Goal: Use online tool/utility: Utilize a website feature to perform a specific function

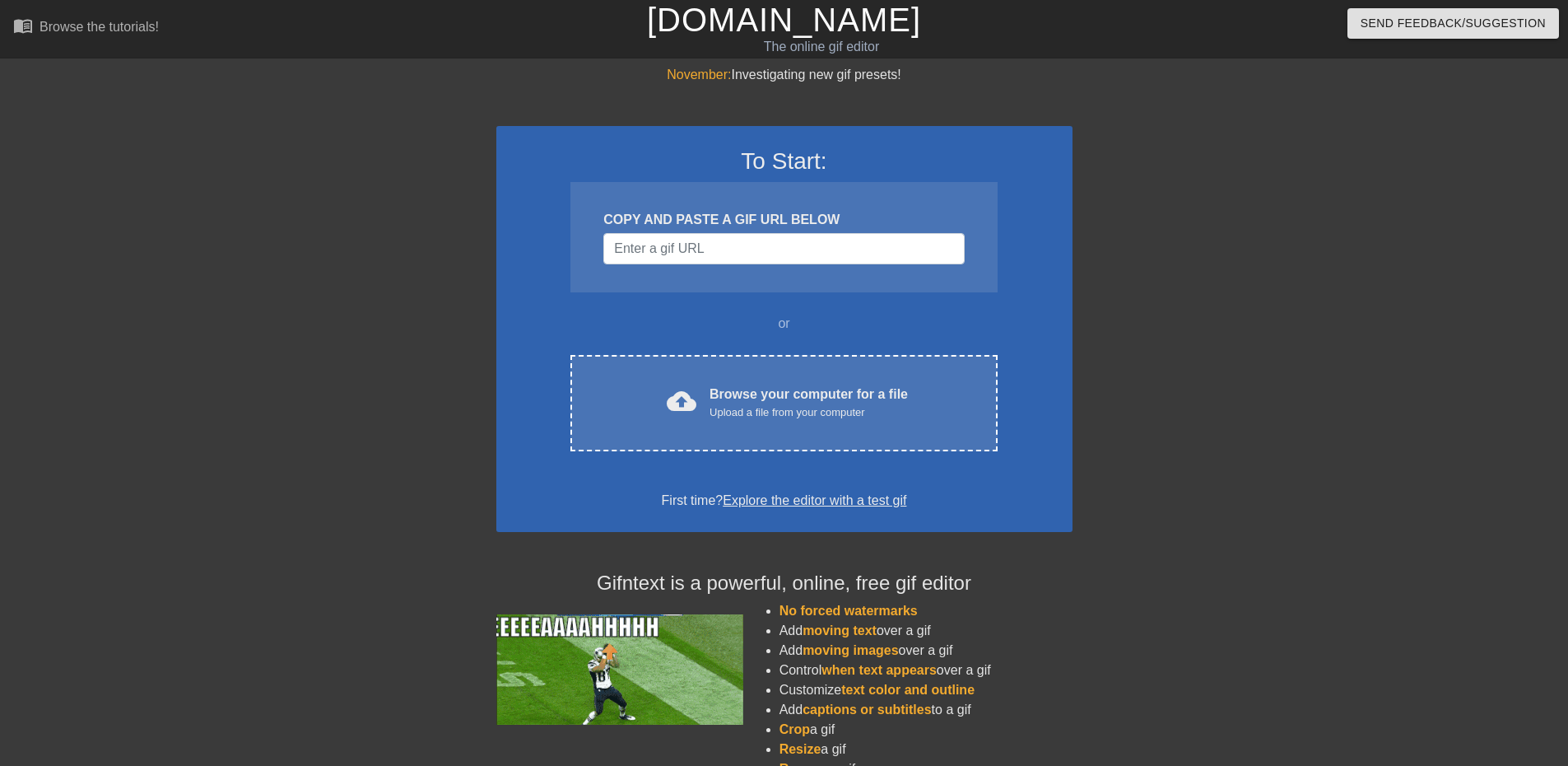
click at [776, 415] on div "Upload a file from your computer" at bounding box center [809, 412] width 199 height 16
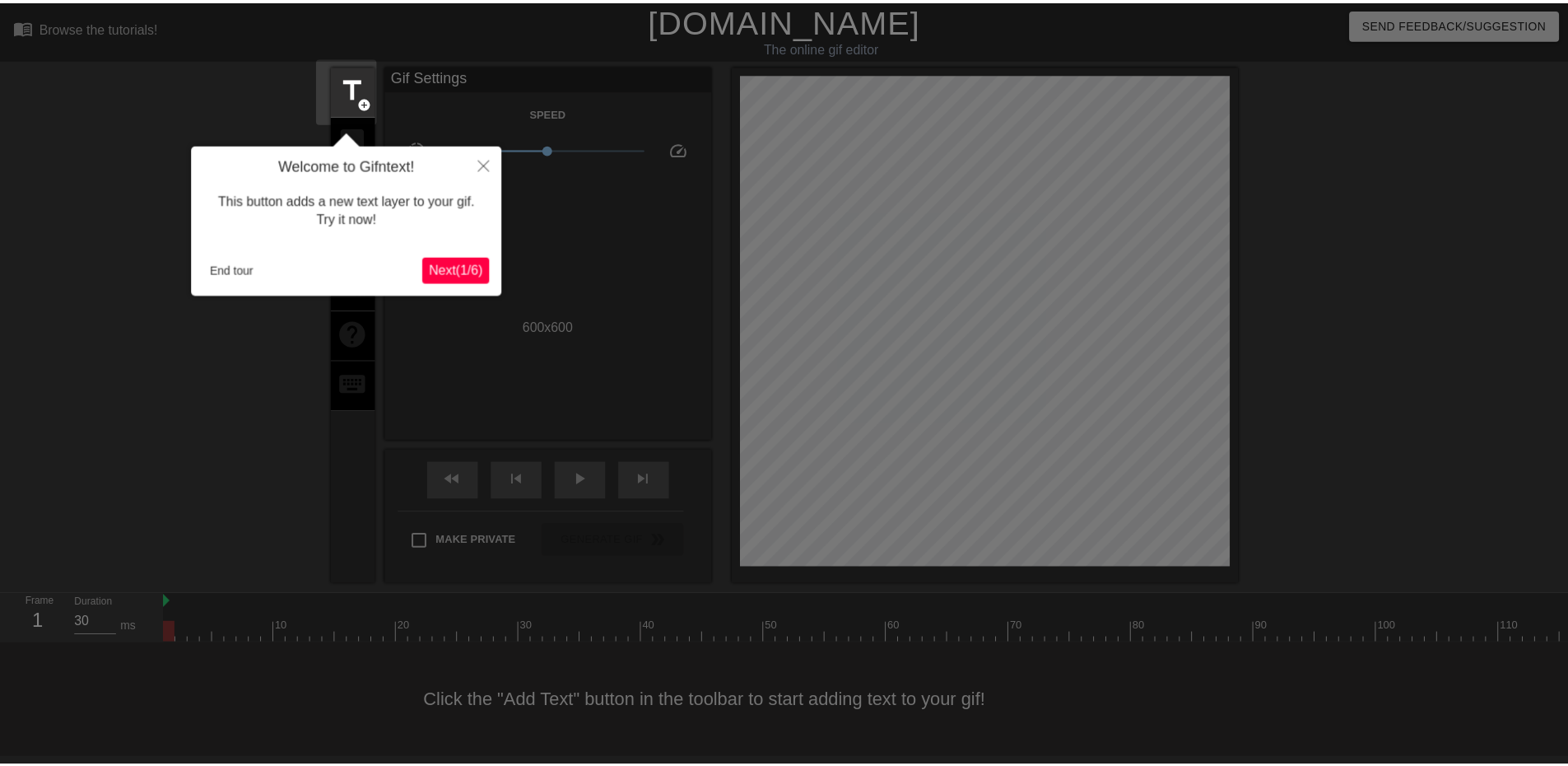
scroll to position [5, 0]
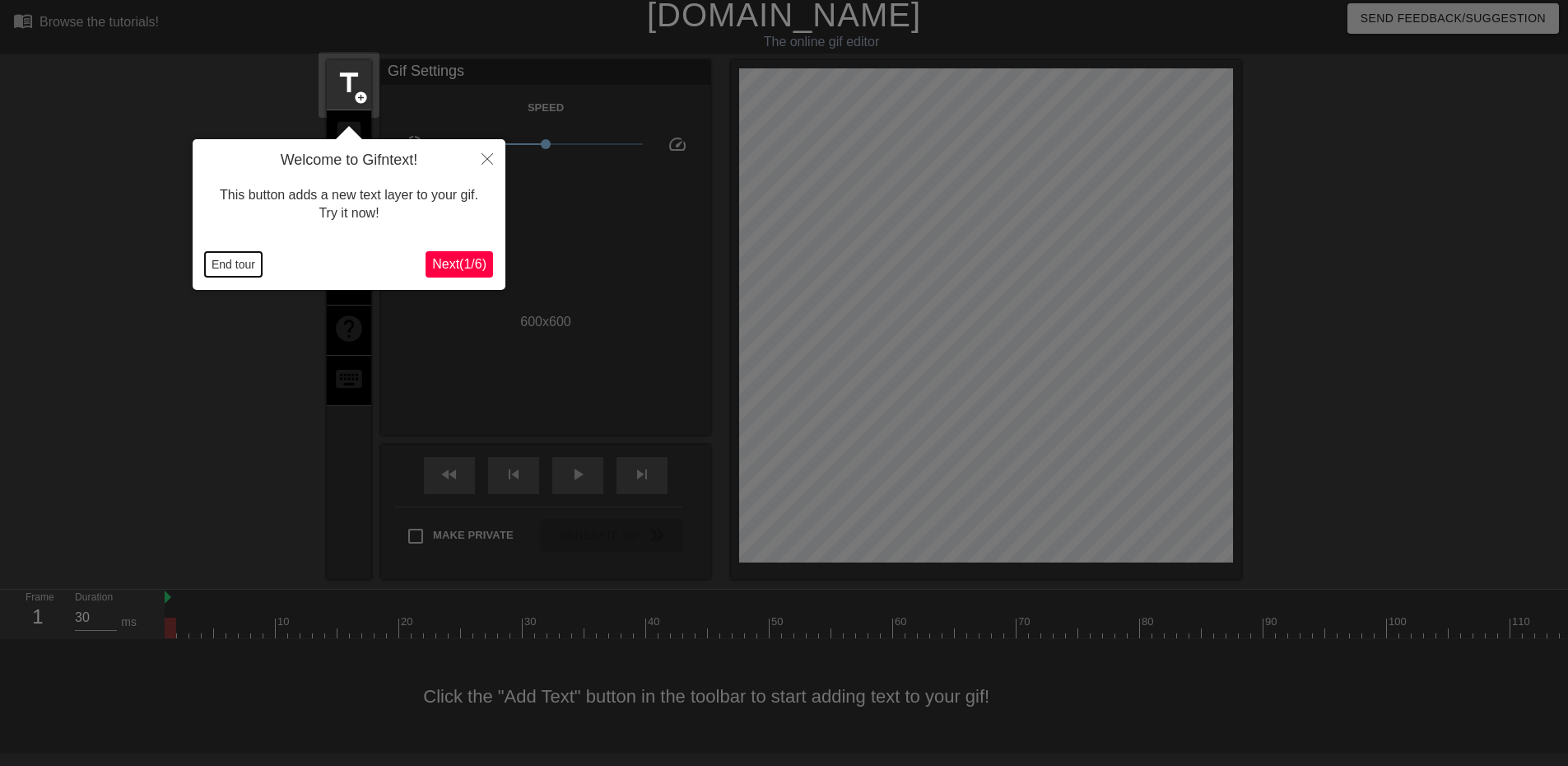
click at [255, 269] on button "End tour" at bounding box center [233, 264] width 57 height 25
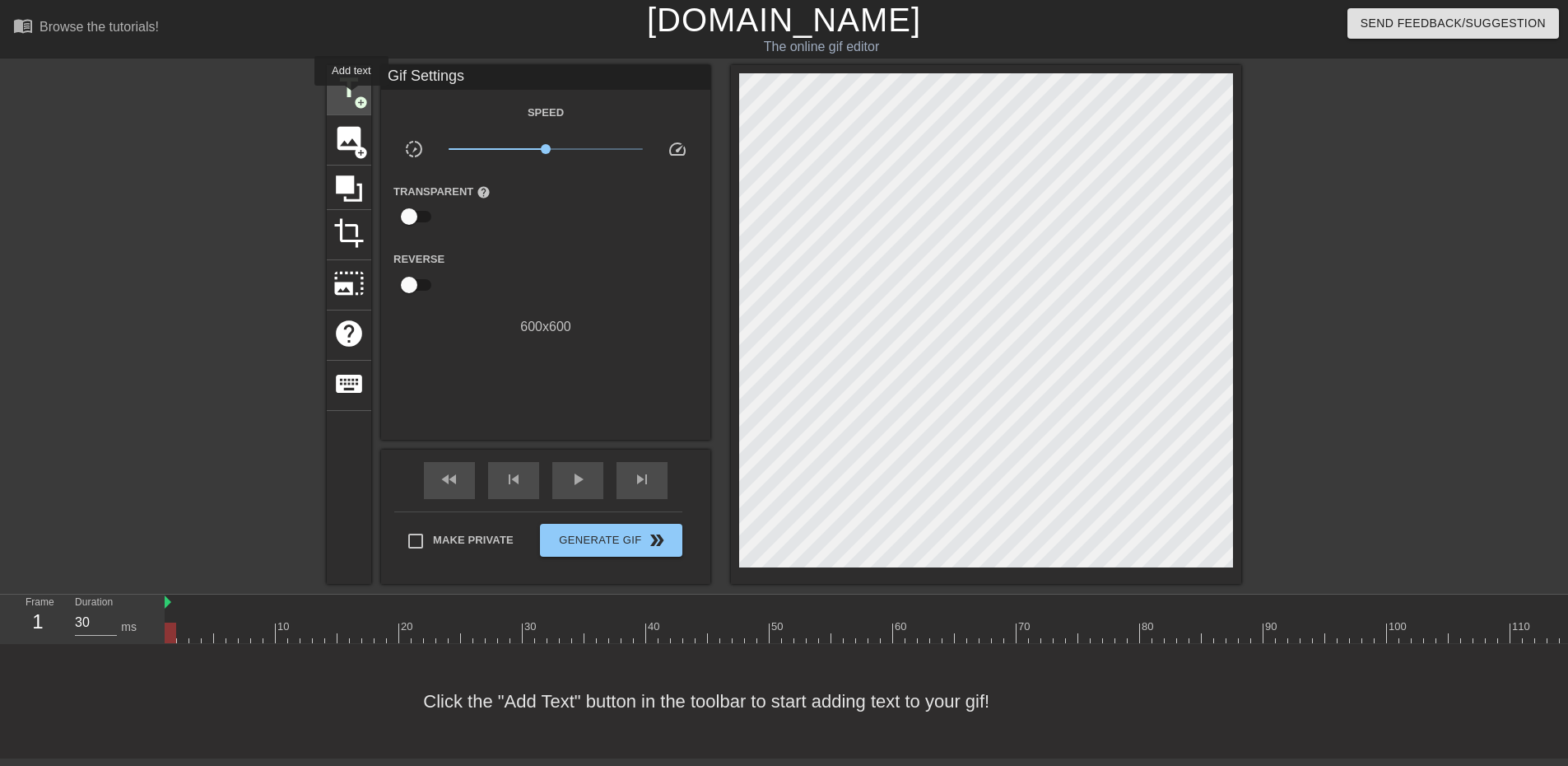
click at [352, 96] on span "title" at bounding box center [349, 88] width 31 height 31
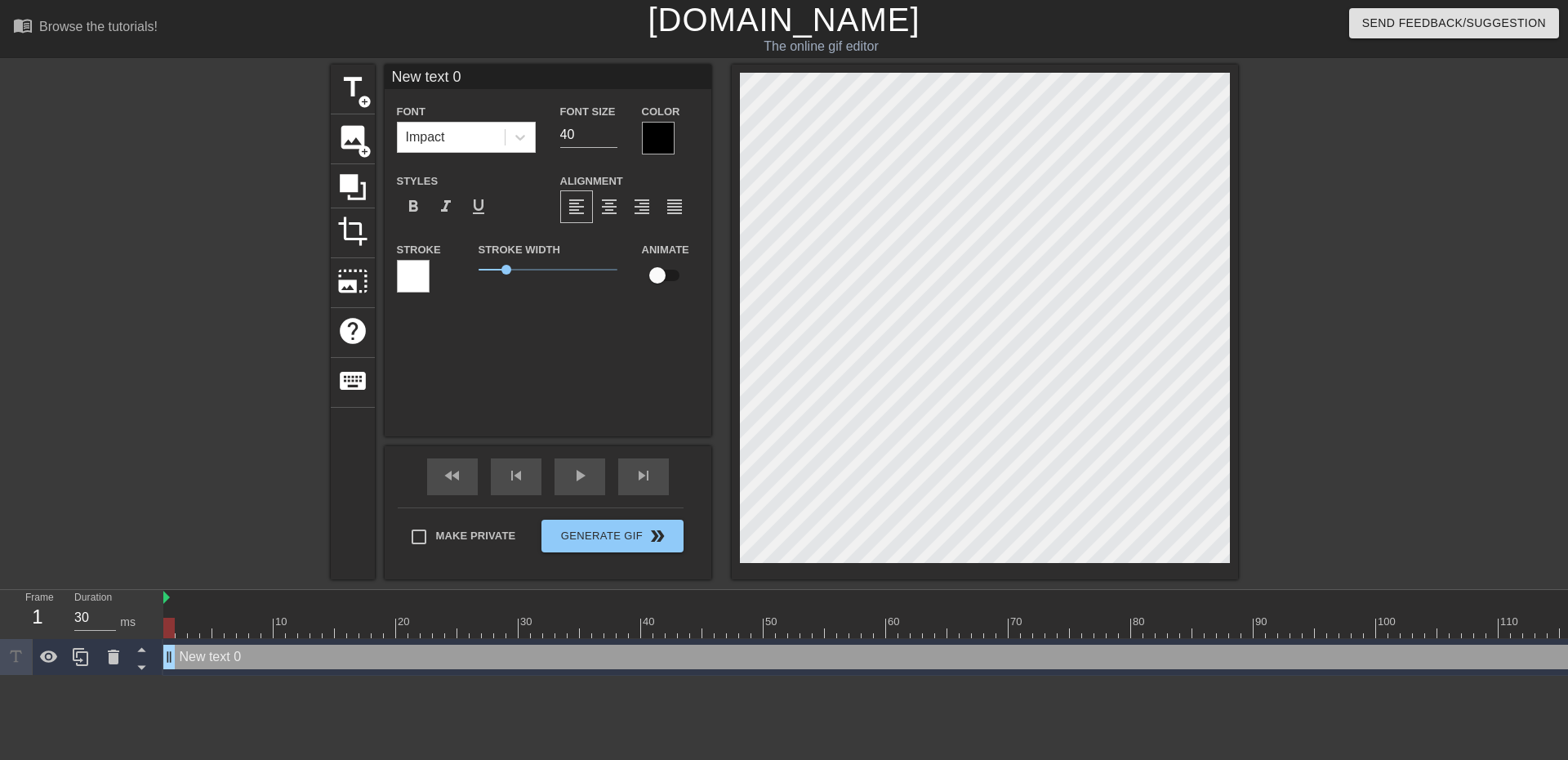
scroll to position [3, 4]
type input "I"
type textarea "I"
type input "I'"
type textarea "I'"
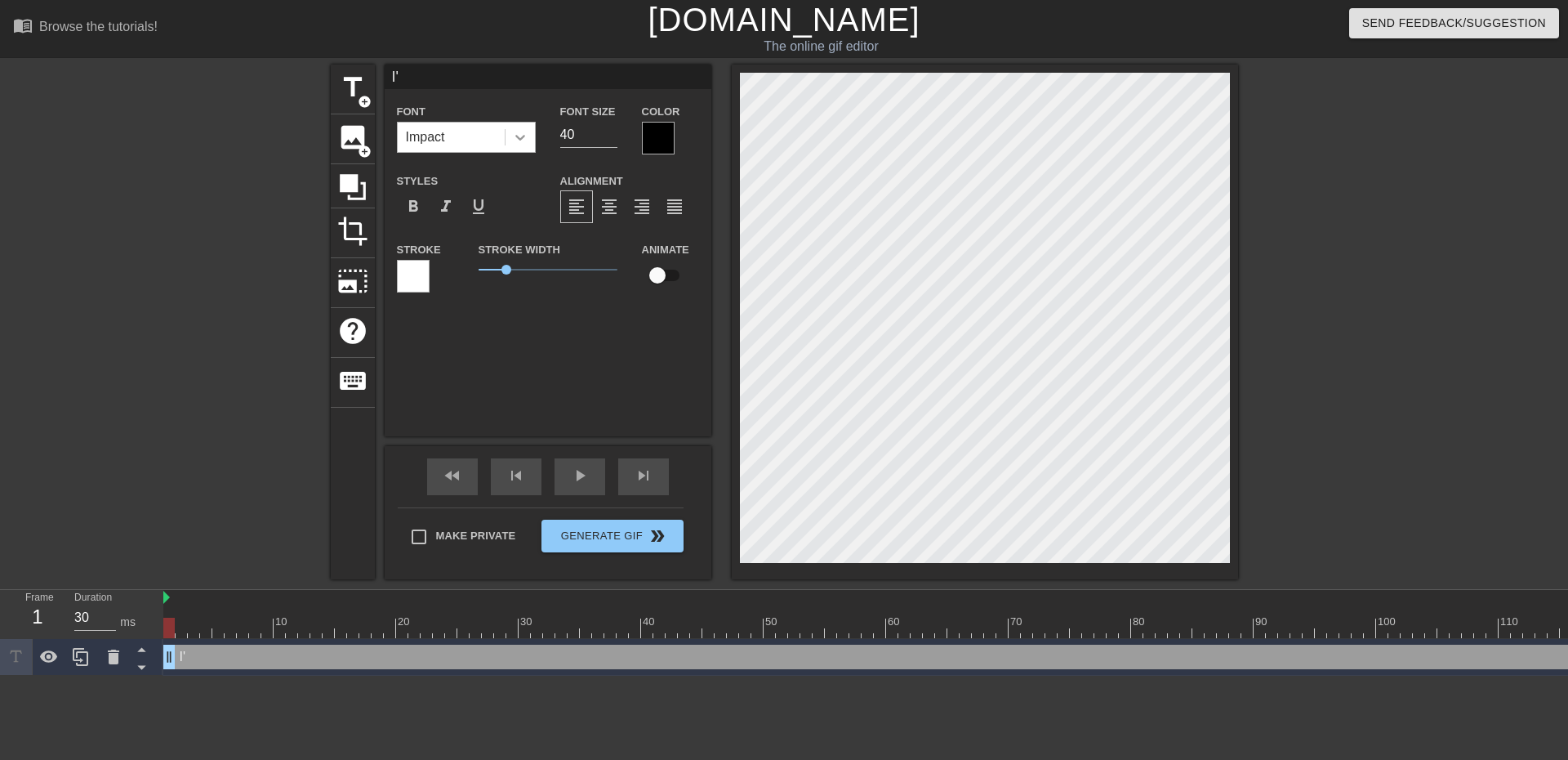
type input "I'l"
type textarea "I'l"
type input "I'll"
type textarea "I'll"
type input "I'll j"
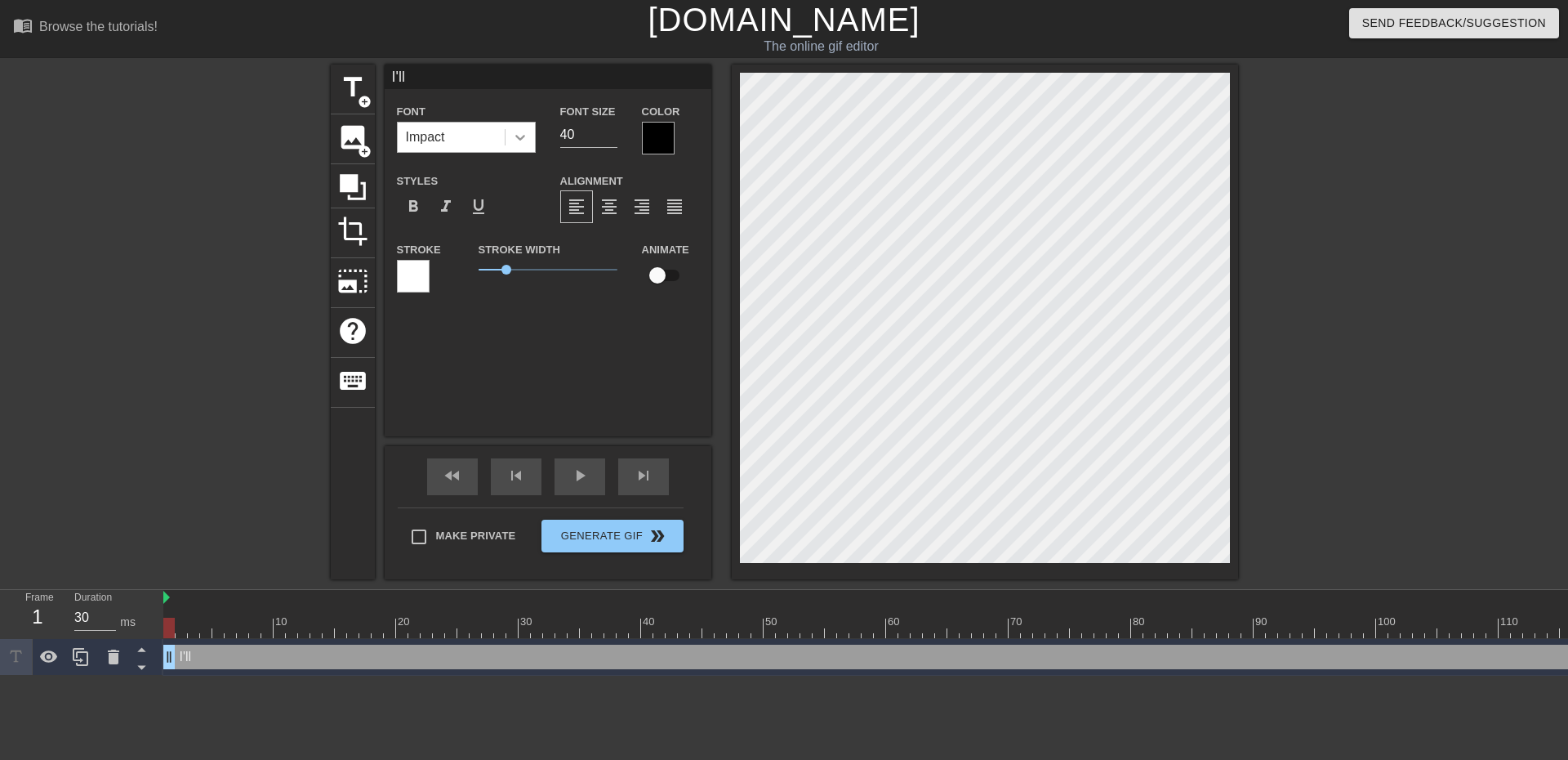
type textarea "I'll j"
type input "I'll ju"
type textarea "I'll ju"
type input "I'll jus"
type textarea "I'll jus"
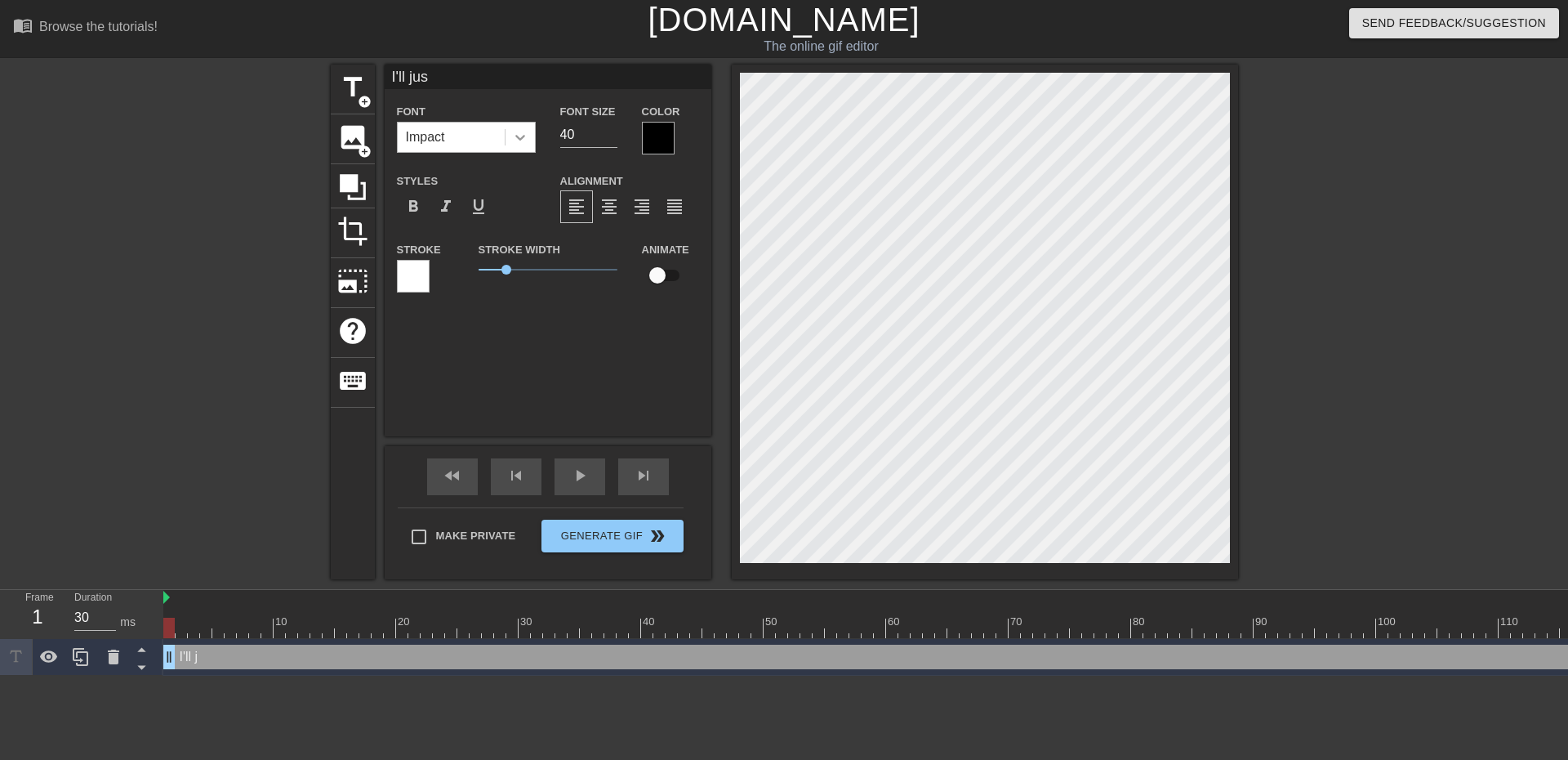
type input "I'll just"
type textarea "I'll just"
type input "I'll just"
type textarea "I'll just"
type input "I'll just t"
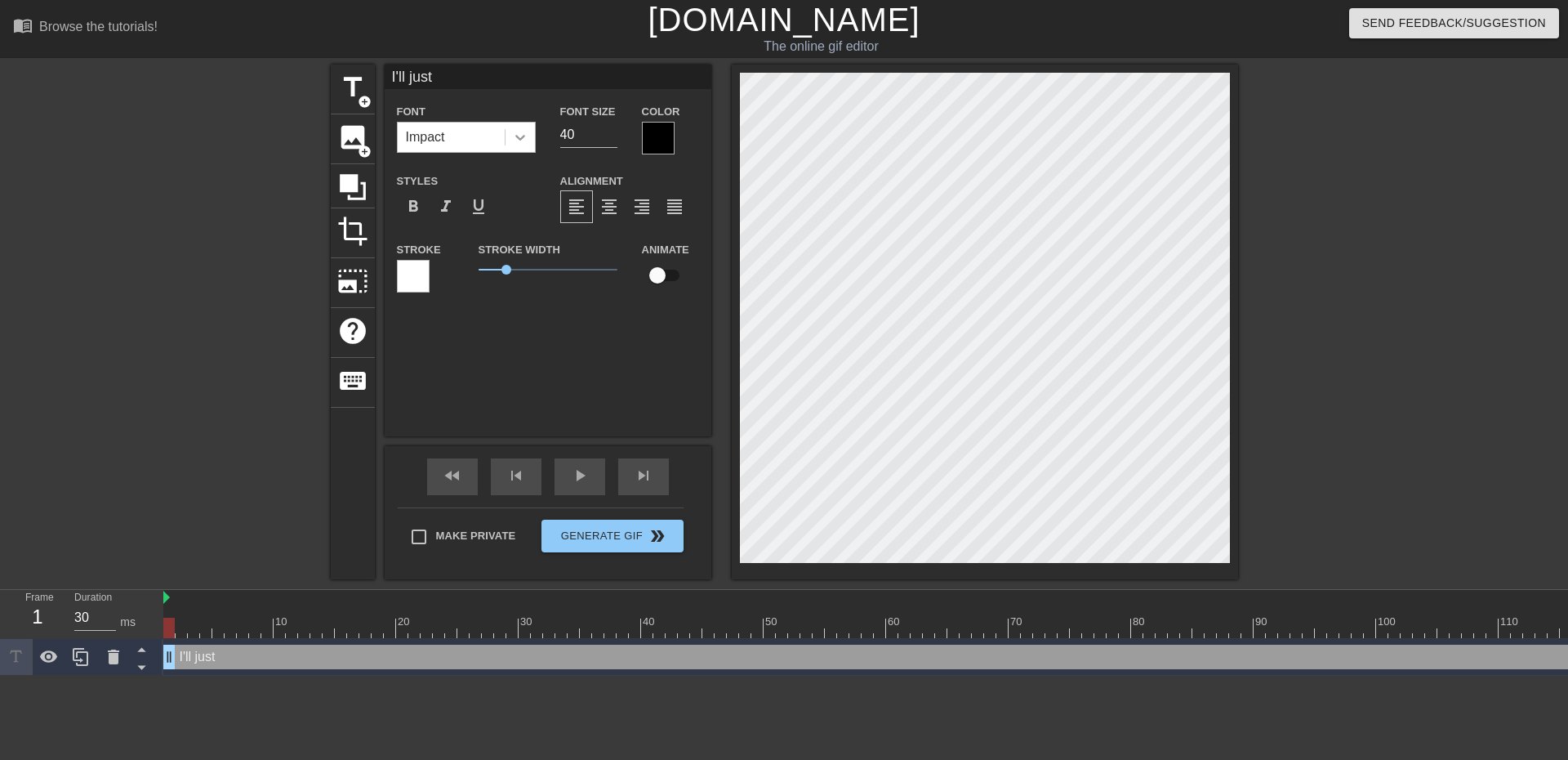
type textarea "I'll just t"
type input "I'll just ta"
type textarea "I'll just ta"
type input "I'll just tak"
type textarea "I'll just tak"
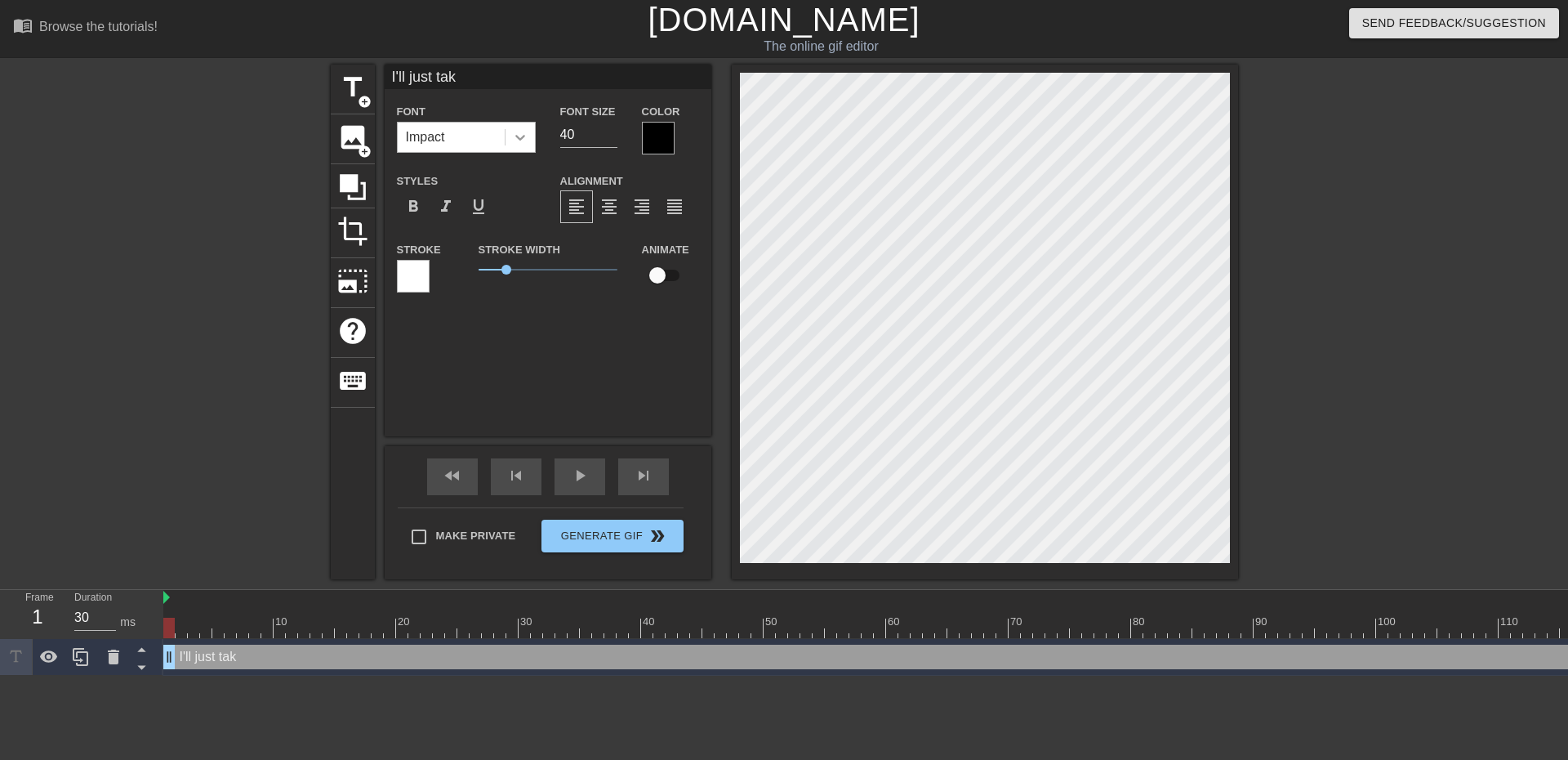
type input "I'll just take"
type textarea "I'll just take"
type input "I'll just take"
type textarea "I'll just take"
type input "I'll just take a"
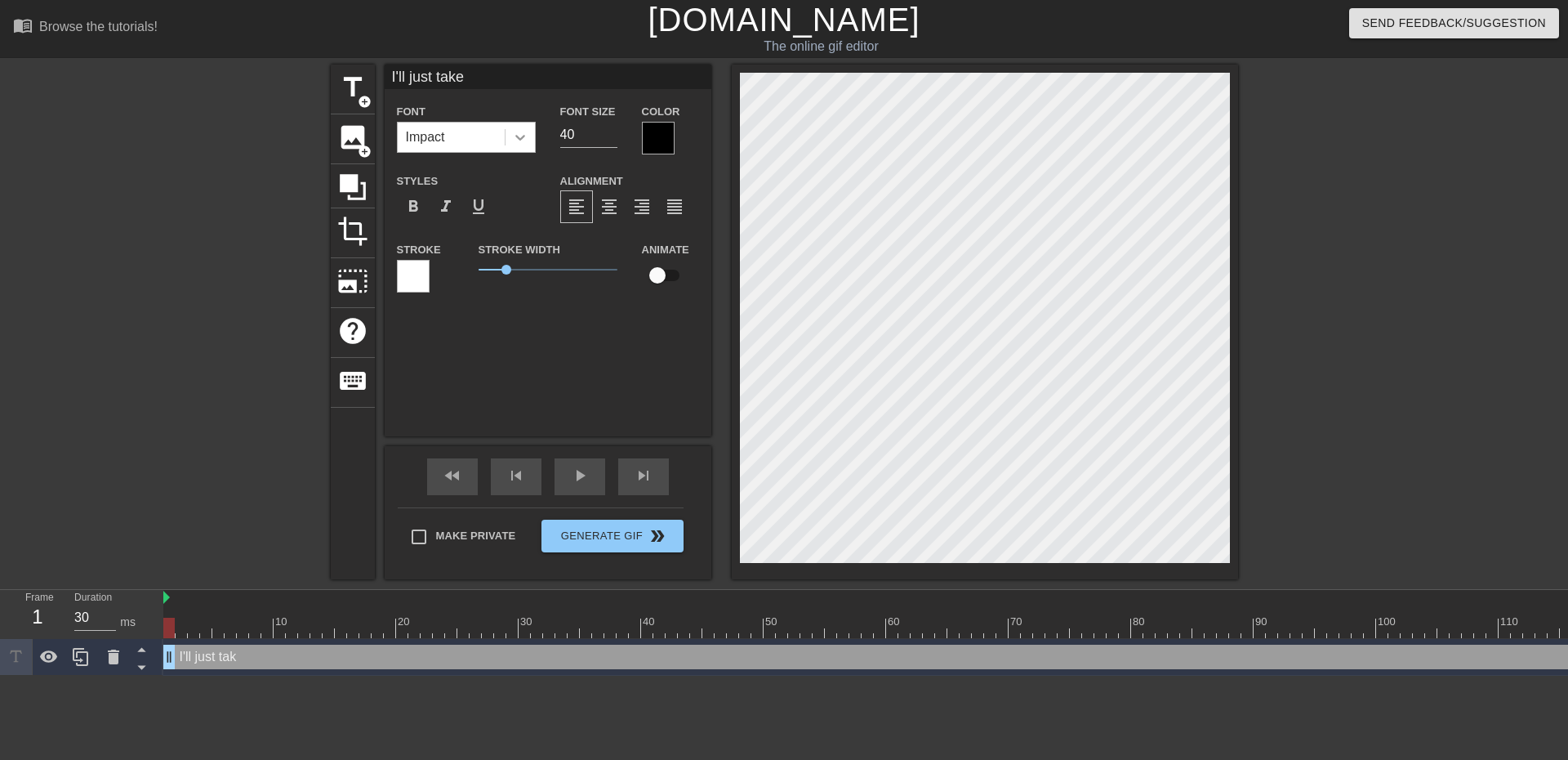
type textarea "I'll just take a"
type input "I'll just take a"
type textarea "I'll just take a"
type input "I'll just take a q"
type textarea "I'll just take a q"
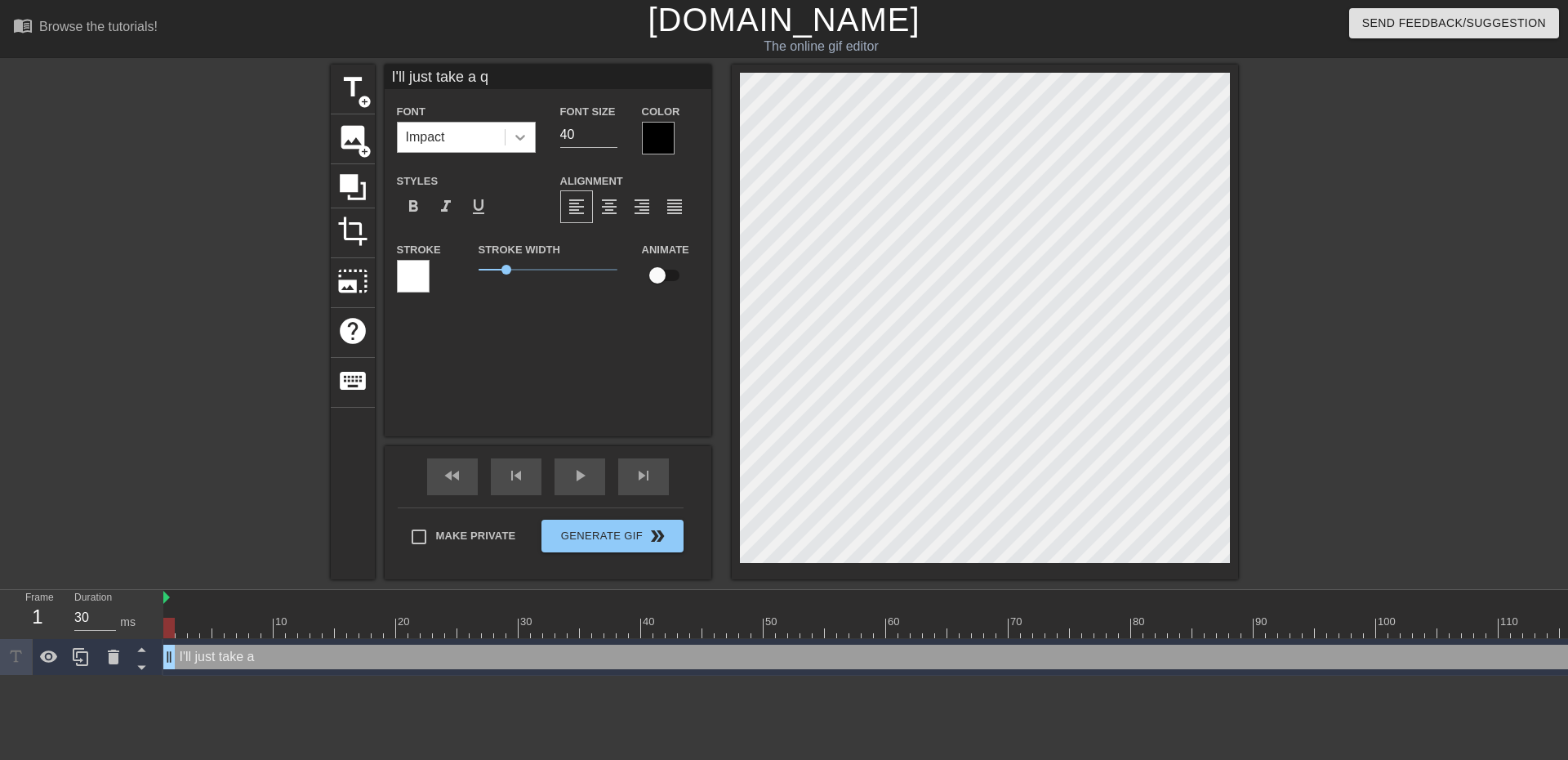
type input "I'll just take a qu"
type textarea "I'll just take a qu"
type input "I'll just take a qui"
type textarea "I'll just take a qui"
type input "I'll just take a quic"
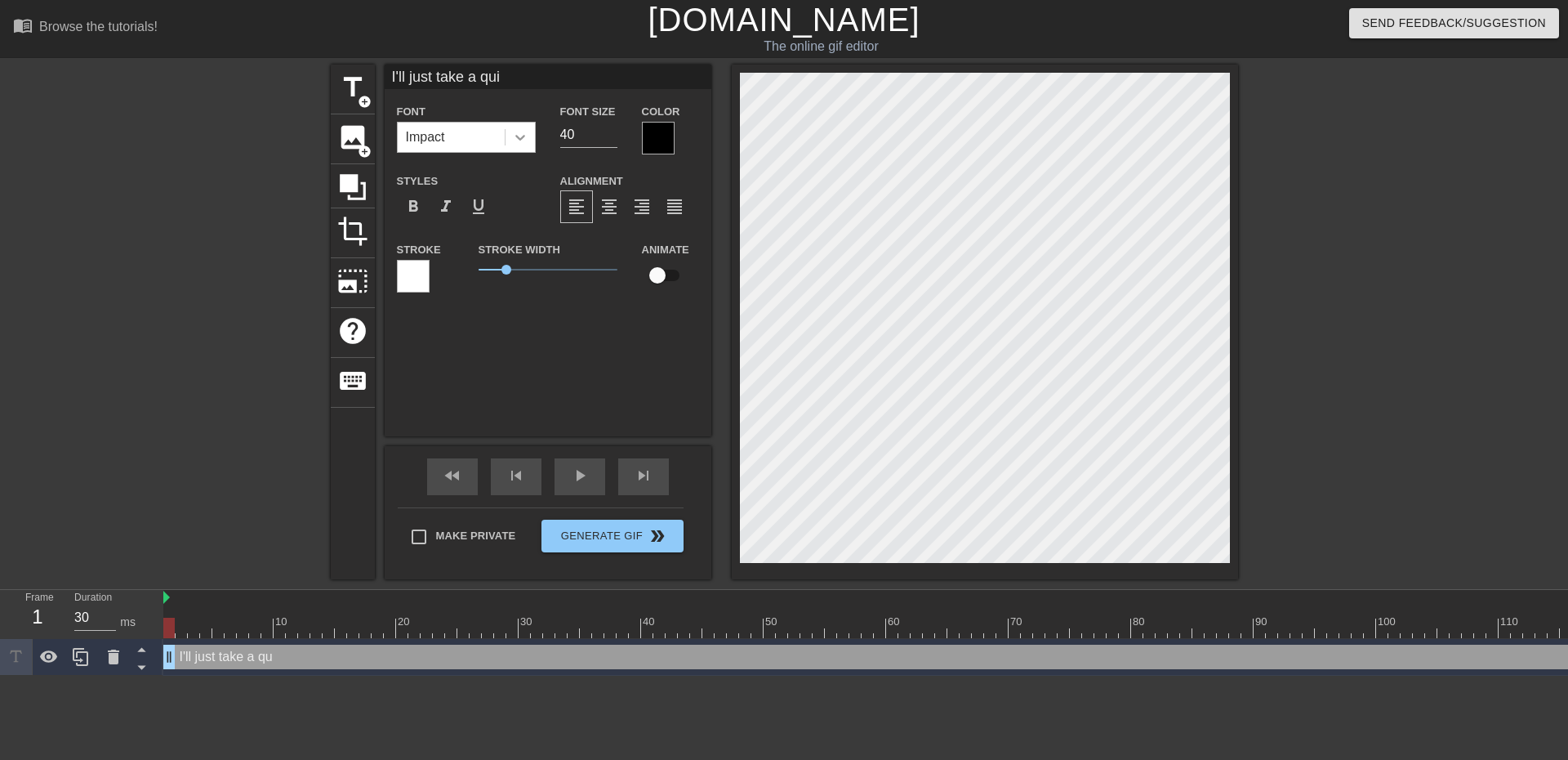
type textarea "I'll just take a quic"
type input "I'll just take a quick"
type textarea "I'll just take a quick"
type input "I'll just take a quick"
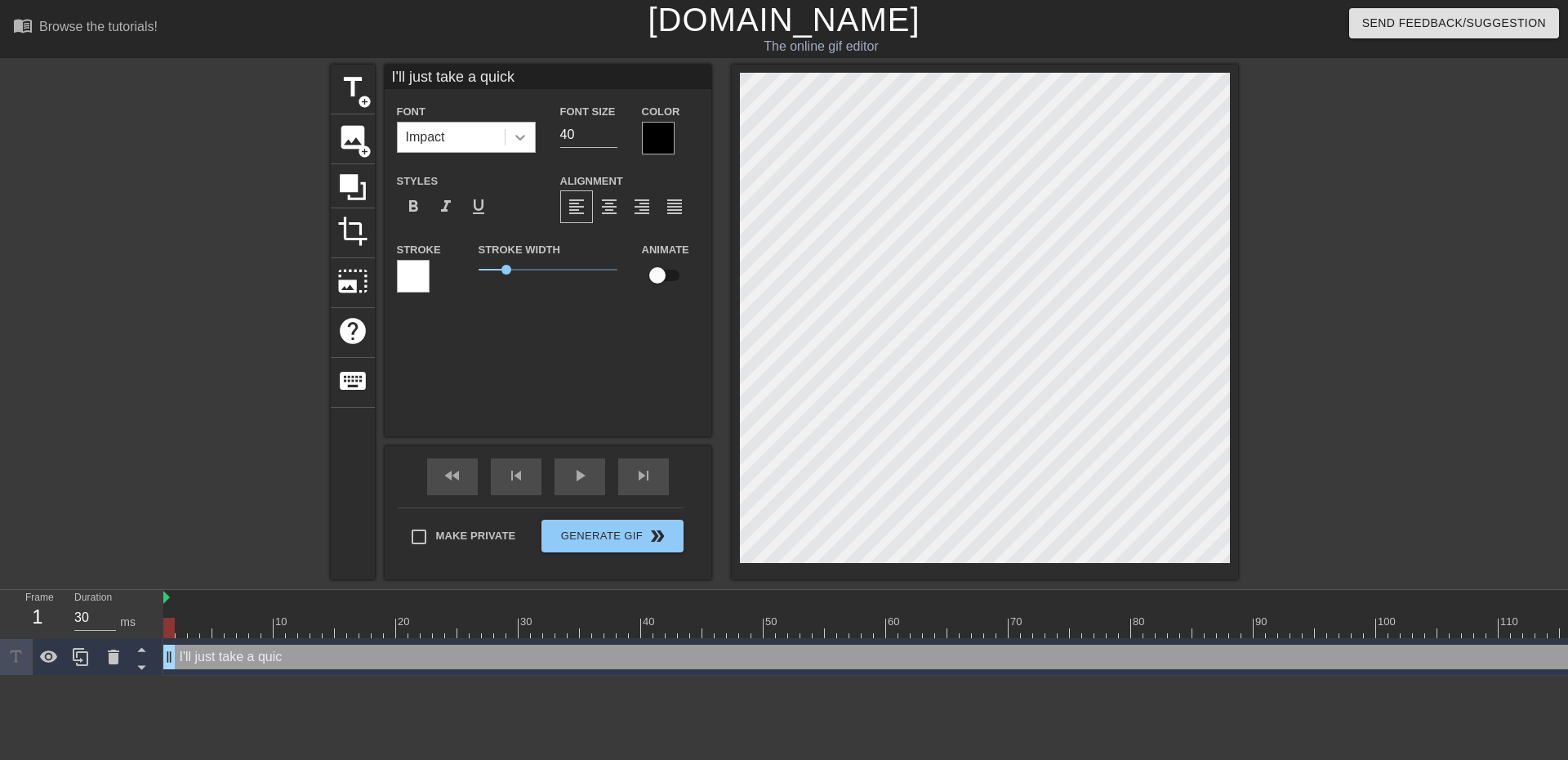
type textarea "I'll just take a quick"
type input "I'll just take a quick"
type textarea "I'll just take a quic"
type input "I'll just take a qui"
type textarea "I'll just take a qui"
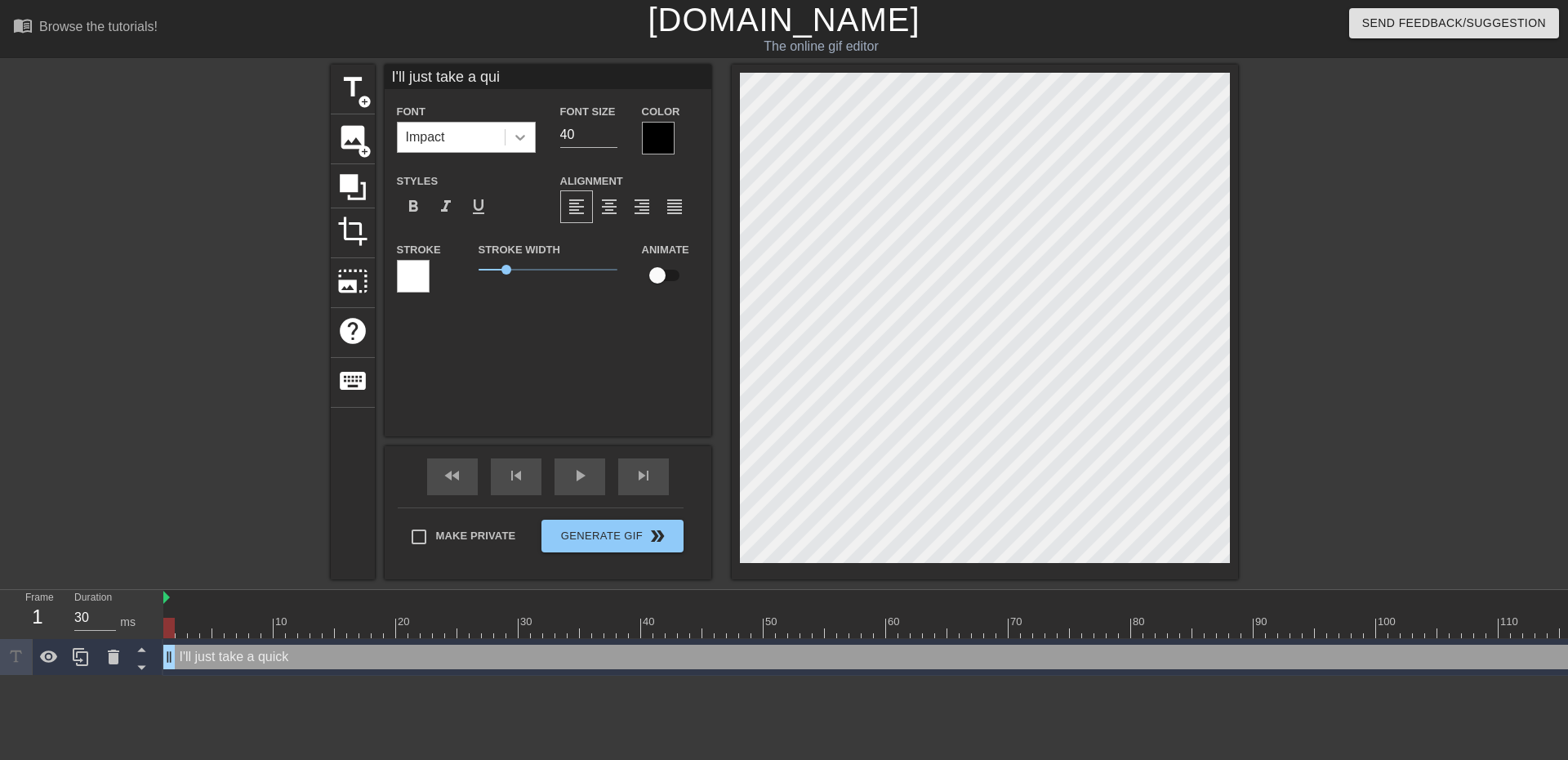
type input "I'll just take a qu"
type textarea "I'll just take a qu"
type input "I'll just take a q"
type textarea "I'll just take a"
type input "I'll just take a"
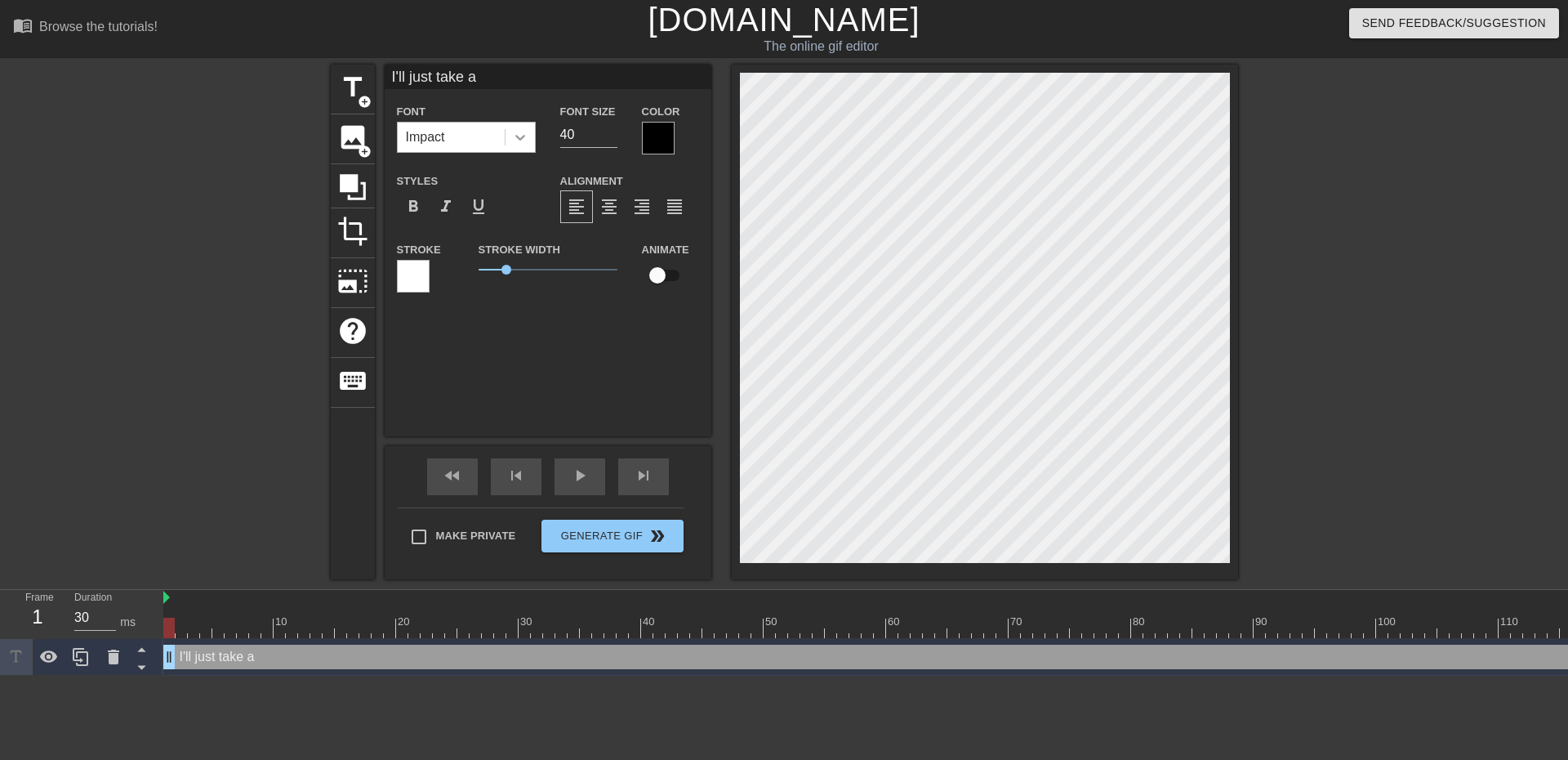
type textarea "I'll just take a"
type input "I'll just take"
type textarea "I'll just take"
type input "I'll just take"
type textarea "I'll just take"
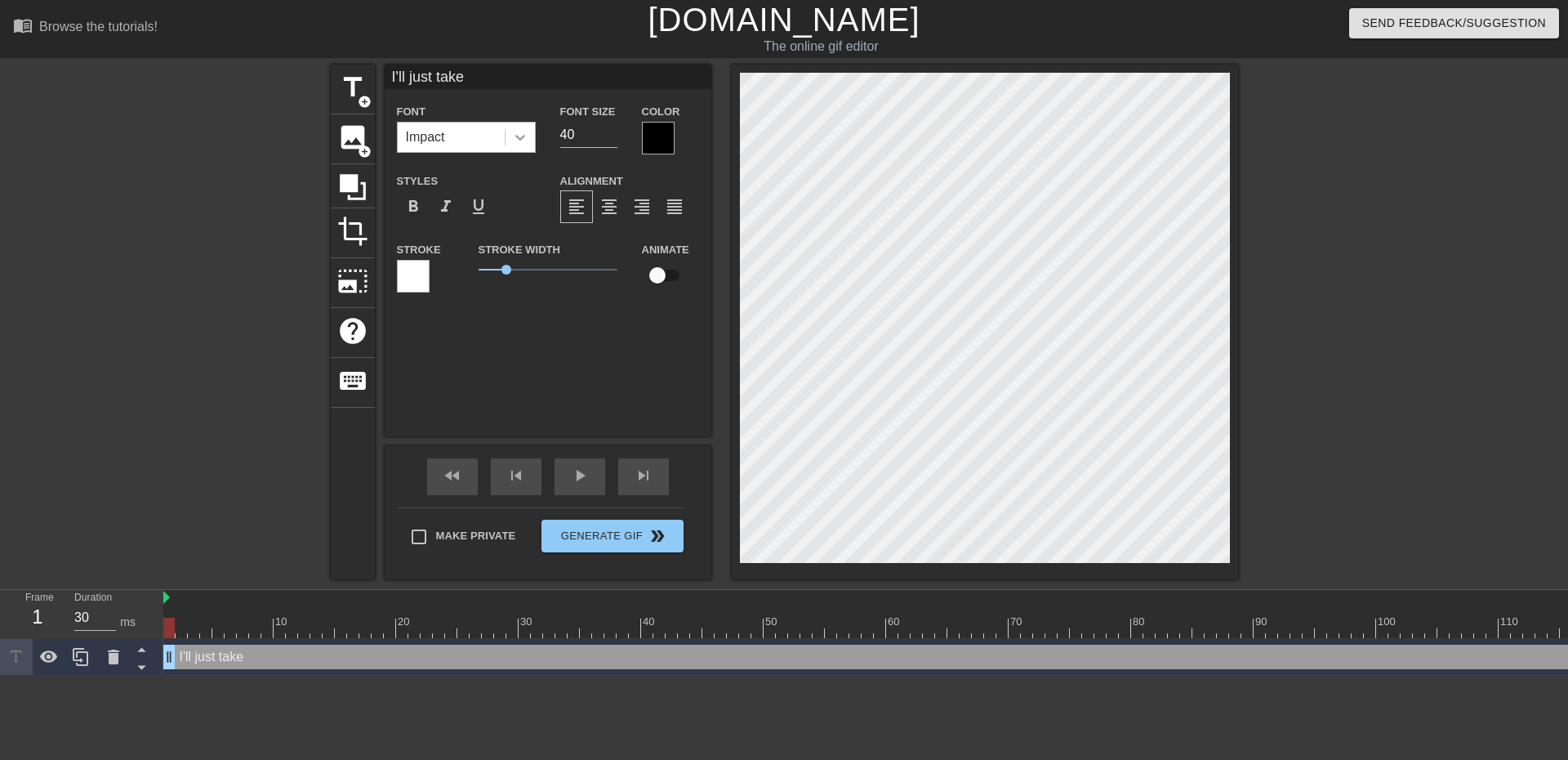
type input "I'll just take"
type textarea "I'll just take"
type input "I'll just takea"
type textarea "I'll just take a"
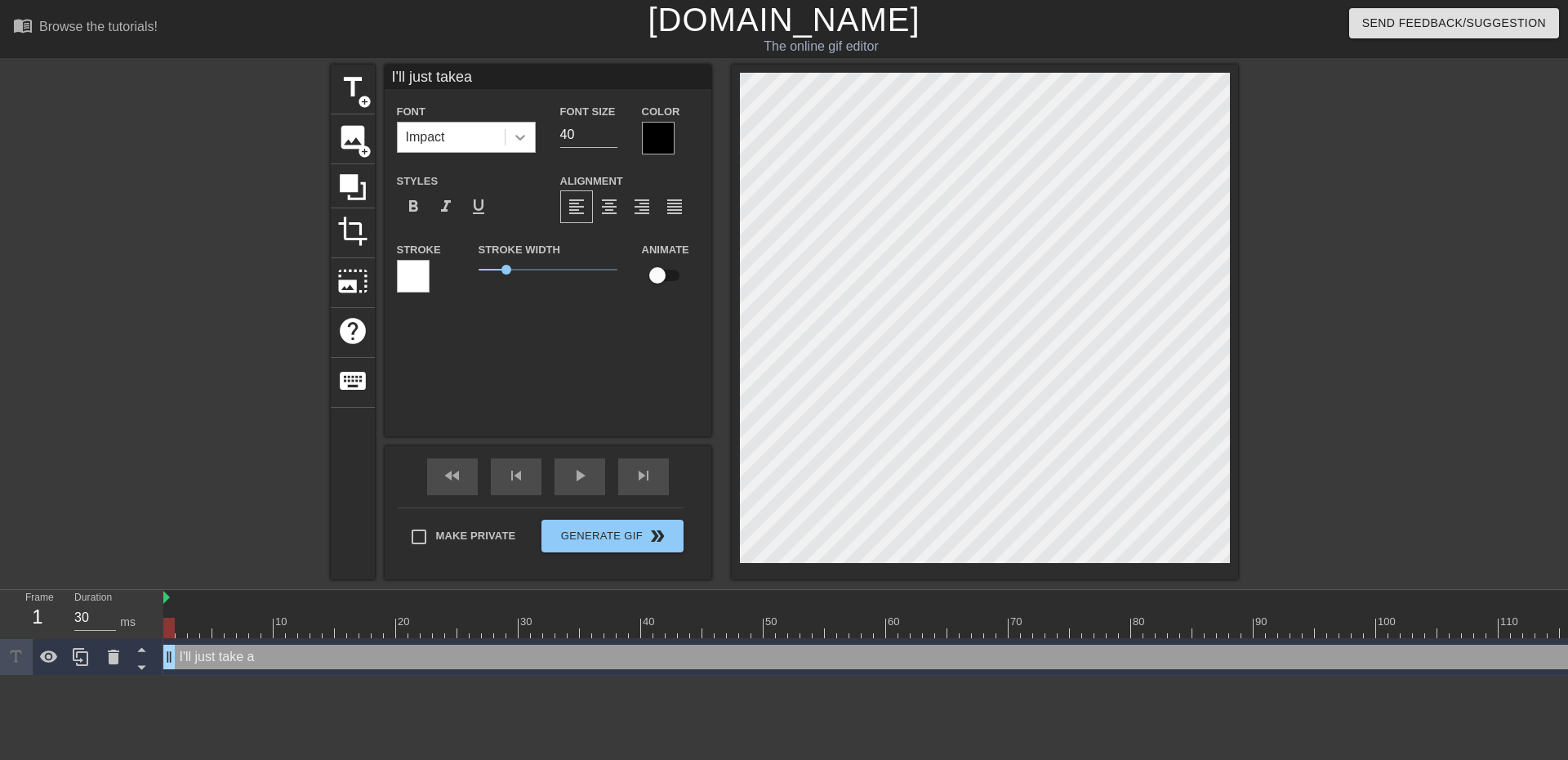
type input "I'll just takea"
type textarea "I'll just take a"
type input "I'll just takea q"
type textarea "I'll just take a q"
type input "I'll just takea qu"
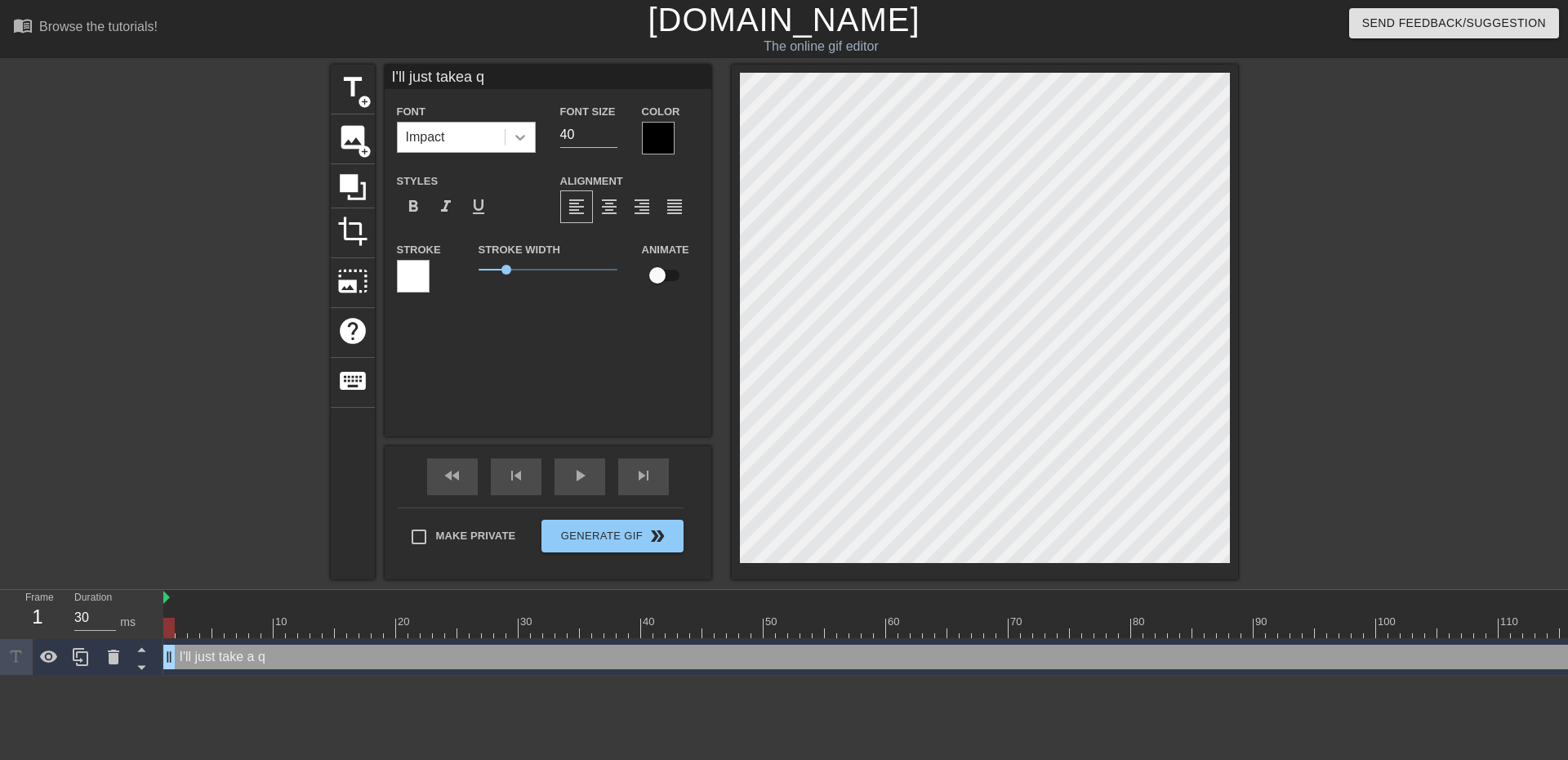
type textarea "I'll just take a qu"
type input "I'll just takea qui"
type textarea "I'll just take a quic"
type input "I'll just takea quick"
type textarea "I'll just take a quick"
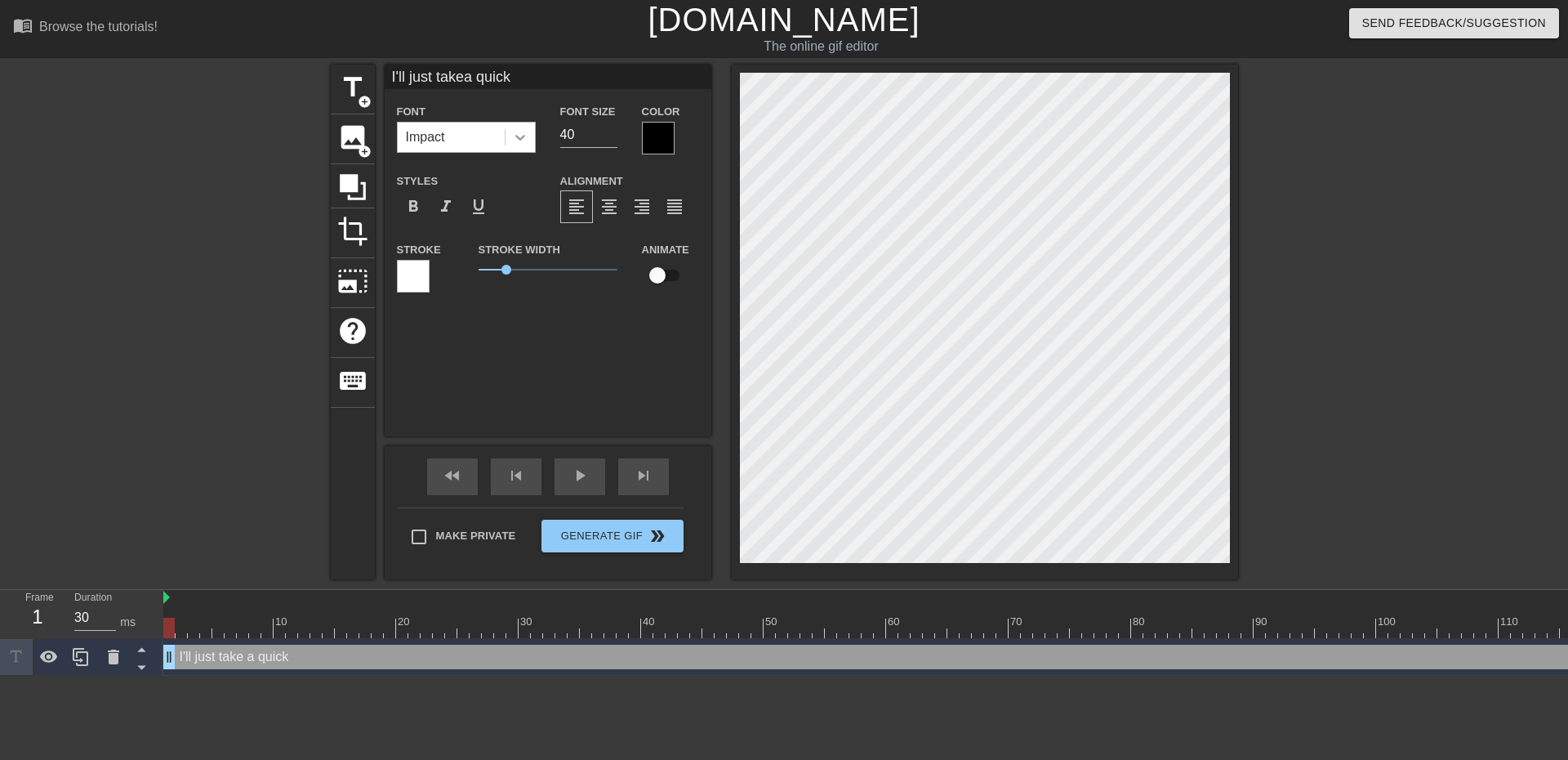
type input "I'll just takea quick"
type textarea "I'll just take a quick"
type input "I'll just takea quick n"
type textarea "I'll just take a quick n"
type input "I'll just takea quick na"
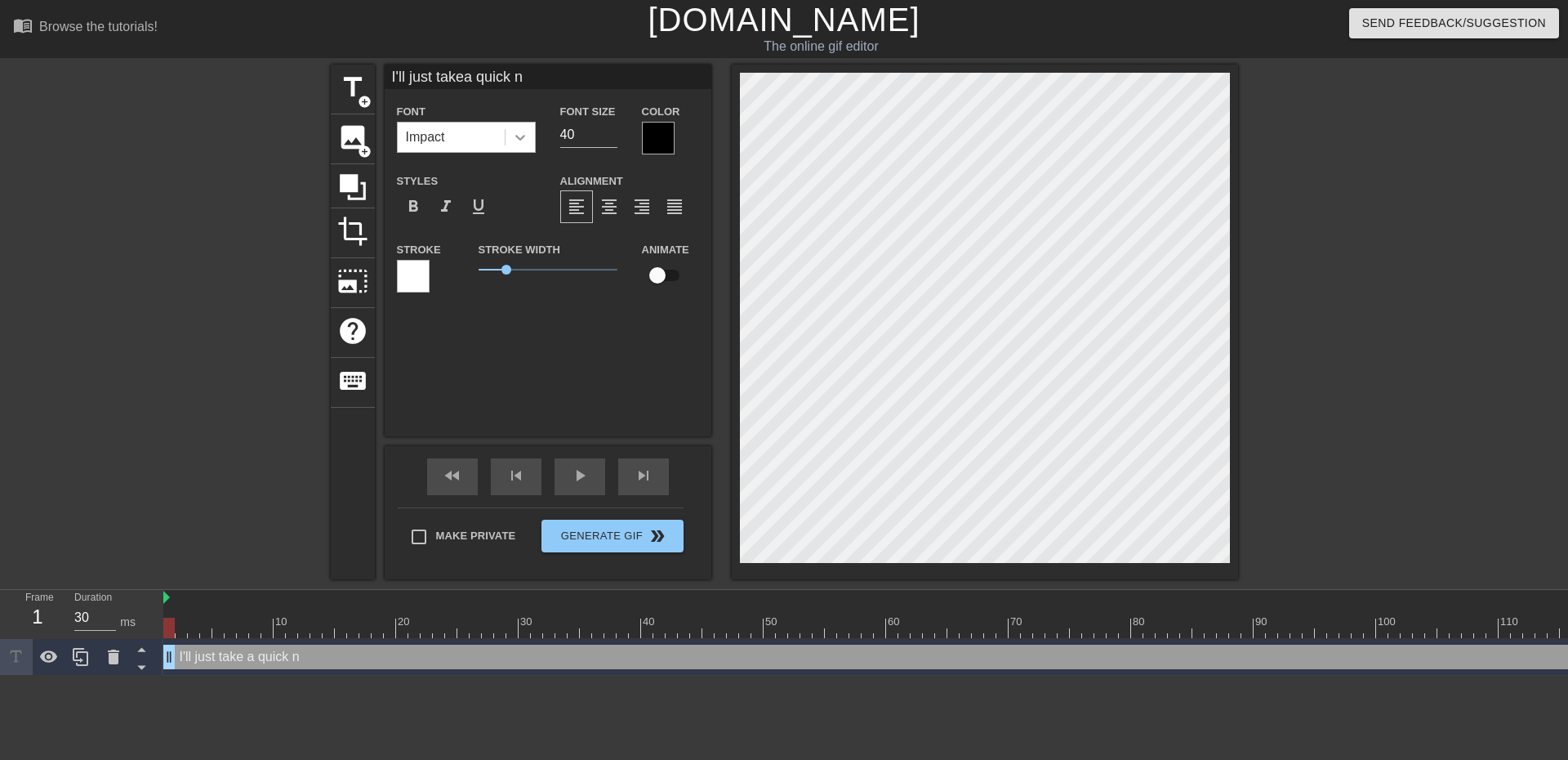
type textarea "I'll just take a quick na"
type input "I'll just takea quick nap"
type textarea "I'll just take a quick nap"
type input "I'll just takea quick nap"
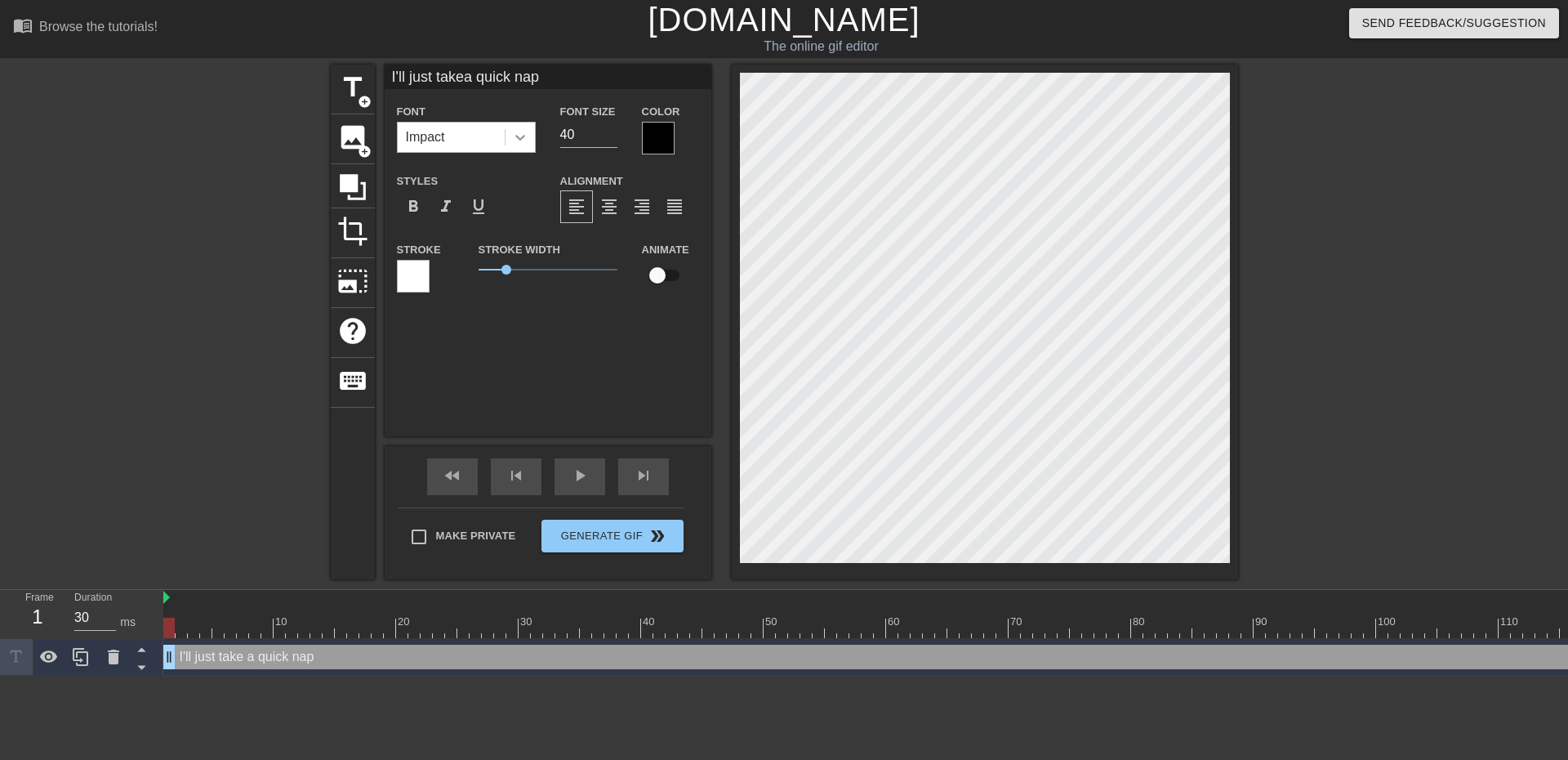
type textarea "I'll just take a quick nap"
type input "I'll just takea quick napn"
type textarea "I'll just take a quick nap n"
type input "I'll just takea quick napno"
type textarea "I'll just take a quick nap no"
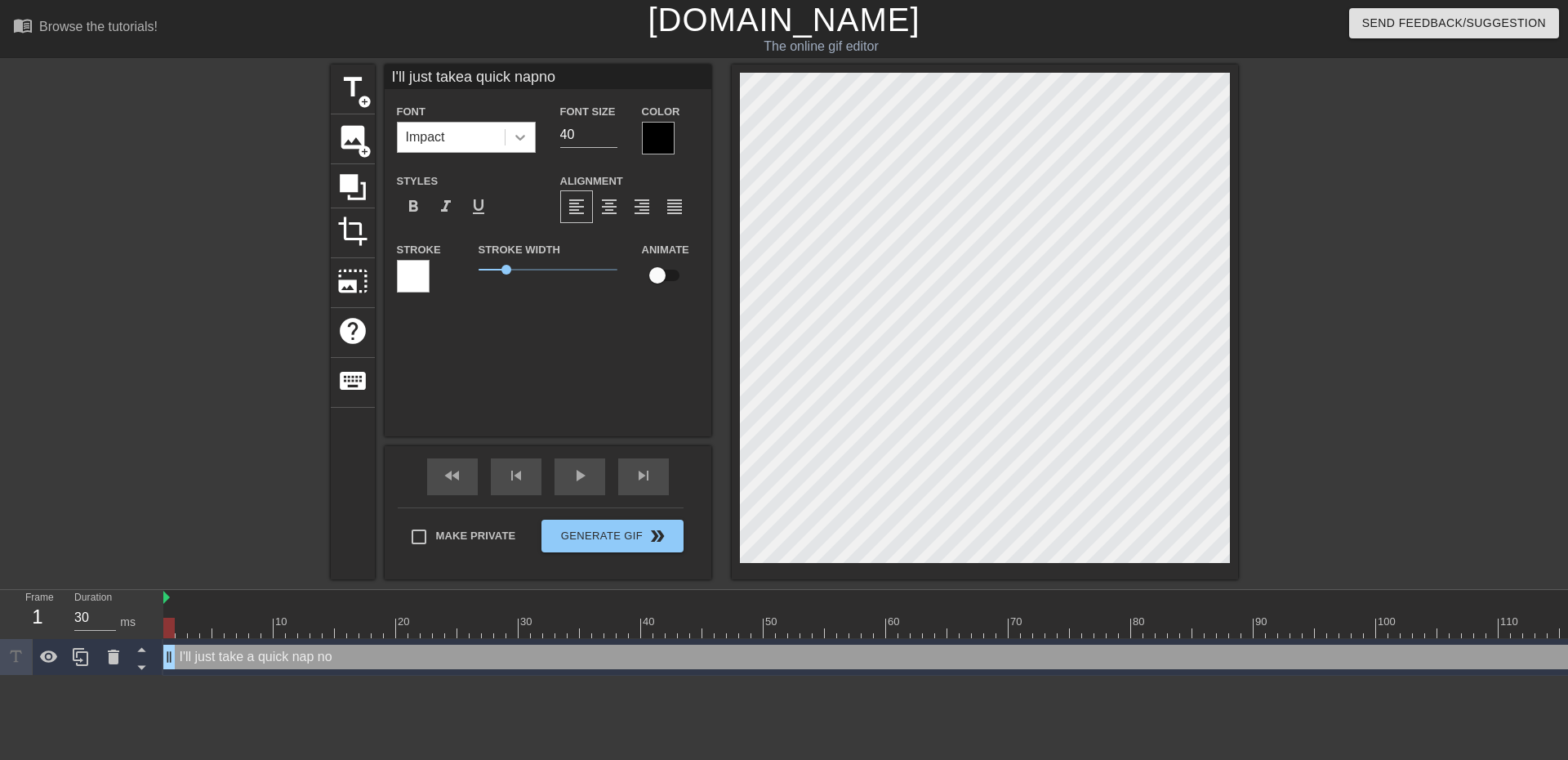
type input "I'll just takea quick napno"
type textarea "I'll just take a quick nap no"
type input "I'll just takea quick napno n"
type textarea "I'll just take a quick nap no n"
type input "I'll just takea quick napno ne"
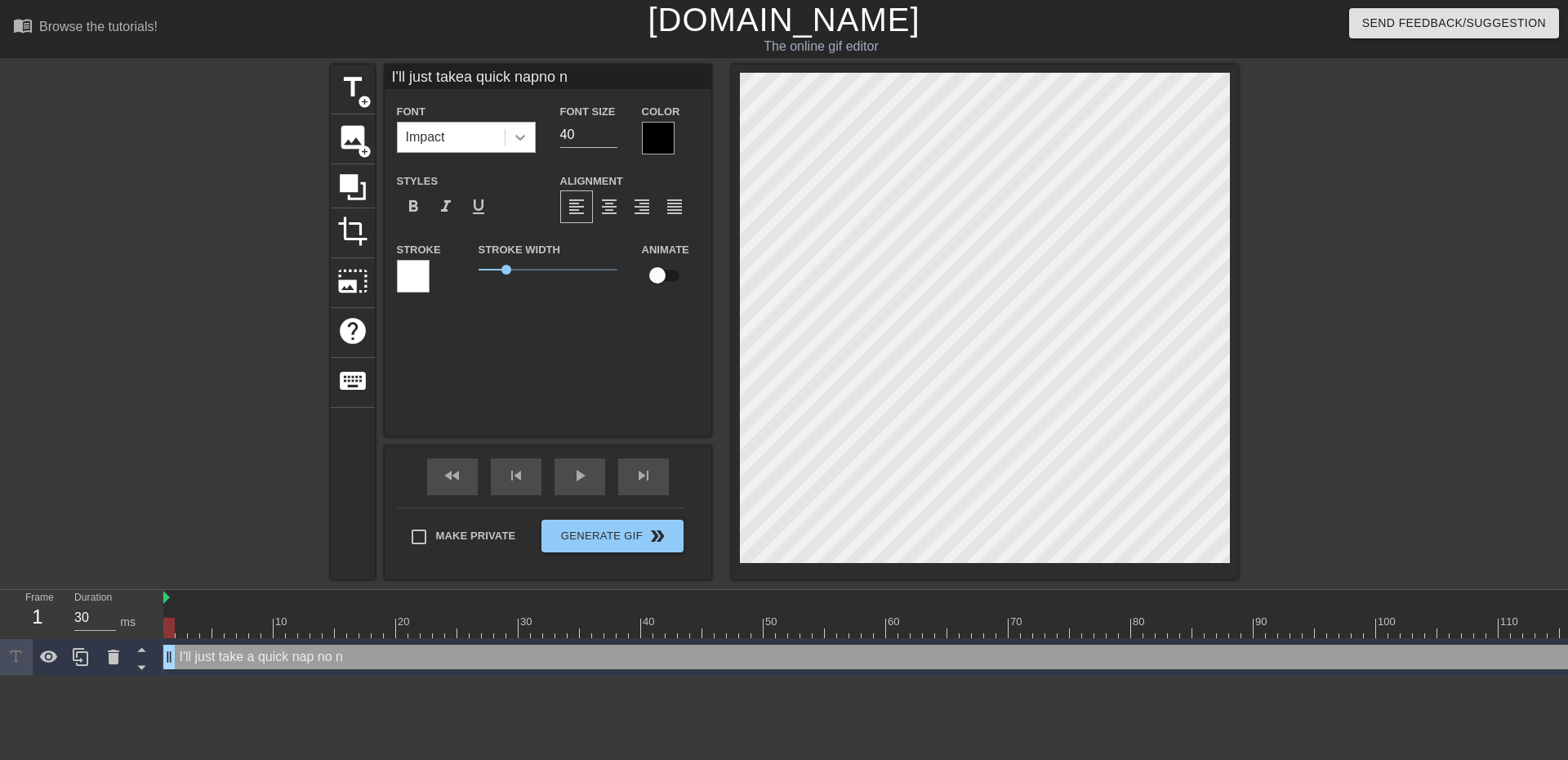
type textarea "I'll just take a quick nap no ne"
type input "I'll just takea quick napno nee"
type textarea "I'll just take a quick nap no nee"
type input "I'll just takea quick napno need"
type textarea "I'll just take a quick nap no need"
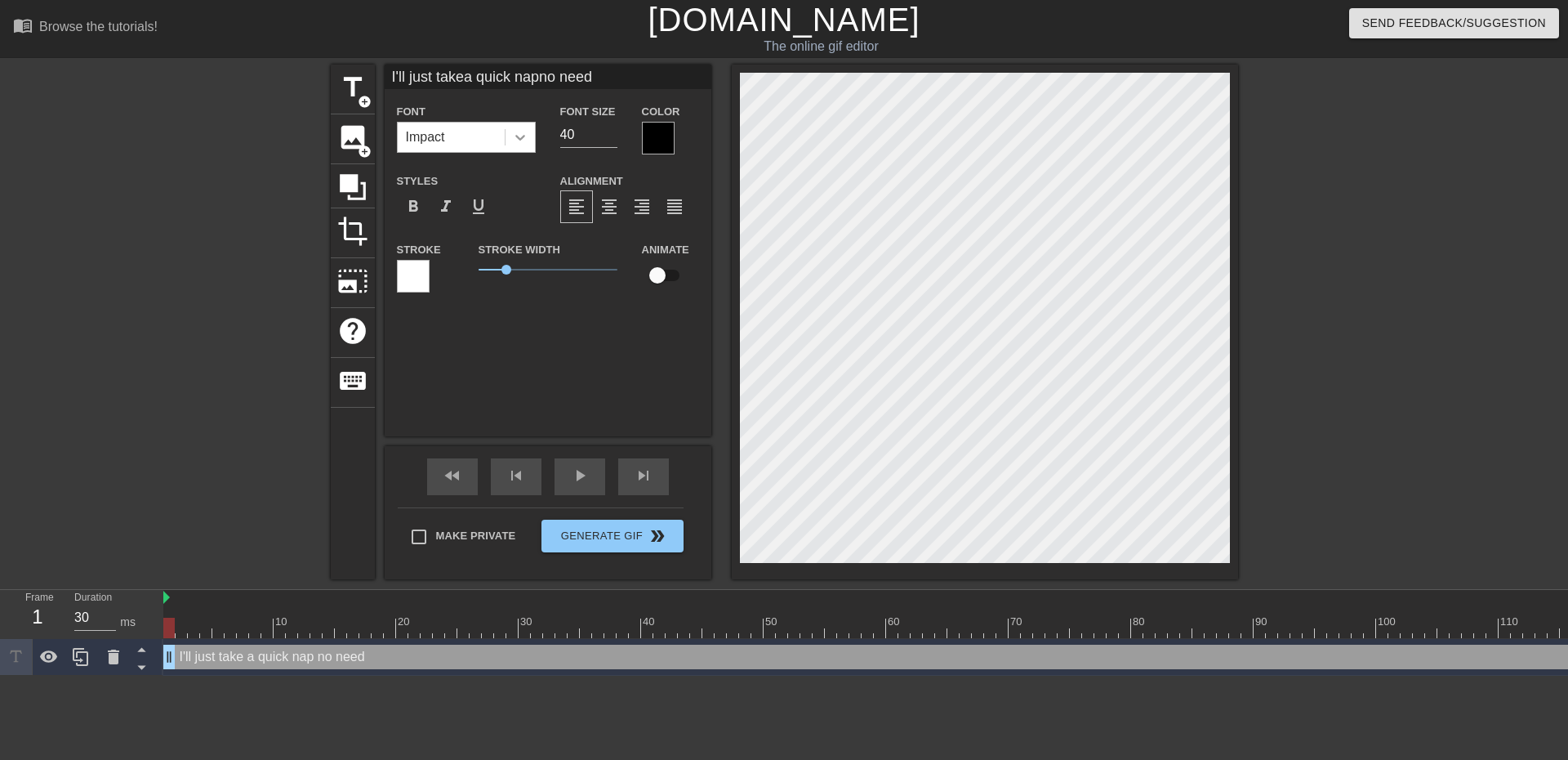
type input "I'll just takea quick napno need"
type textarea "I'll just take a quick nap no need"
type input "I'll just takea quick napno need t"
type textarea "I'll just take a quick nap no need t"
type input "I'll just takea quick napno need to"
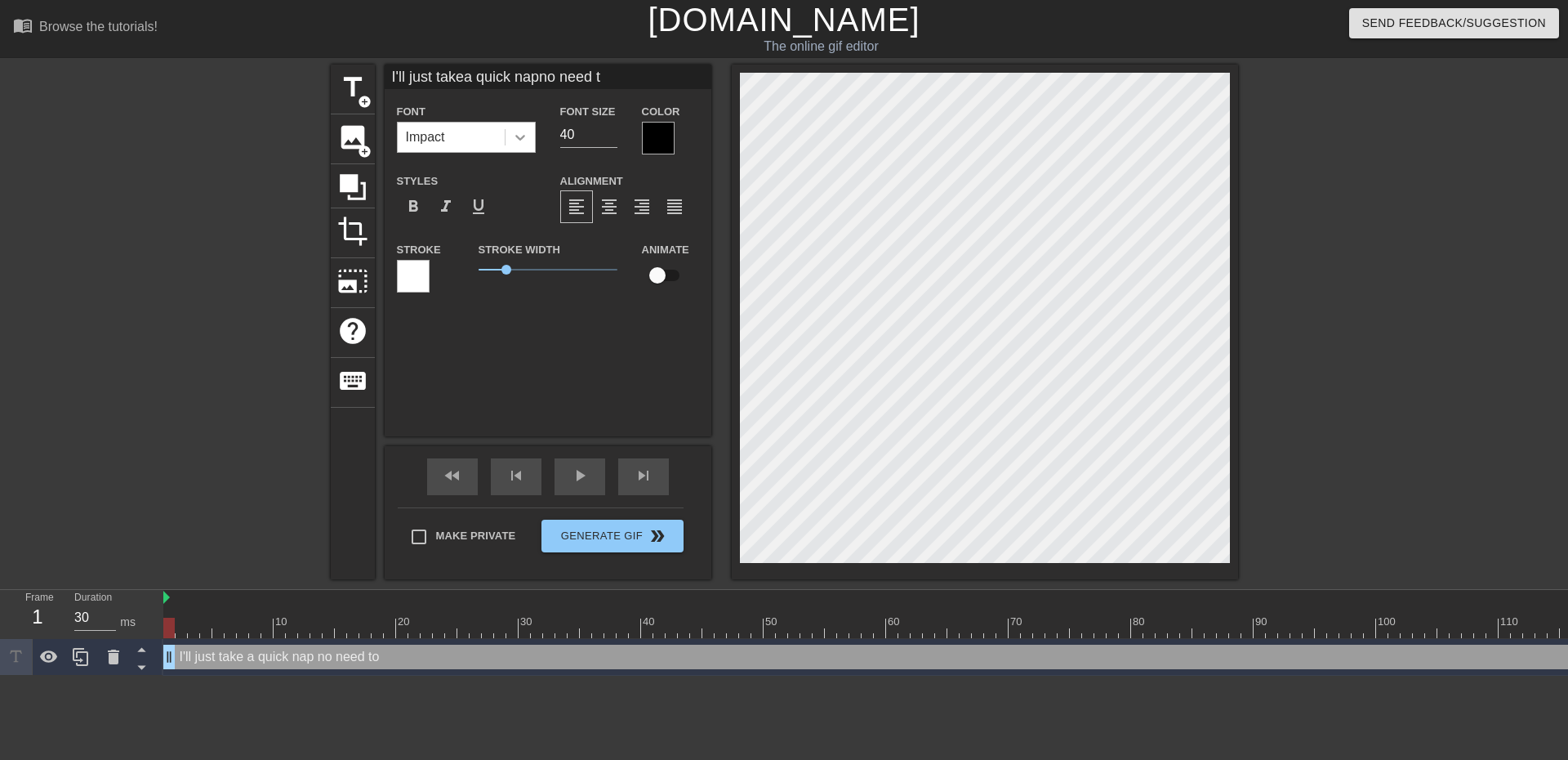
type textarea "I'll just take a quick nap no need to"
type input "I'll just takea quick napno need to"
type textarea "I'll just take a quick nap no need to"
type input "I'll just takea quick napno need to s"
type textarea "I'll just take a quick nap no need to s"
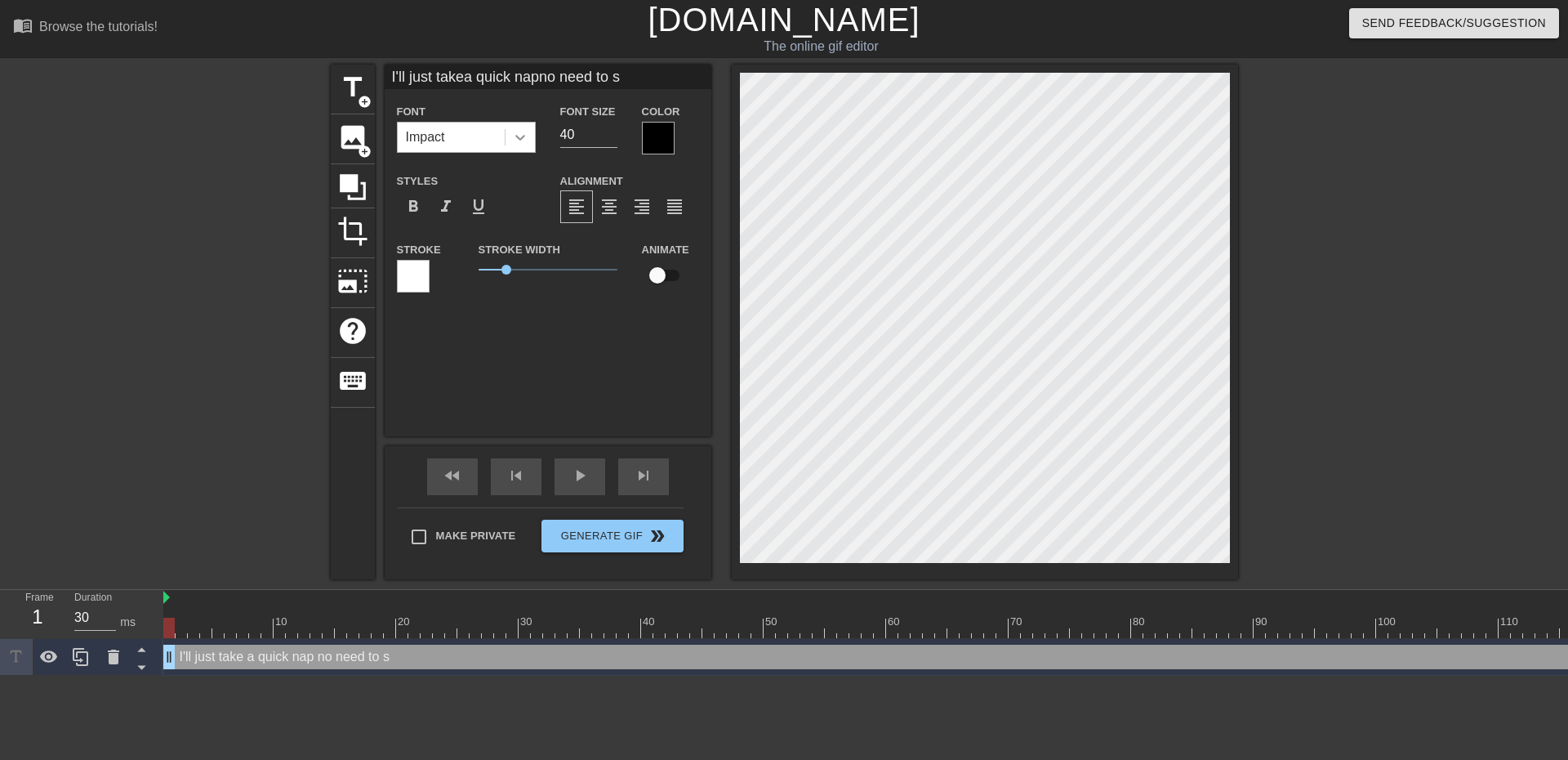
type input "I'll just takea quick napno need to sh"
type textarea "I'll just take a quick nap no need to sh"
type input "I'll just takea quick napno need to shi"
type textarea "I'll just take a quick nap no need to shi"
type input "I'll just takea quick napno need to shie"
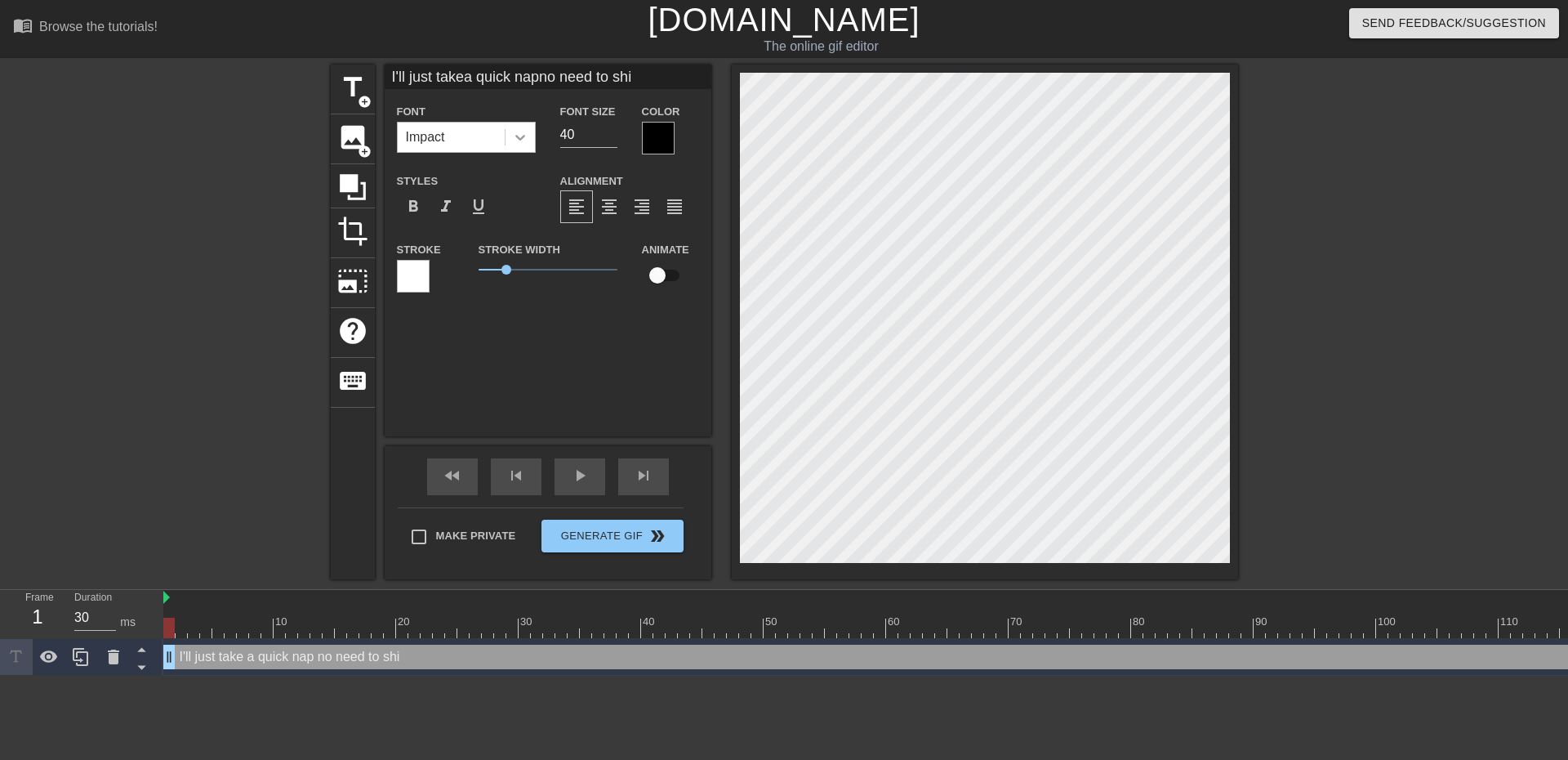
type textarea "I'll just take a quick nap no need to shie"
type input "I'll just takea quick napno need to shiel"
type textarea "I'll just take a quick nap no need to shiel"
type input "I'll just takea quick napno need to shield"
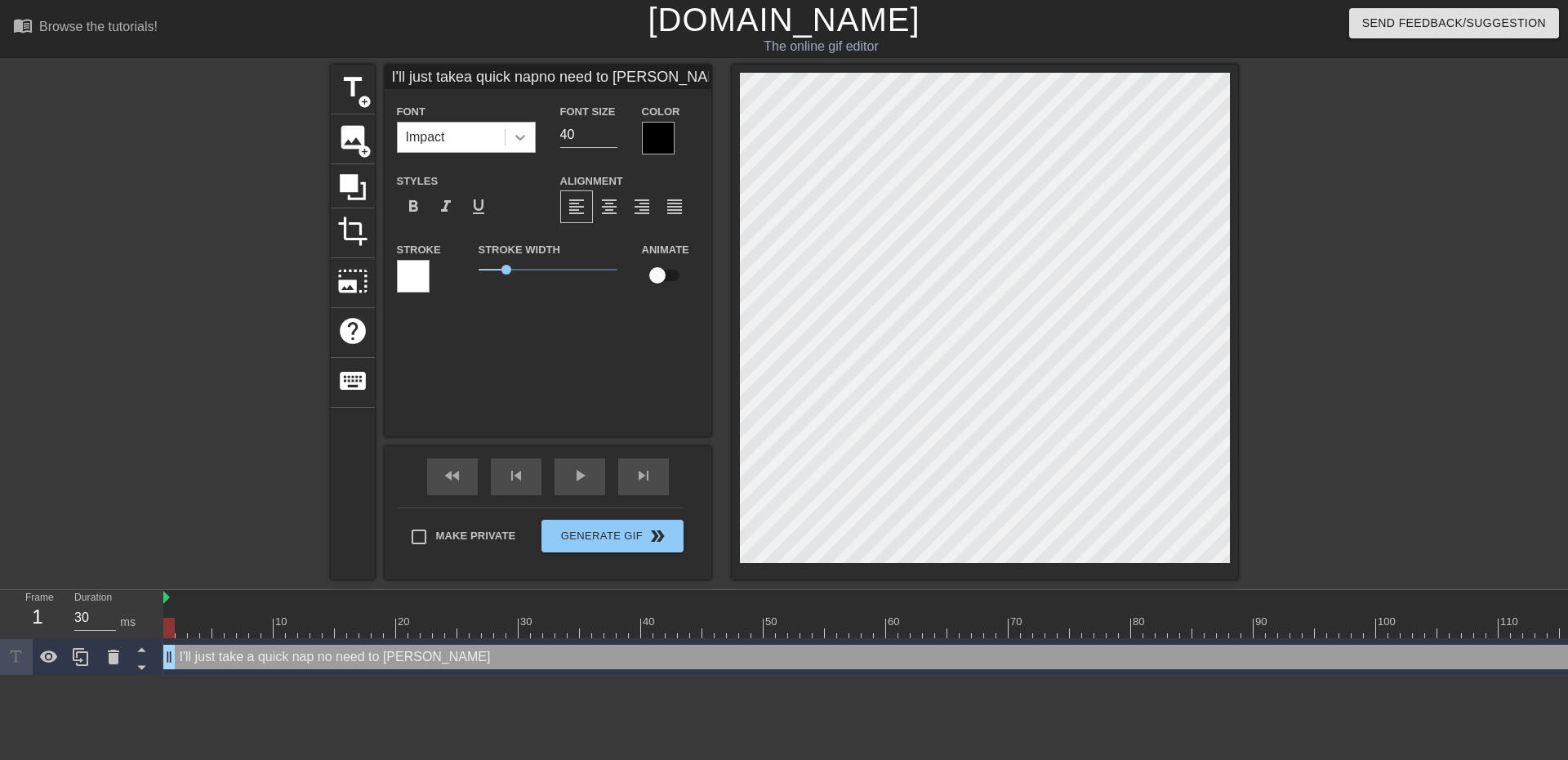
type textarea "I'll just take a quick nap no need to shield"
type input "I'll just takea quick napno need to shiel"
type textarea "I'll just take a quick nap no need to shiel"
type input "I'll just takea quick napno need to shie"
type textarea "I'll just take a quick nap no need to shie"
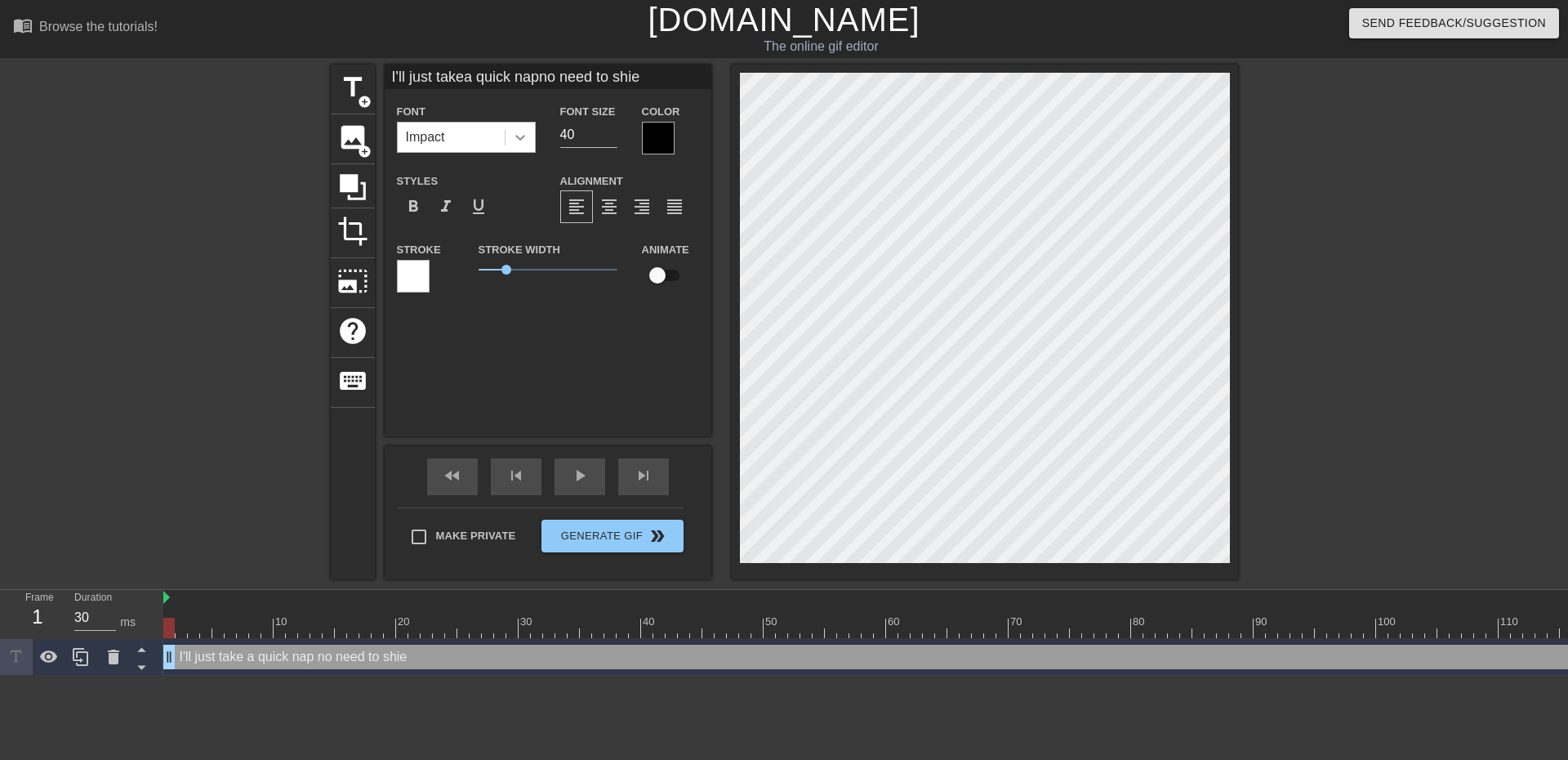
type input "I'll just takea quick napno need to shi"
type textarea "I'll just take a quick nap no need to shi"
type input "I'll just takea quick napno need to sh"
type textarea "I'll just take a quick nap no need to sh"
type input "I'll just takea quick napno need to s"
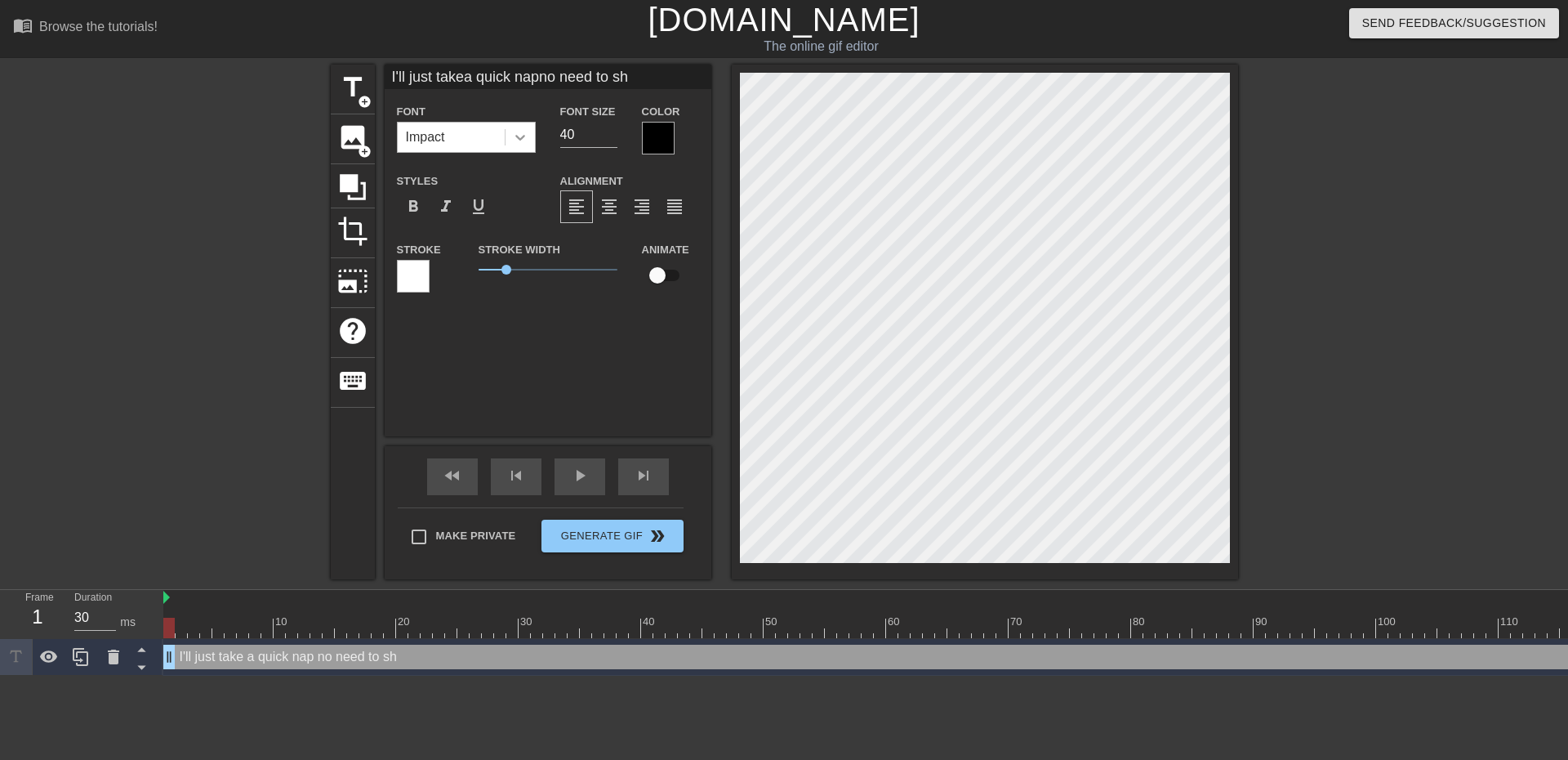
type textarea "I'll just take a quick nap no need to s"
type input "I'll just takea quick napno need to"
type textarea "I'll just take a quick nap no need to"
type input "I'll just takea quick napno need to"
type textarea "I'll just take a quick nap no need to"
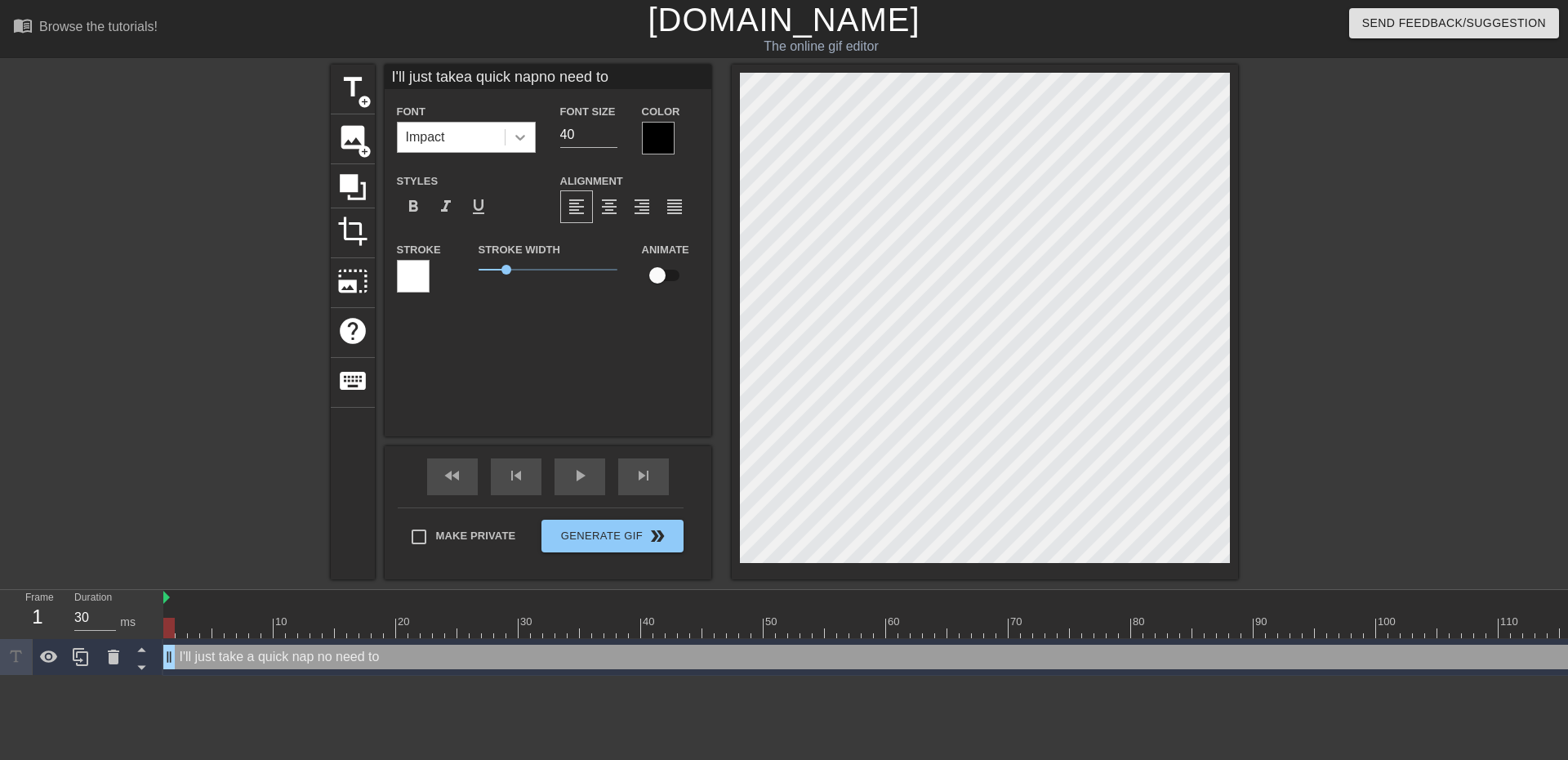
type input "I'll just takea quick napno need to"
type textarea "I'll just take a quick nap no need to"
type input "I'll just takea quick napno need tos"
type textarea "I'll just take a quick nap no need to s"
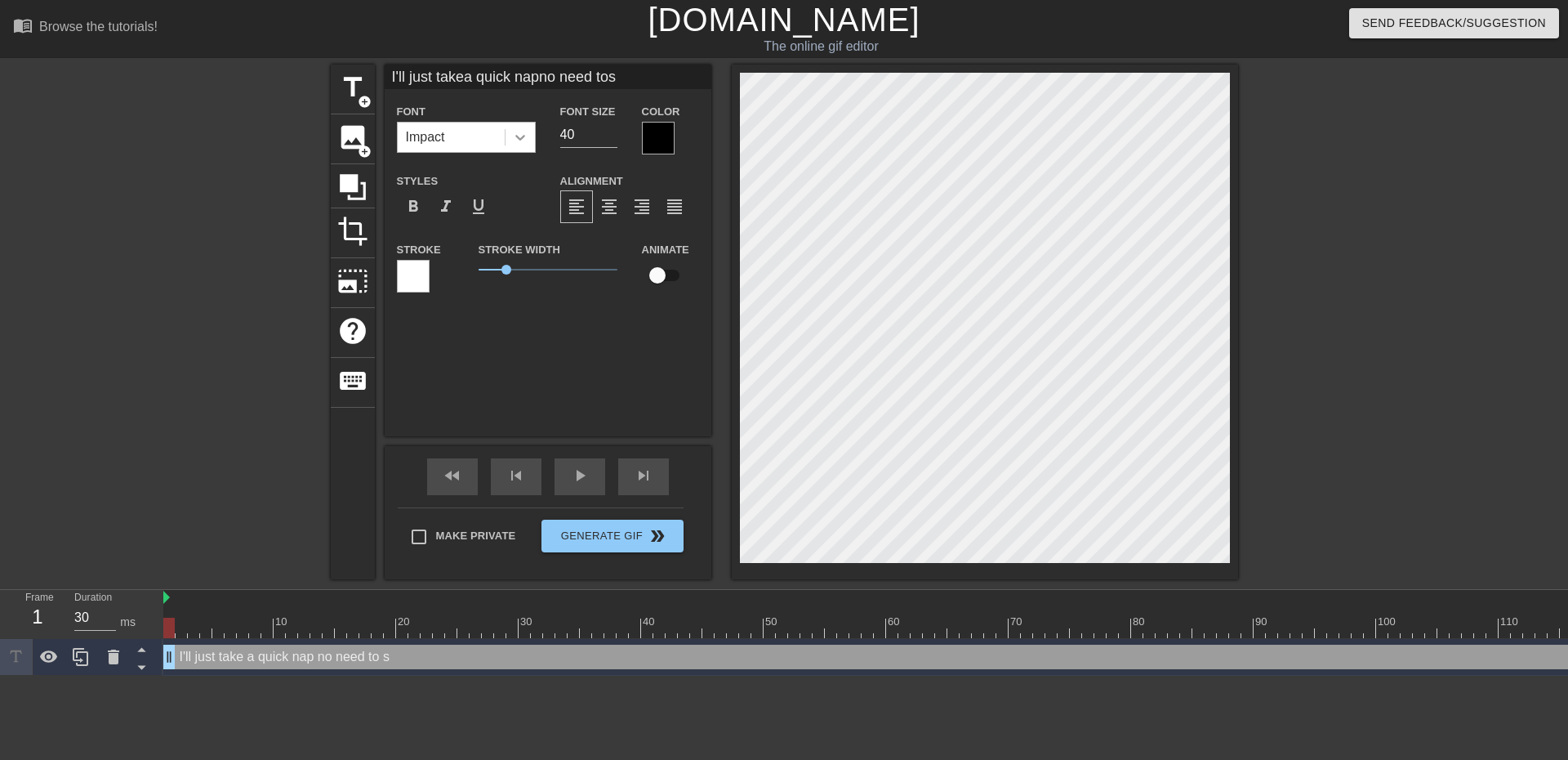
type input "I'll just takea quick napno need tosh"
type textarea "I'll just take a quick nap no need to sh"
type input "I'll just takea quick napno need toshi"
type textarea "I'll just take a quick nap no need to shi"
type input "I'll just takea quick napno need toshie"
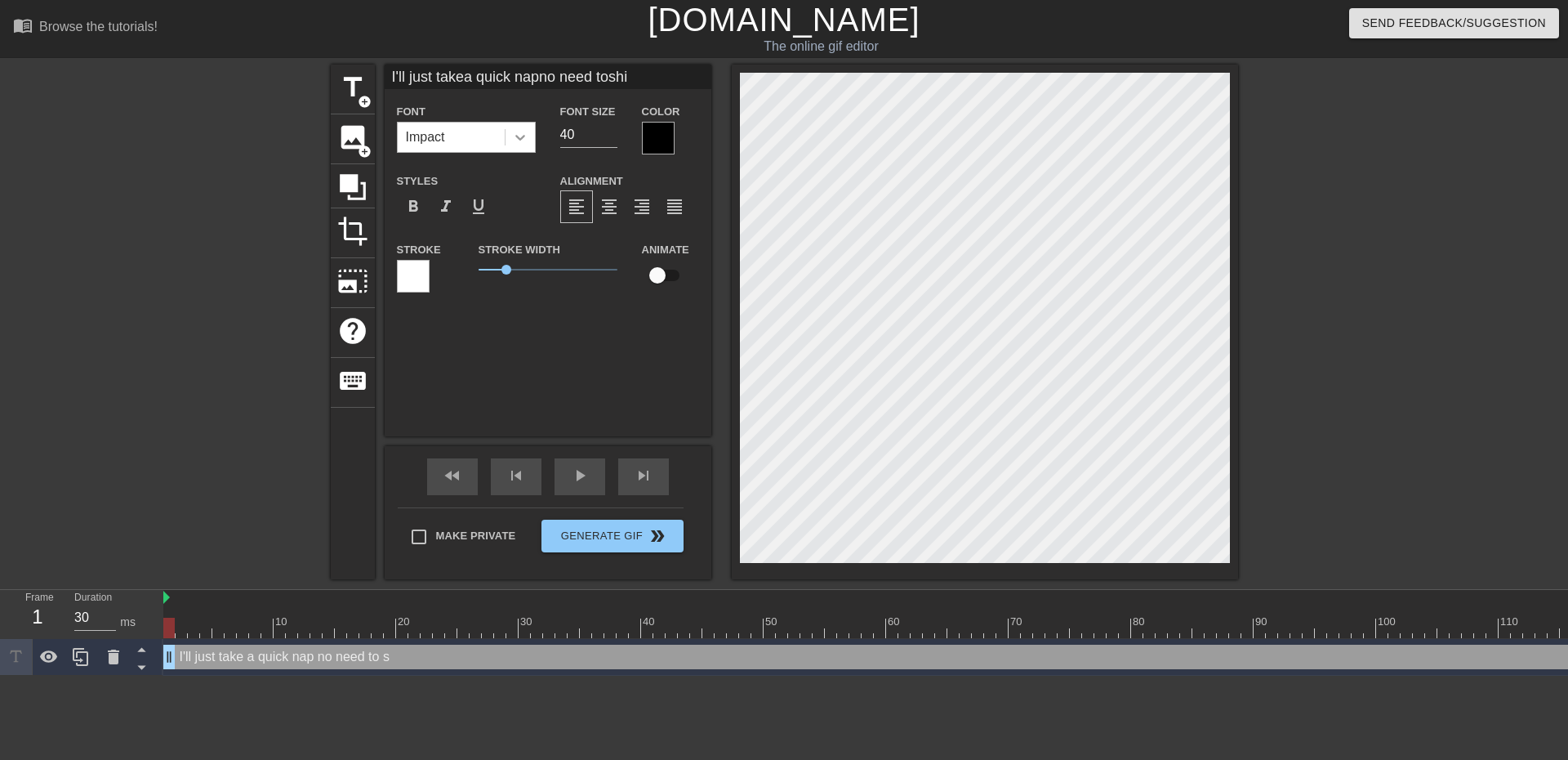
type textarea "I'll just take a quick nap no need to shie"
type input "I'll just takea quick napno need toshiel"
type textarea "I'll just take a quick nap no need to shiel"
type input "I'll just takea quick napno need toshield"
type textarea "I'll just take a quick nap no need to shield"
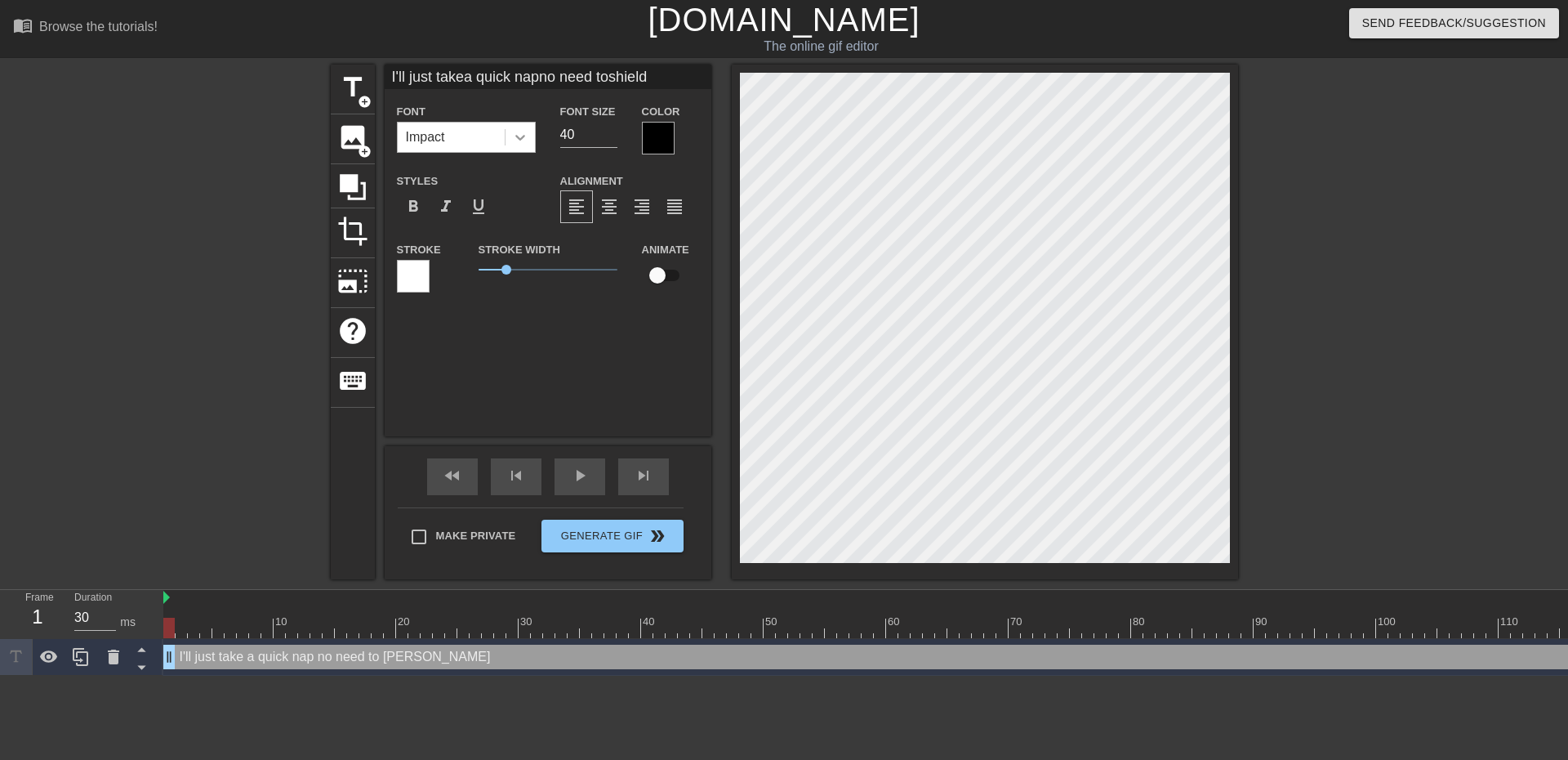
scroll to position [5, 3]
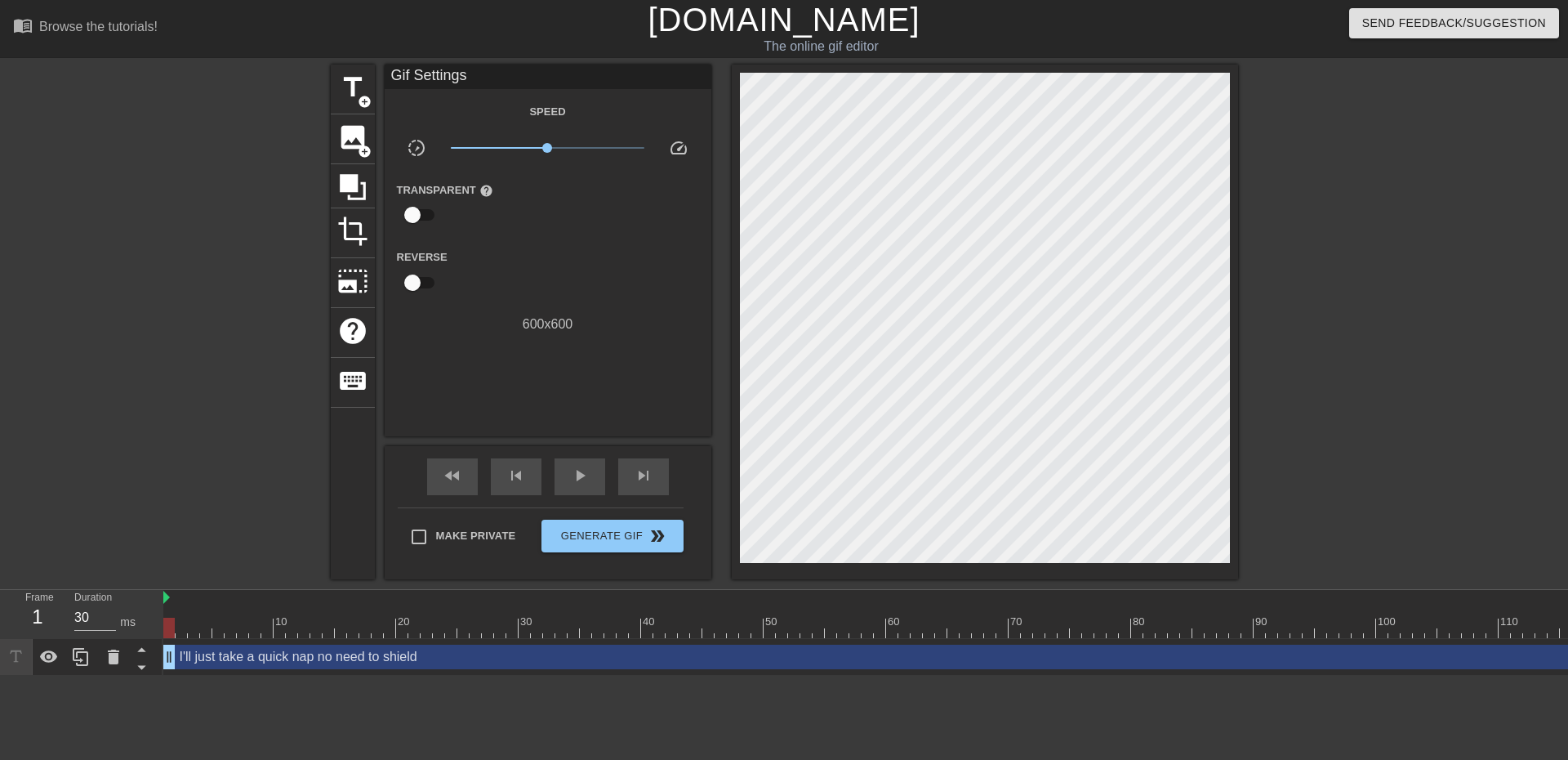
click at [281, 474] on div at bounding box center [189, 310] width 245 height 490
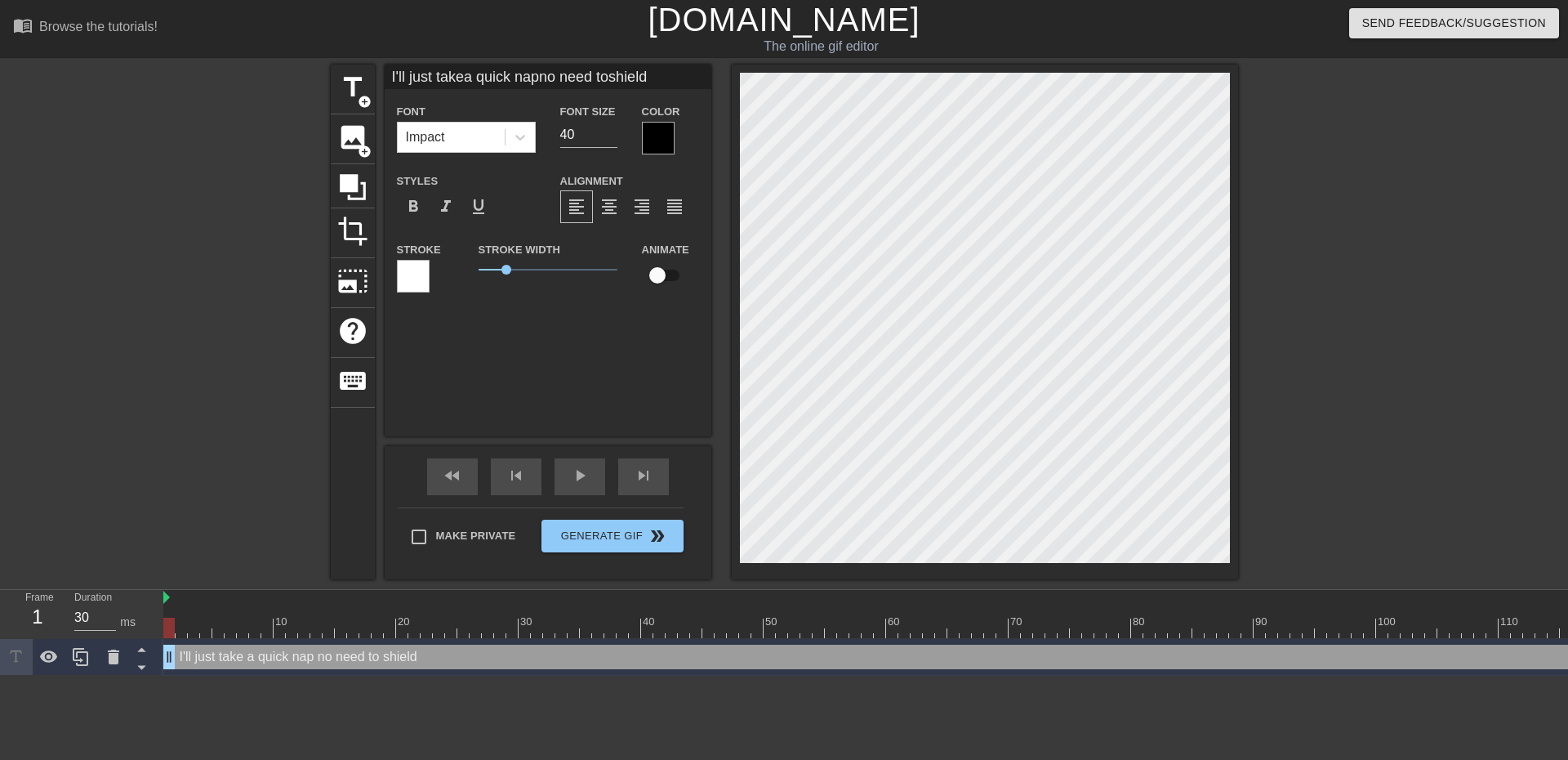
click at [85, 472] on div at bounding box center [189, 310] width 245 height 490
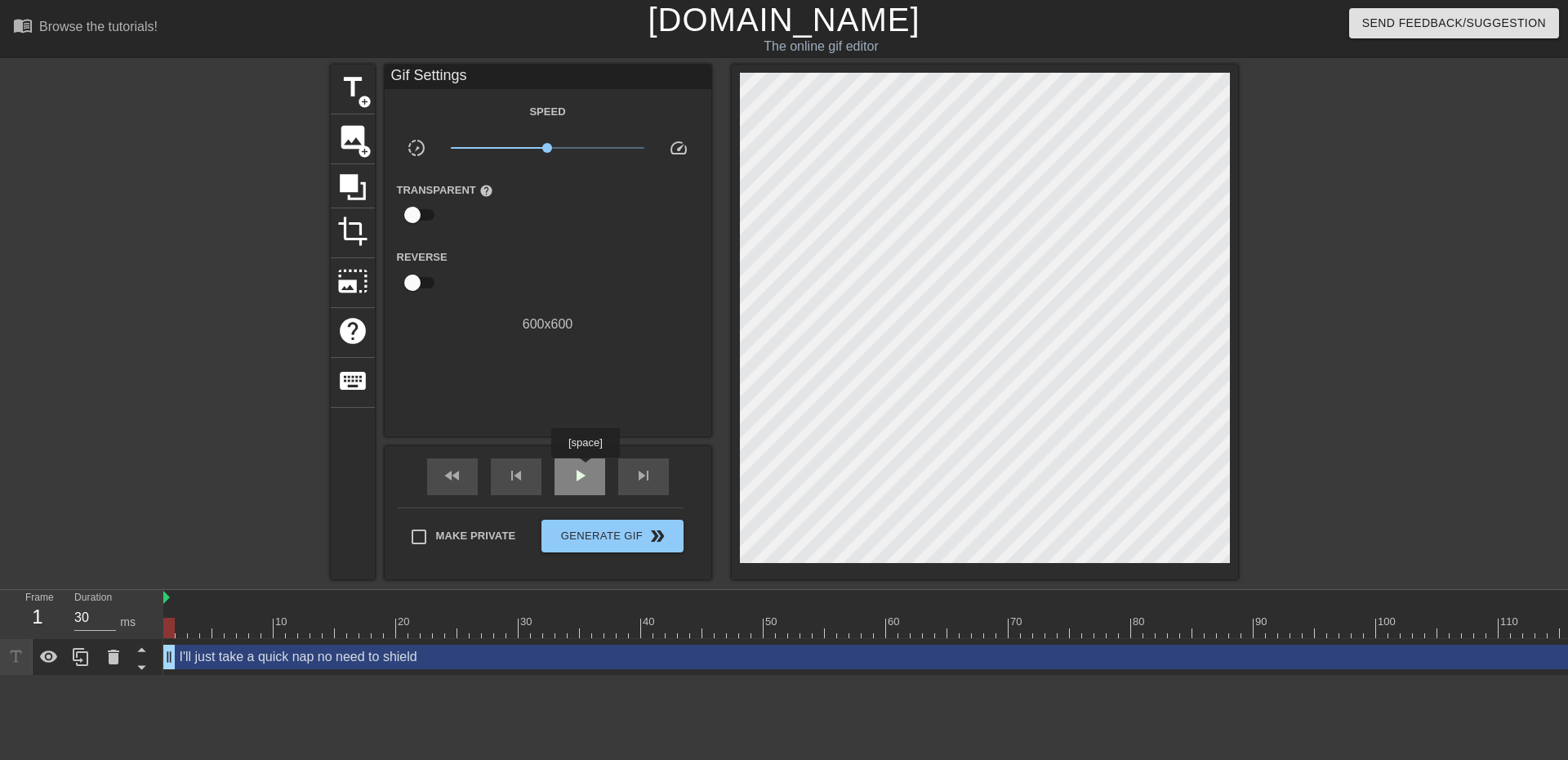
click at [584, 469] on span "play_arrow" at bounding box center [580, 475] width 20 height 20
type input "40"
click at [588, 479] on span "pause" at bounding box center [580, 475] width 20 height 20
click at [84, 662] on icon at bounding box center [80, 657] width 20 height 20
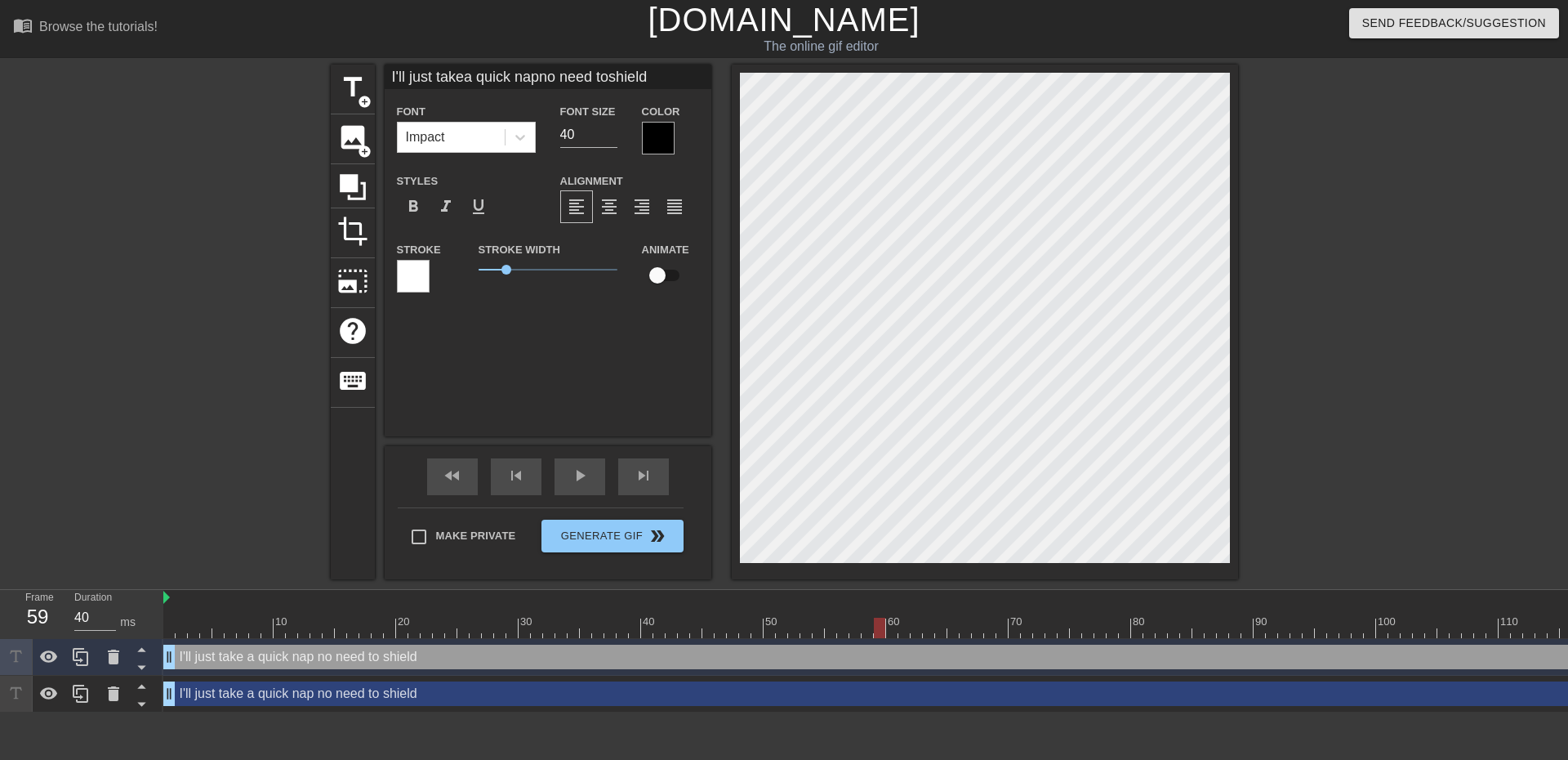
click at [268, 703] on div "I'll just take a quick nap no need to shield drag_handle drag_handle" at bounding box center [898, 693] width 1470 height 25
type input "I'll just takea quick napno need toshield"
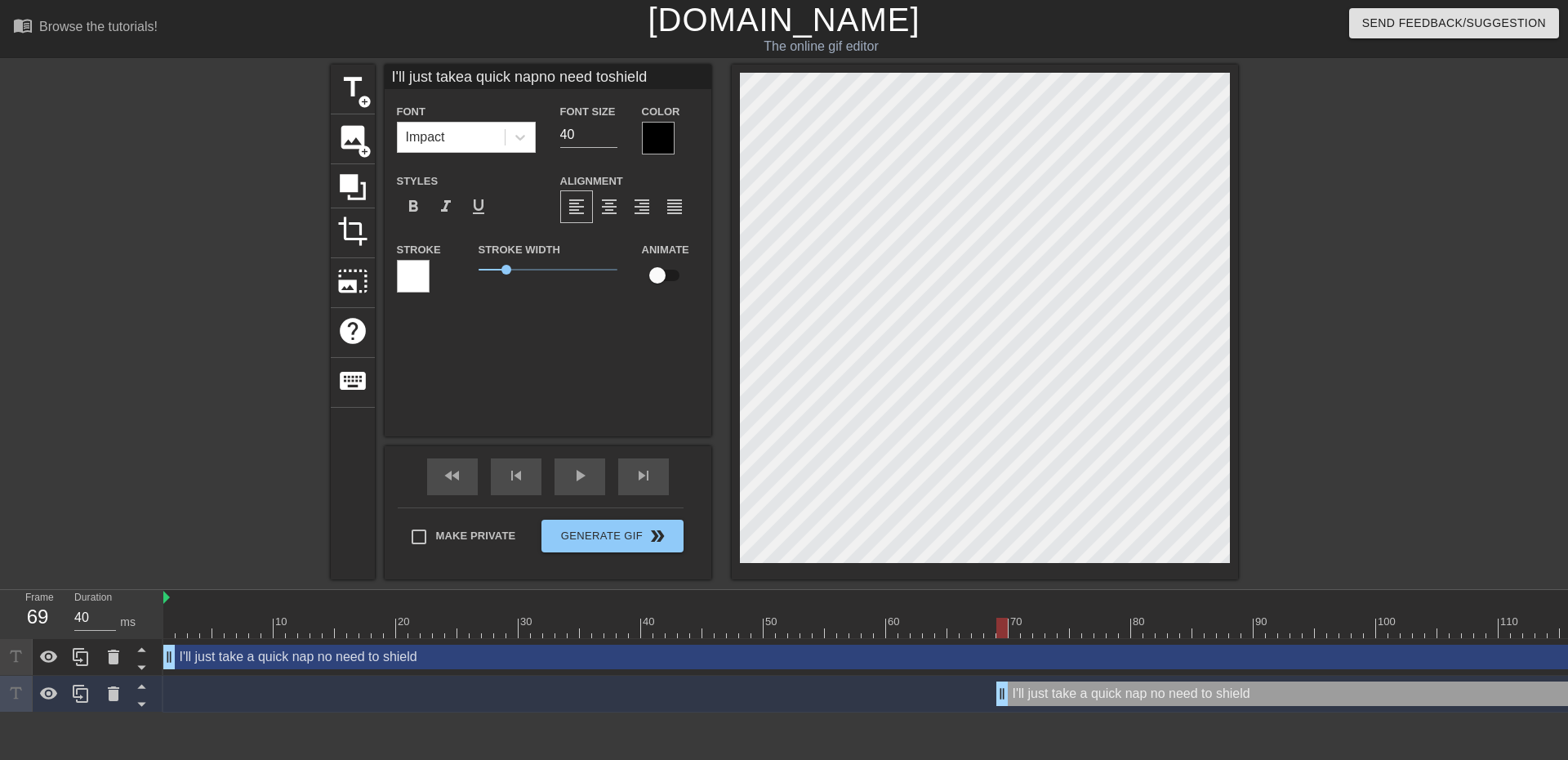
type input "30"
drag, startPoint x: 172, startPoint y: 701, endPoint x: 1017, endPoint y: 720, distance: 845.2
click at [1017, 712] on div "10 20 30 40 50 60 70 80 90 100 110 120 I'll just take a quick nap no need to sh…" at bounding box center [866, 652] width 1405 height 123
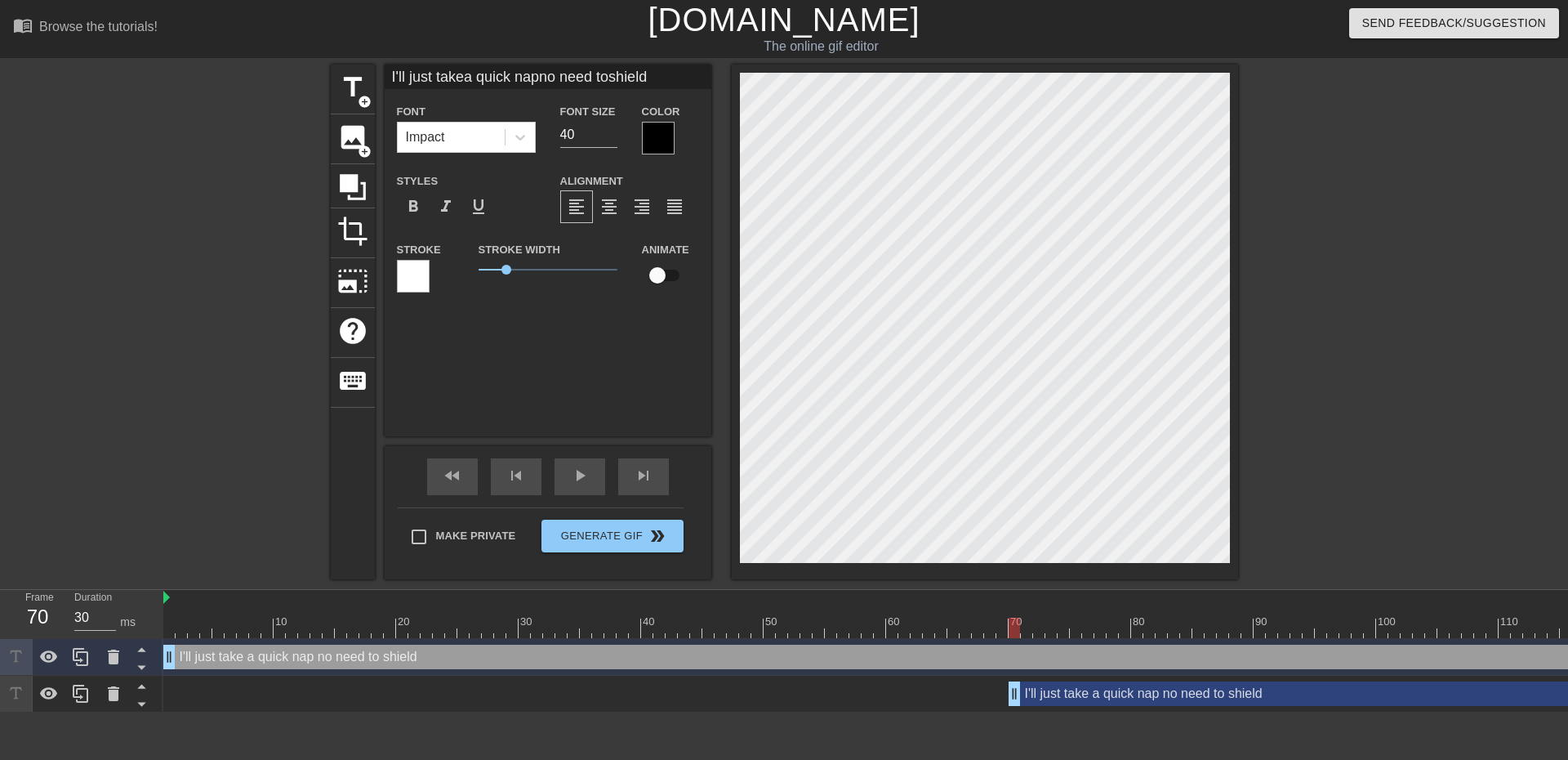
scroll to position [3, 5]
type input "S"
type textarea "S"
type input "S6"
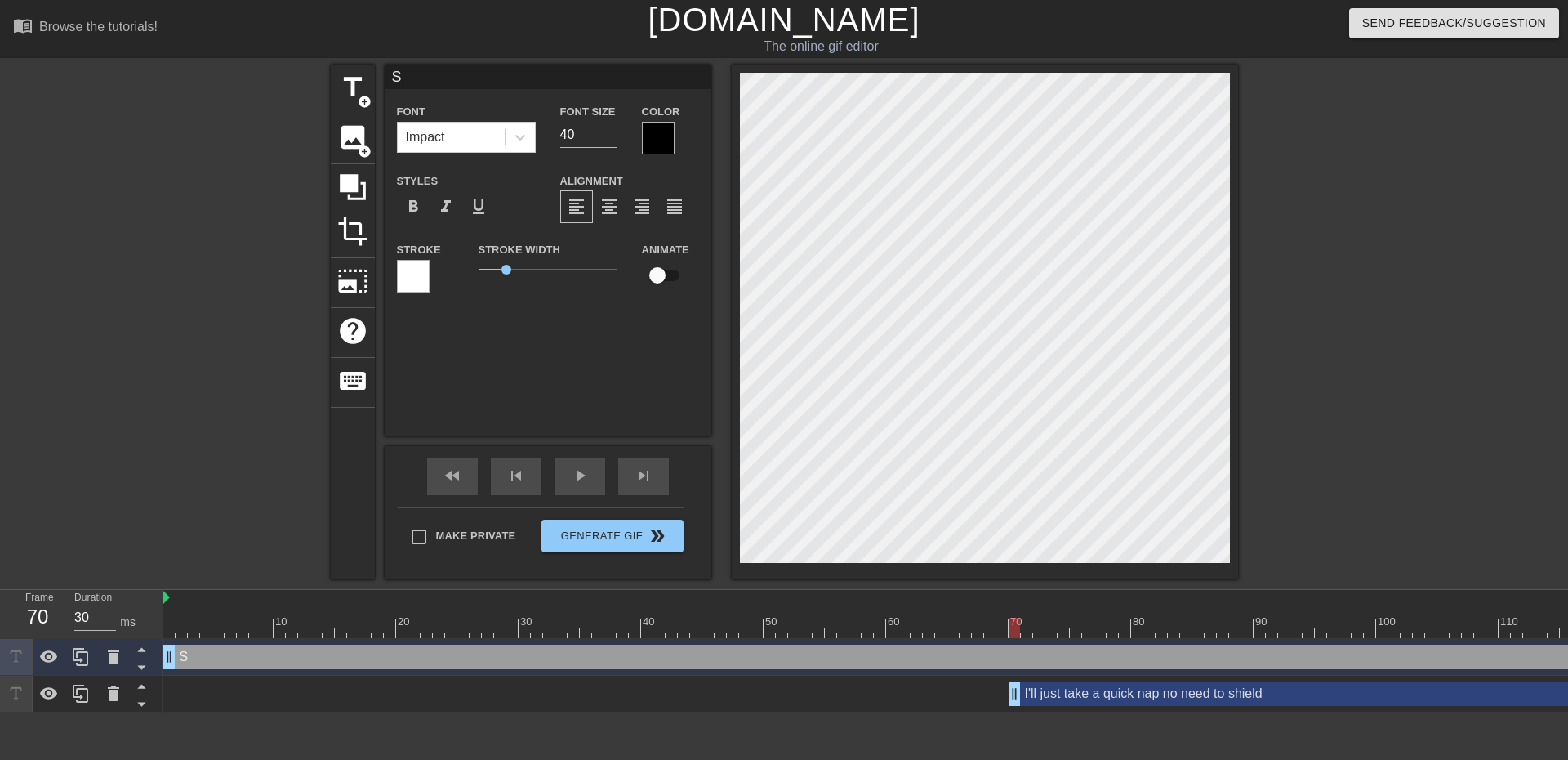
type textarea "S6"
type input "S64"
type textarea "S64"
type input "S6"
type textarea "S6"
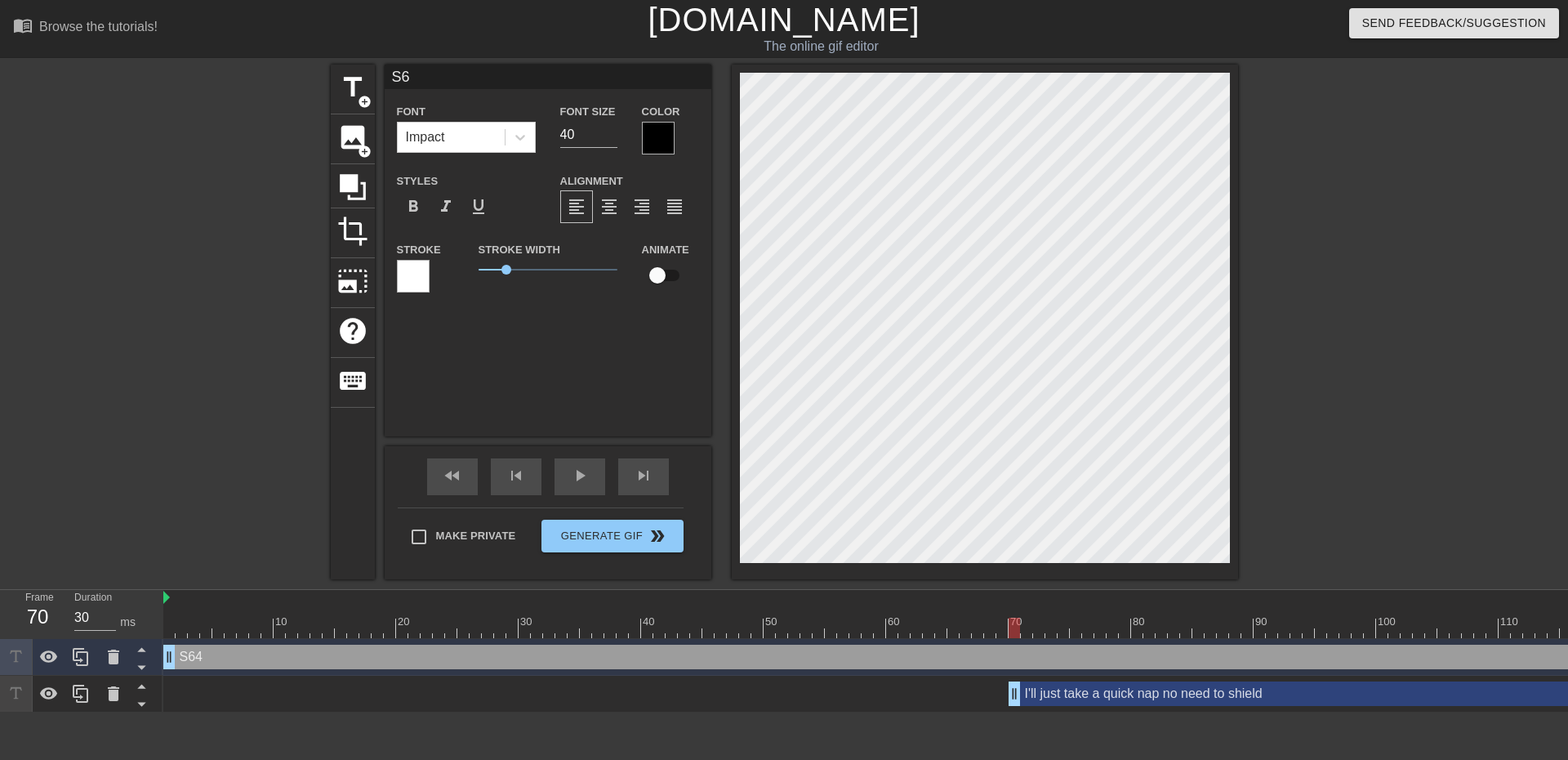
type input "S63"
type textarea "S63"
click at [1354, 324] on div at bounding box center [1379, 310] width 245 height 490
click at [590, 145] on input "40" at bounding box center [588, 135] width 57 height 26
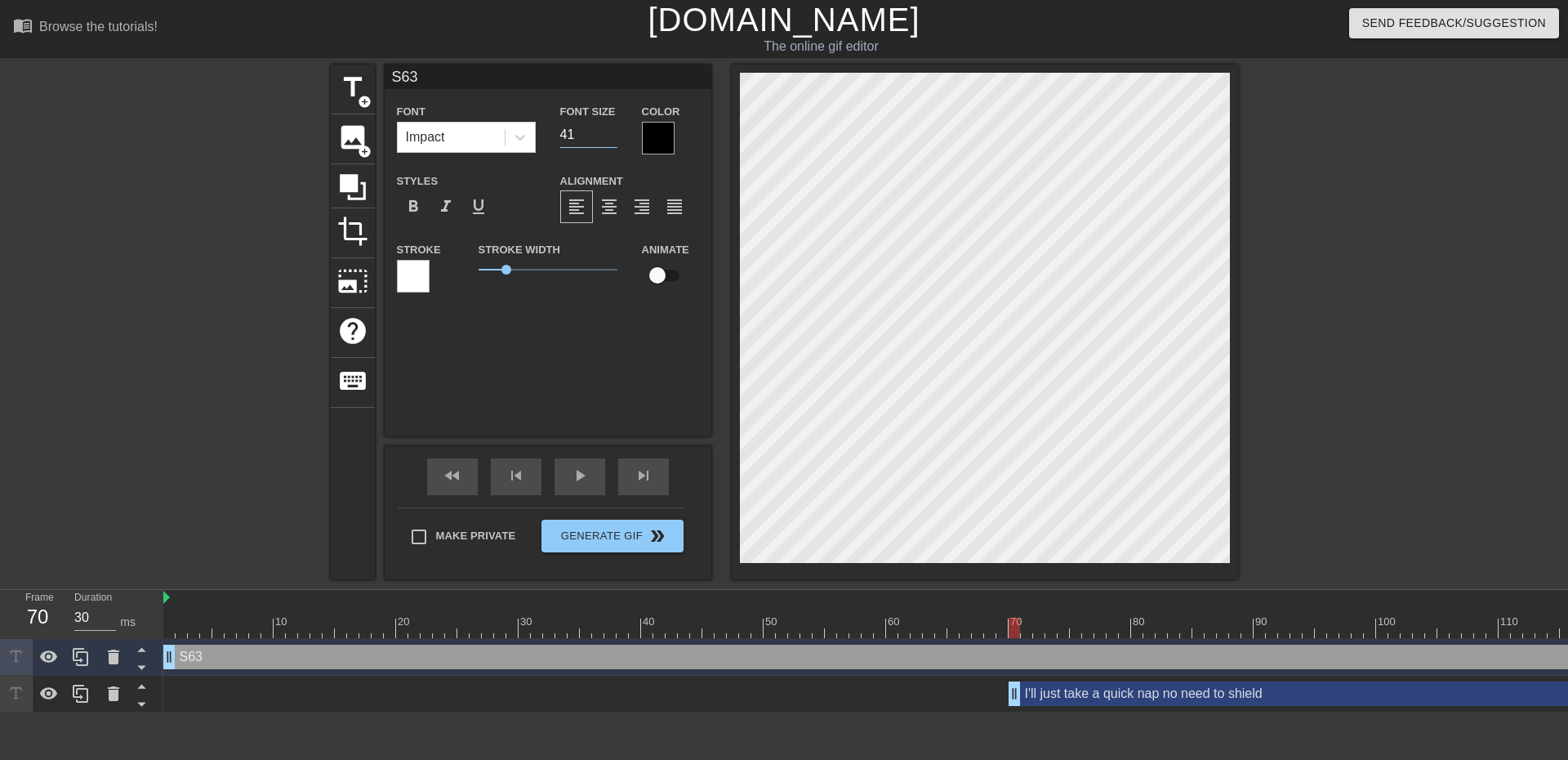
click at [611, 128] on input "41" at bounding box center [588, 135] width 57 height 26
click at [611, 128] on input "42" at bounding box center [588, 135] width 57 height 26
click at [611, 128] on input "43" at bounding box center [588, 135] width 57 height 26
click at [611, 128] on input "44" at bounding box center [588, 135] width 57 height 26
click at [572, 141] on input "44" at bounding box center [588, 135] width 57 height 26
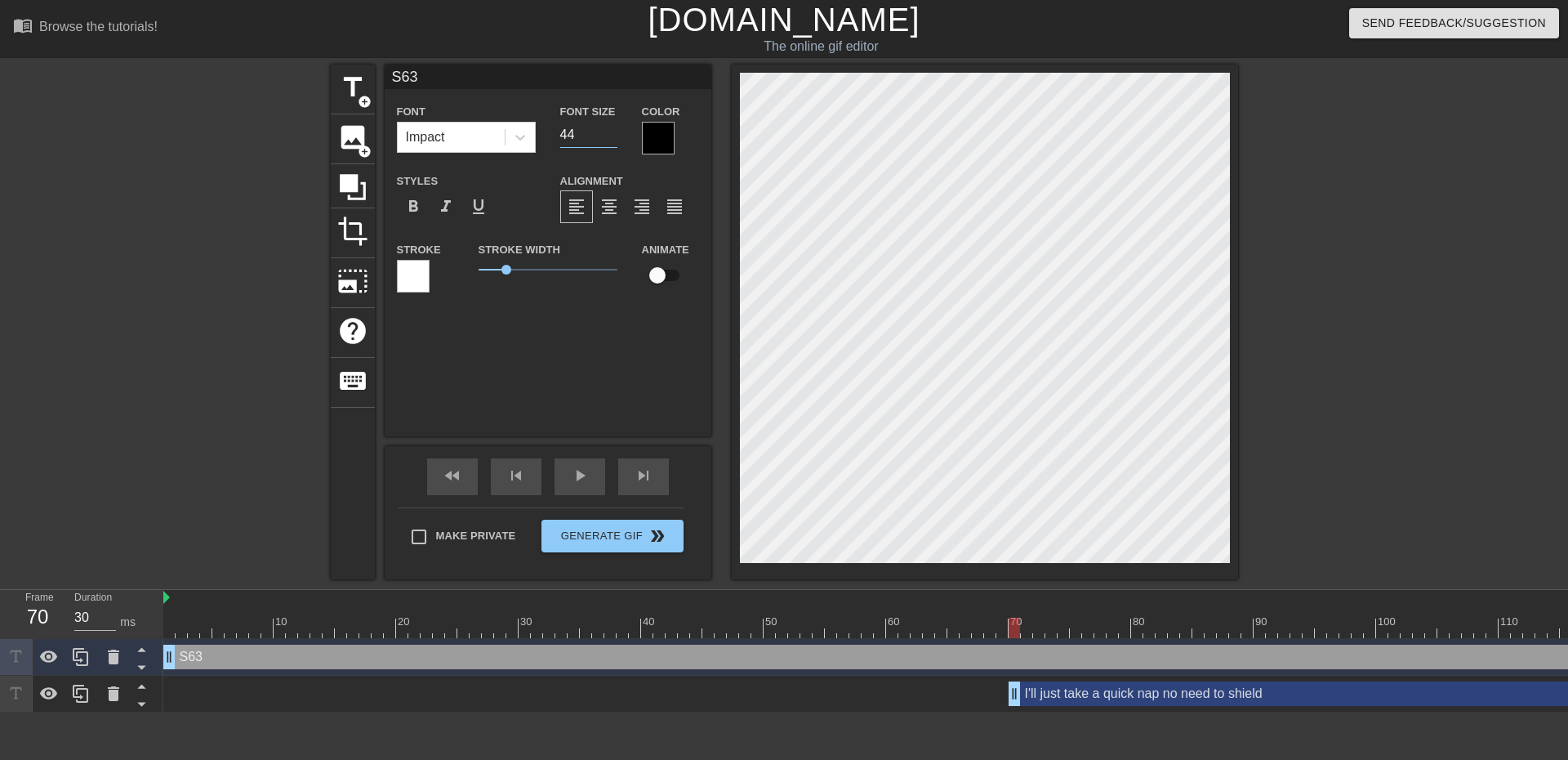
click at [572, 139] on input "44" at bounding box center [588, 135] width 57 height 26
type input "80"
click at [1296, 369] on div at bounding box center [1379, 310] width 245 height 490
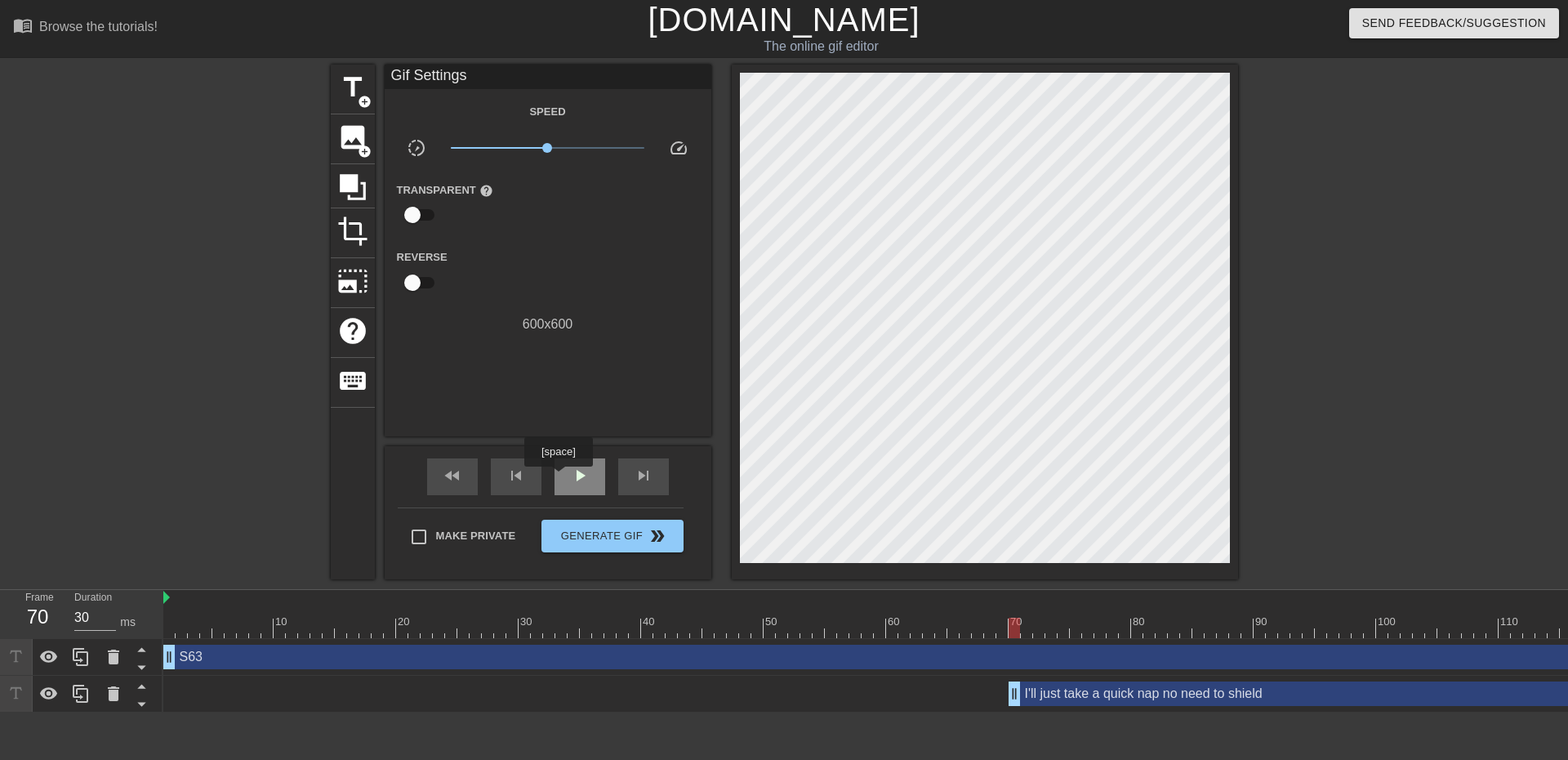
click at [557, 478] on div "play_arrow" at bounding box center [580, 476] width 50 height 37
click at [586, 488] on div "pause" at bounding box center [580, 476] width 50 height 37
click at [1197, 692] on div "I'll just take a quick nap no need to shield drag_handle drag_handle" at bounding box center [1321, 693] width 625 height 25
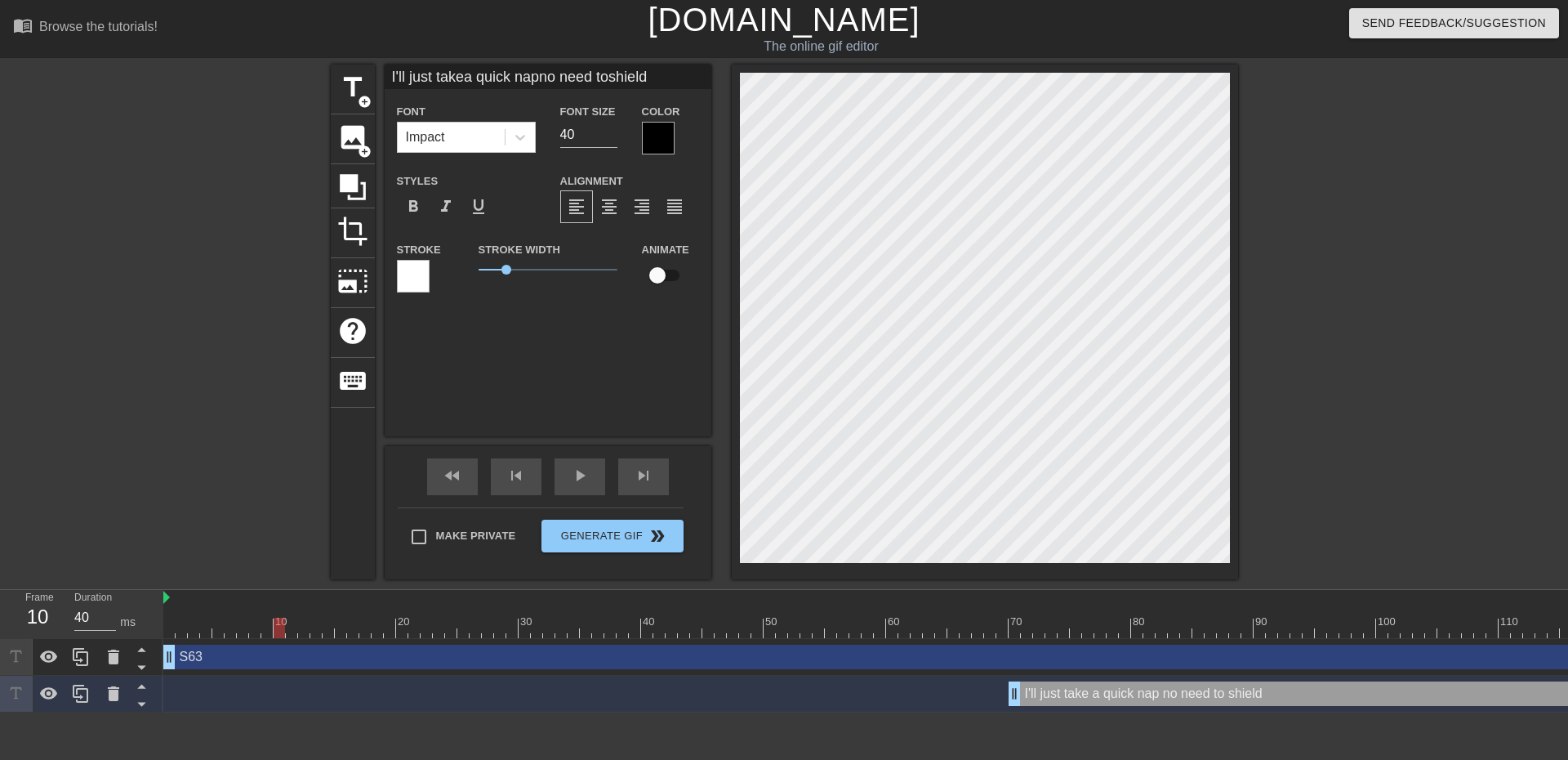
click at [1171, 627] on div at bounding box center [898, 628] width 1470 height 20
click at [1371, 490] on div at bounding box center [1379, 310] width 245 height 490
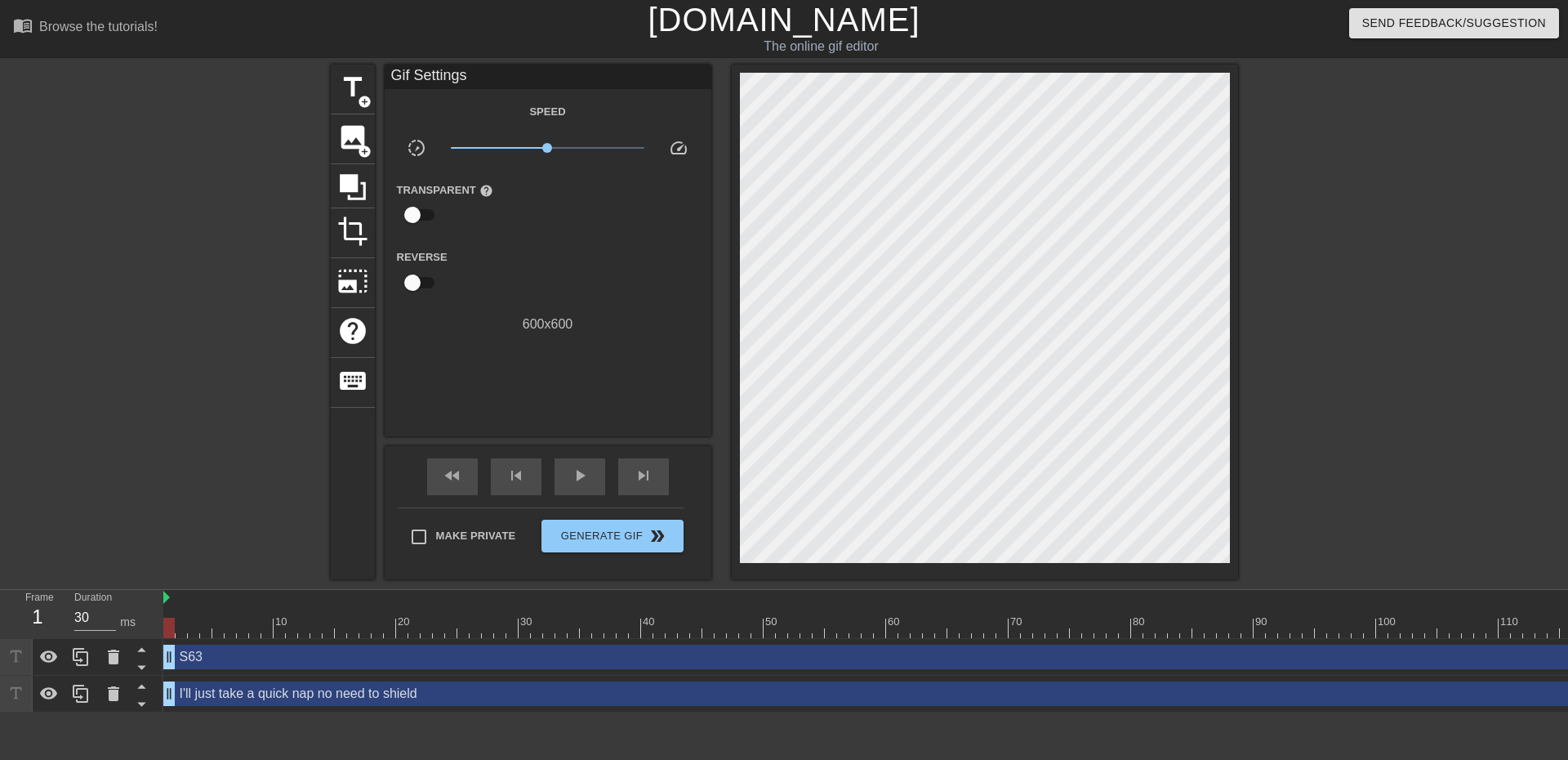
drag, startPoint x: 1010, startPoint y: 694, endPoint x: 67, endPoint y: 744, distance: 944.3
click at [67, 712] on html "menu_book Browse the tutorials! Gifntext.com The online gif editor Send Feedbac…" at bounding box center [784, 356] width 1568 height 712
click at [133, 664] on icon at bounding box center [142, 667] width 20 height 20
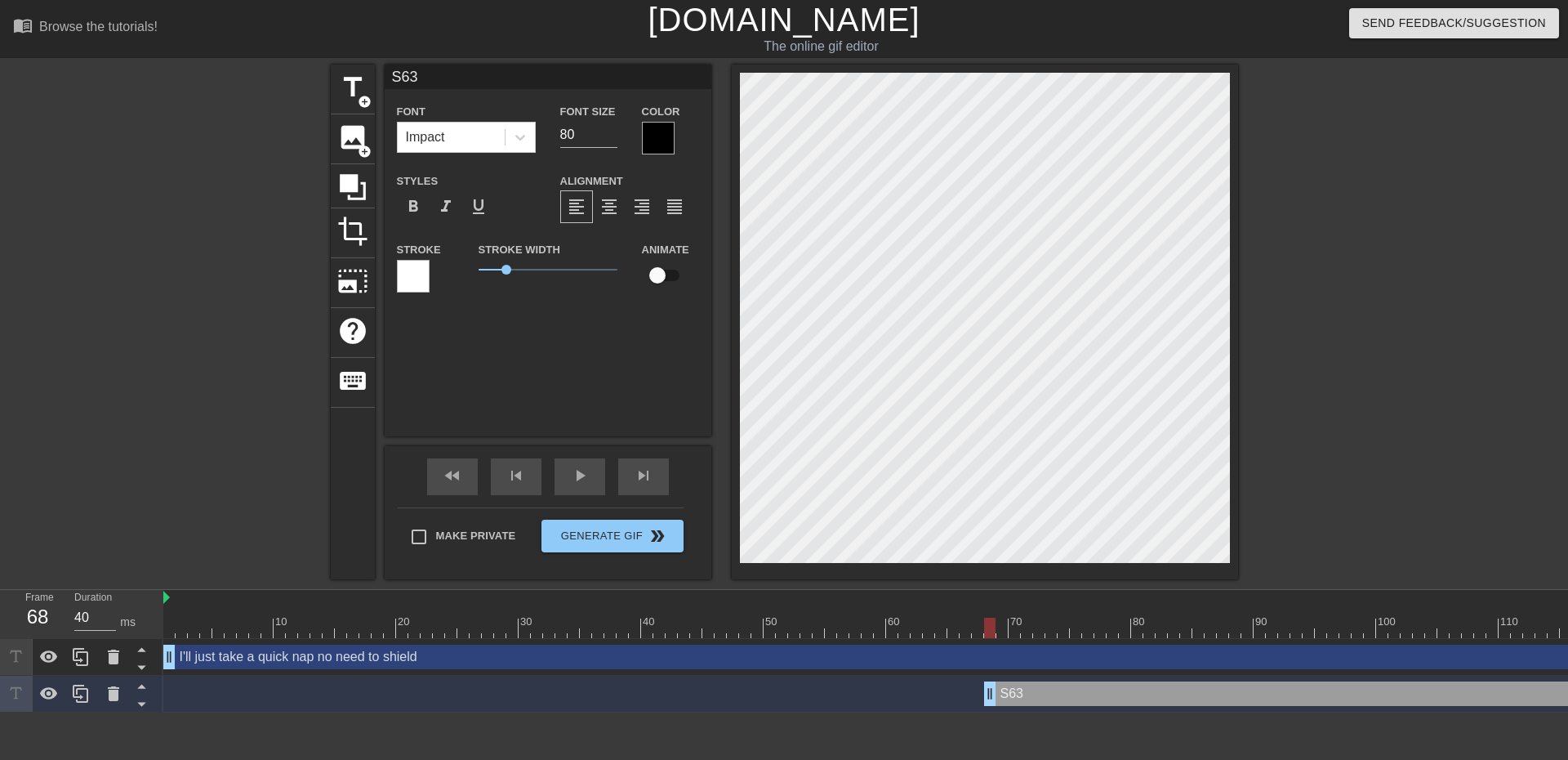
drag, startPoint x: 167, startPoint y: 692, endPoint x: 989, endPoint y: 659, distance: 822.7
click at [989, 659] on div "I'll just take a quick nap no need to shield drag_handle drag_handle S63 drag_h…" at bounding box center [866, 675] width 1405 height 73
click at [1326, 426] on div at bounding box center [1379, 310] width 245 height 490
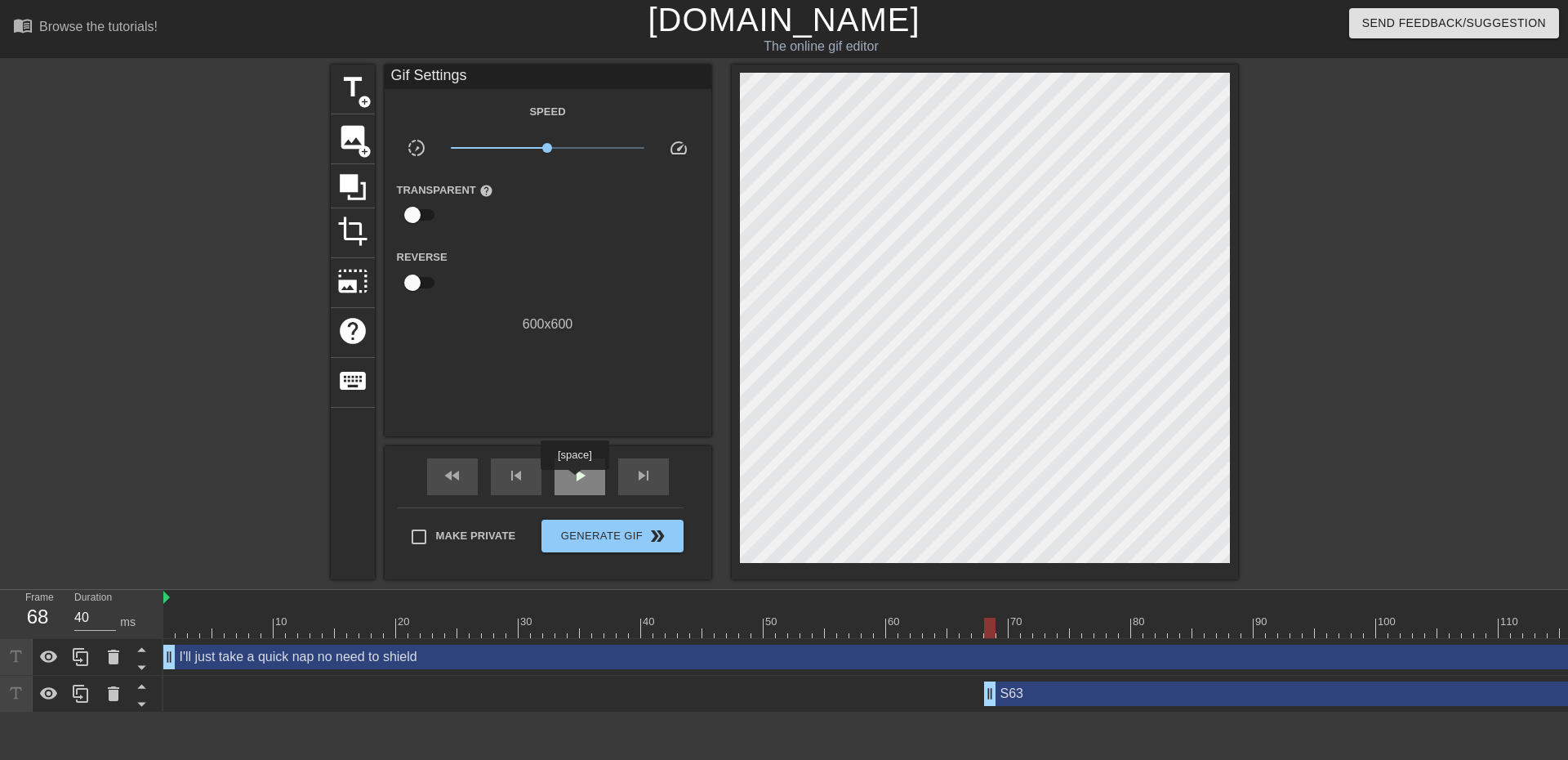
click at [574, 482] on span "play_arrow" at bounding box center [580, 475] width 20 height 20
type input "40"
click at [573, 545] on button "Generate Gif double_arrow" at bounding box center [612, 536] width 142 height 32
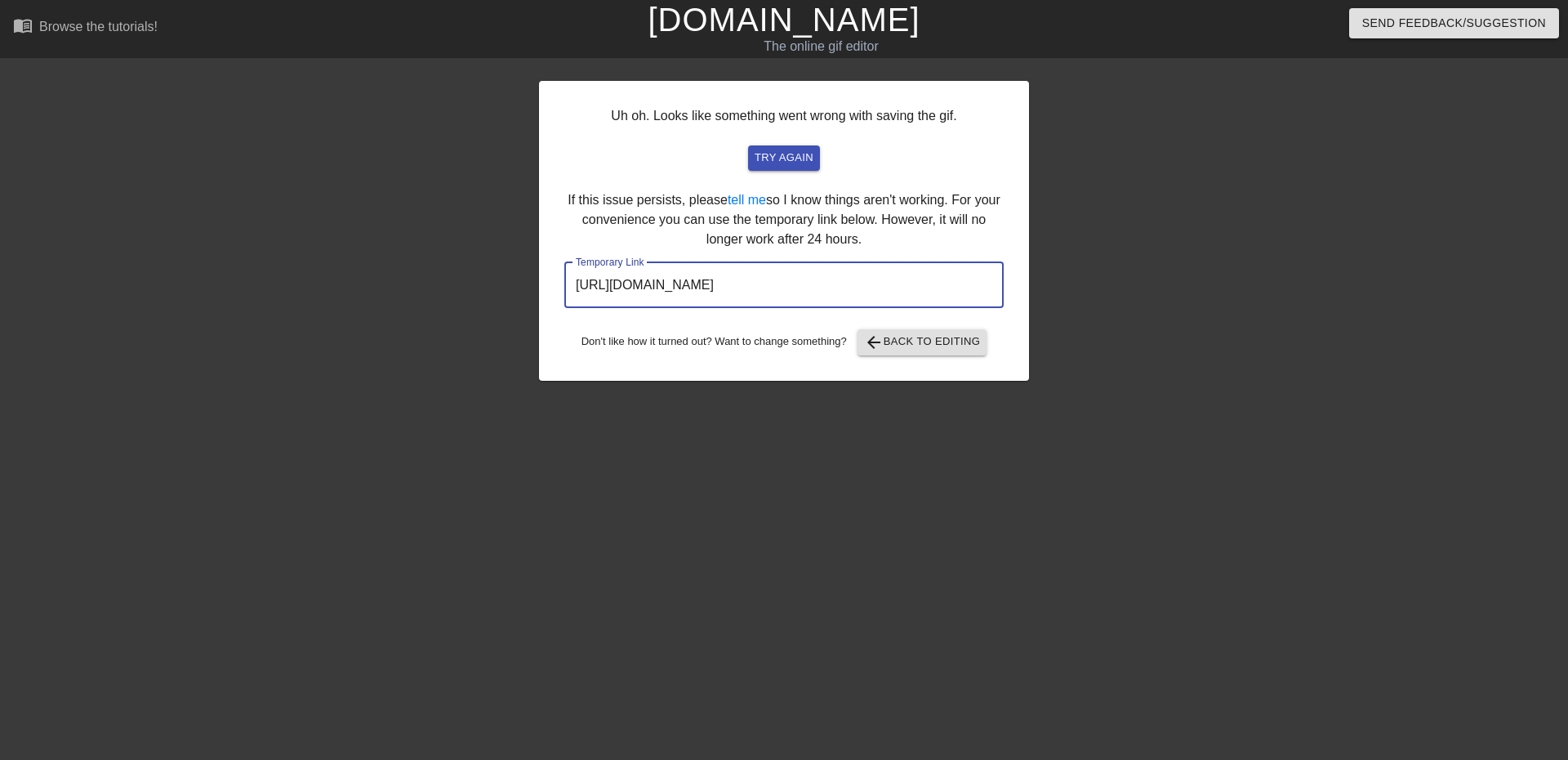
click at [923, 289] on input "https://www.gifntext.com/temp_generations/gUfTsaEN.gif" at bounding box center [784, 285] width 440 height 46
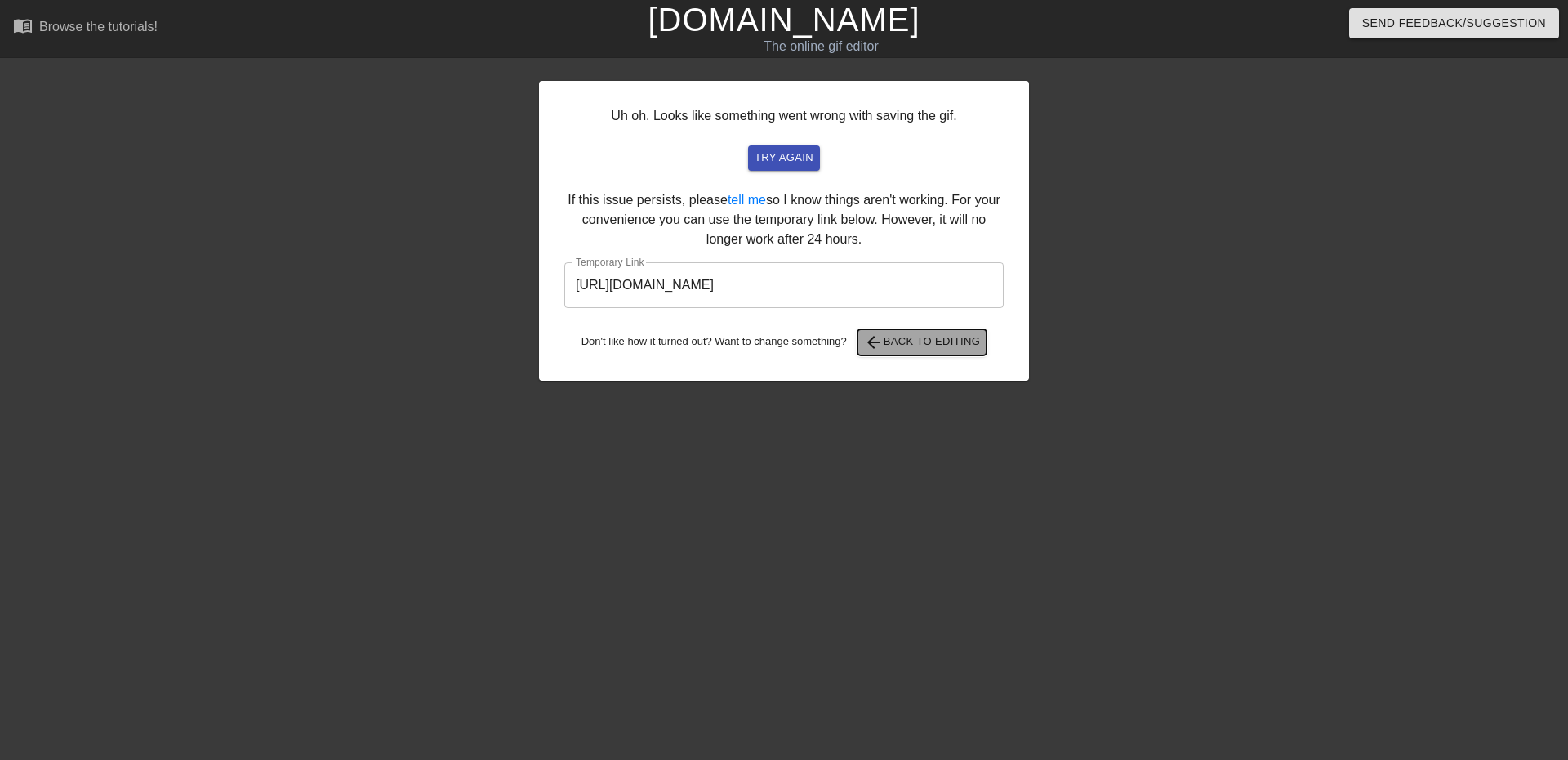
click at [921, 345] on span "arrow_back Back to Editing" at bounding box center [922, 342] width 117 height 20
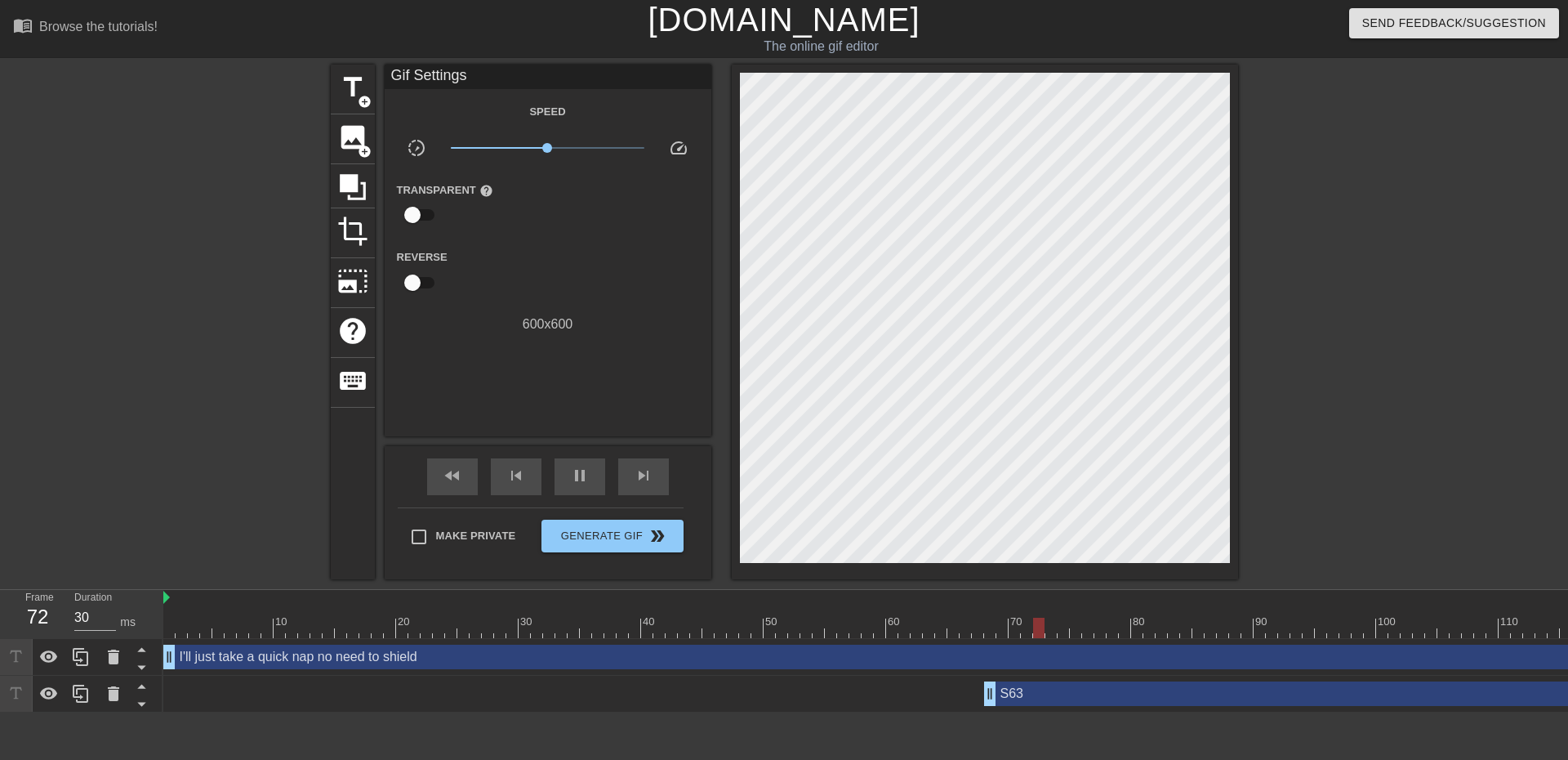
type input "40"
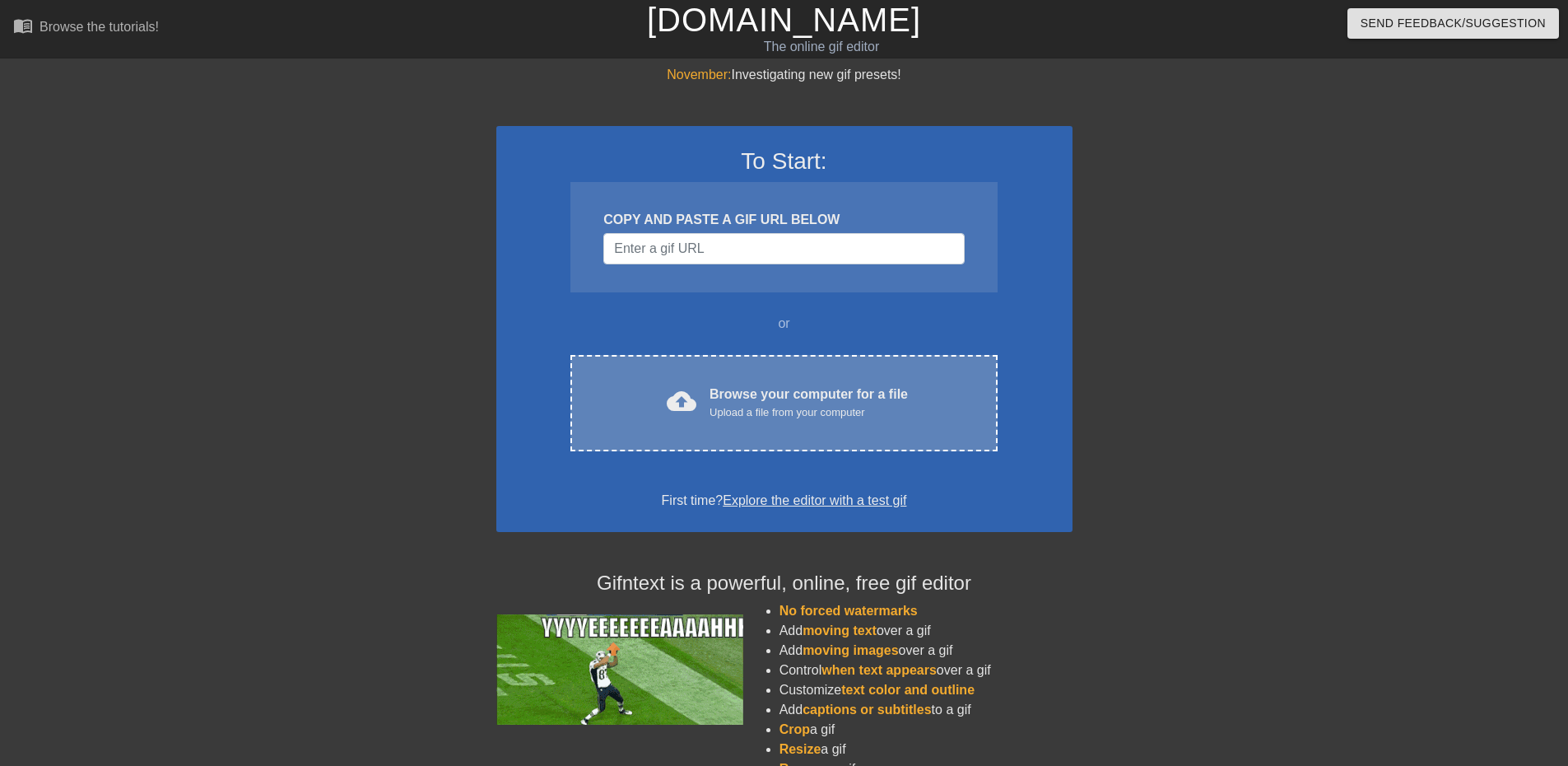
click at [717, 405] on div "Upload a file from your computer" at bounding box center [809, 412] width 199 height 16
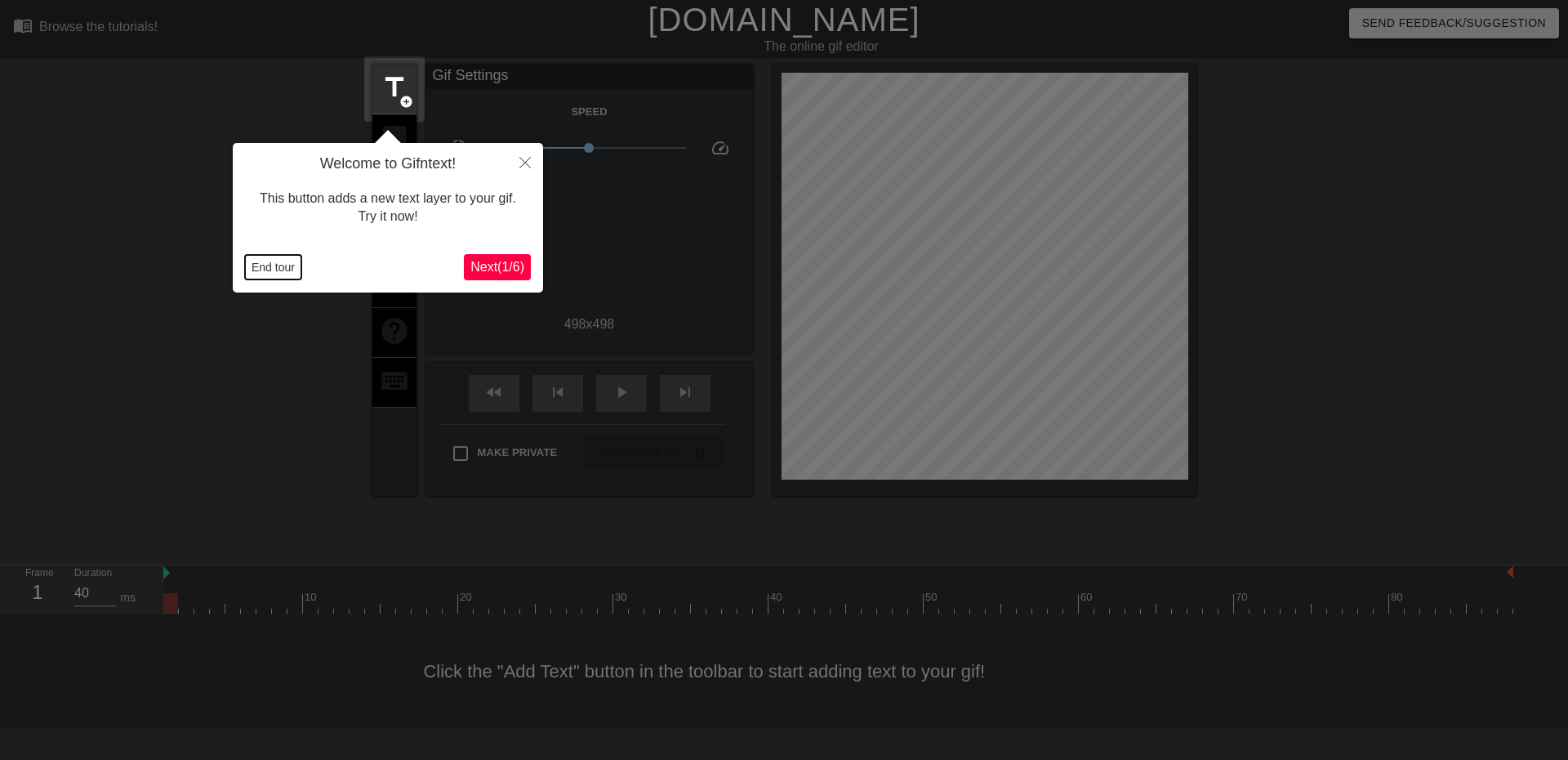
click at [270, 272] on button "End tour" at bounding box center [273, 267] width 56 height 25
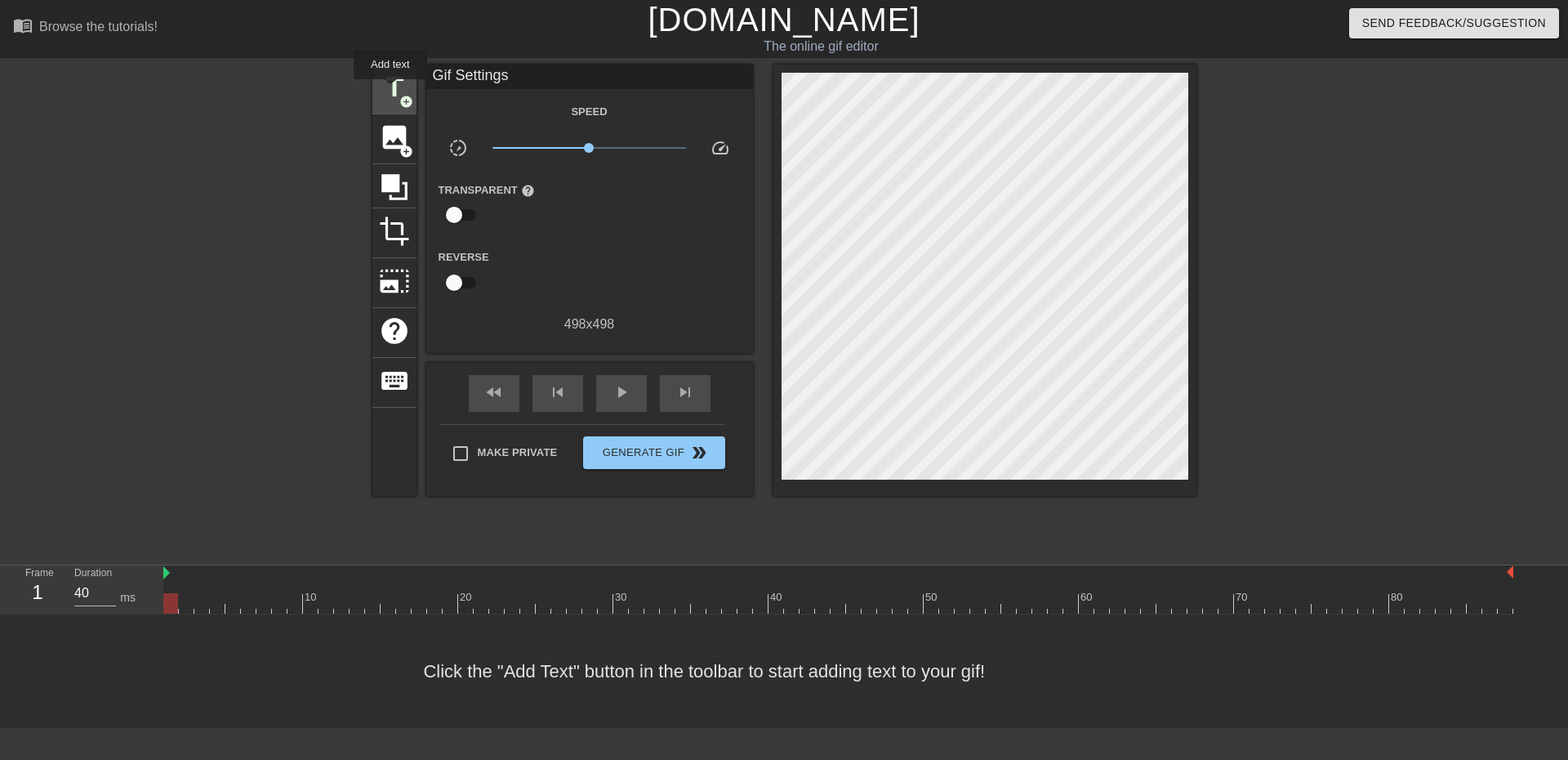
click at [390, 91] on span "title" at bounding box center [394, 87] width 31 height 31
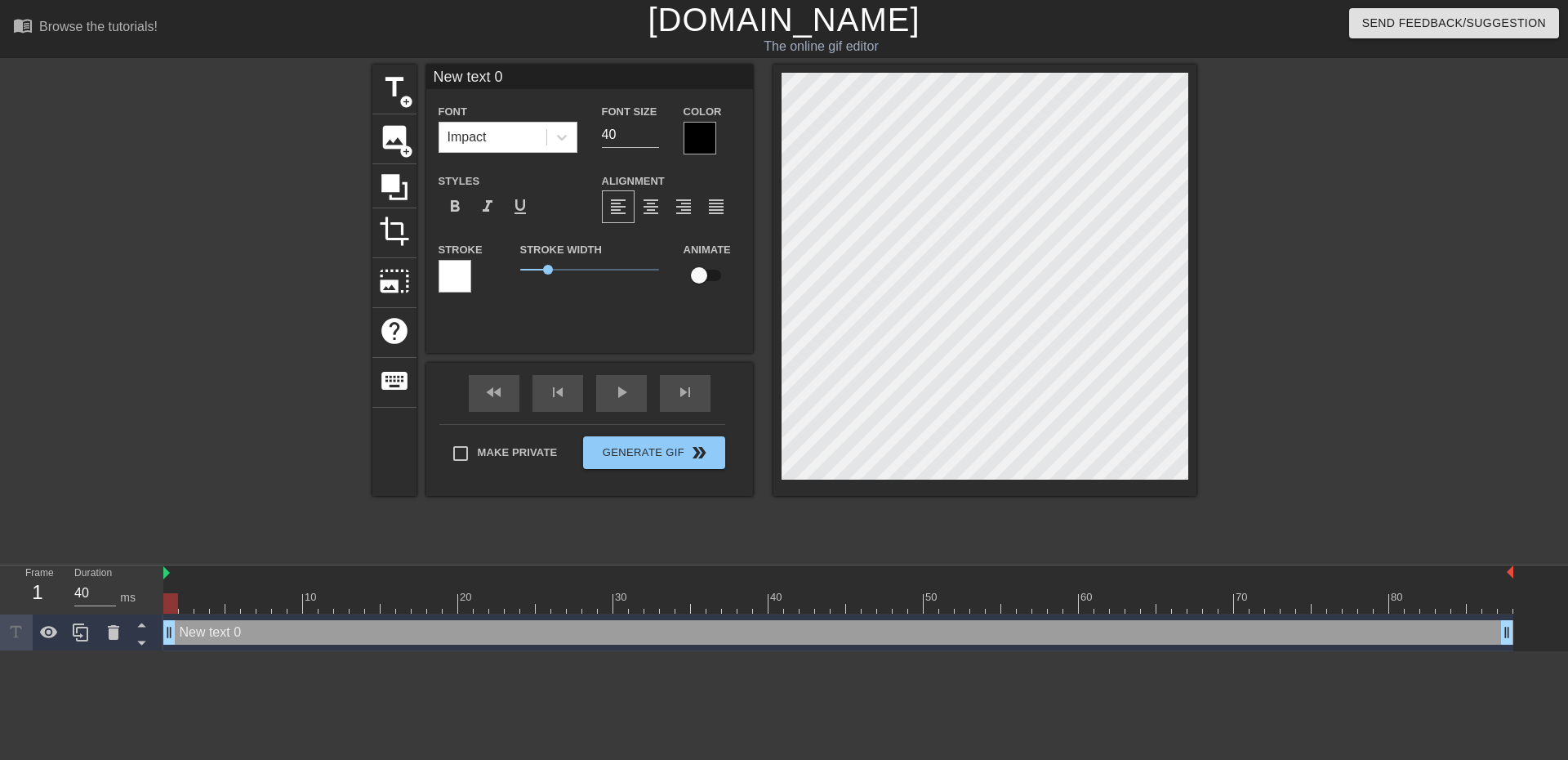
scroll to position [3, 4]
type input "W"
type textarea "W"
type input "WH"
type textarea "WH"
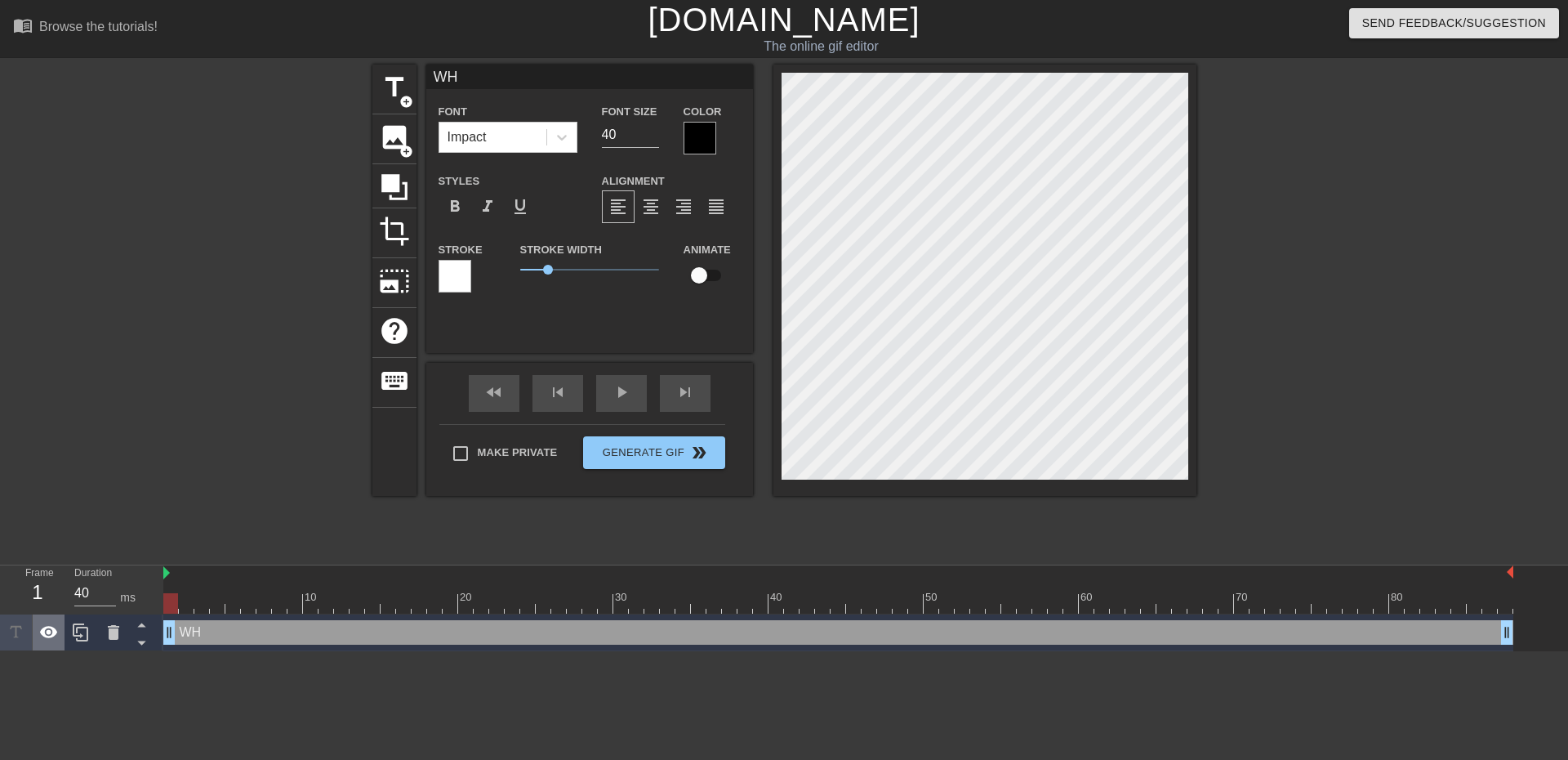
type input "WHY"
type textarea "WHY"
type input "WHY"
type textarea "WHY"
type input "WHY i"
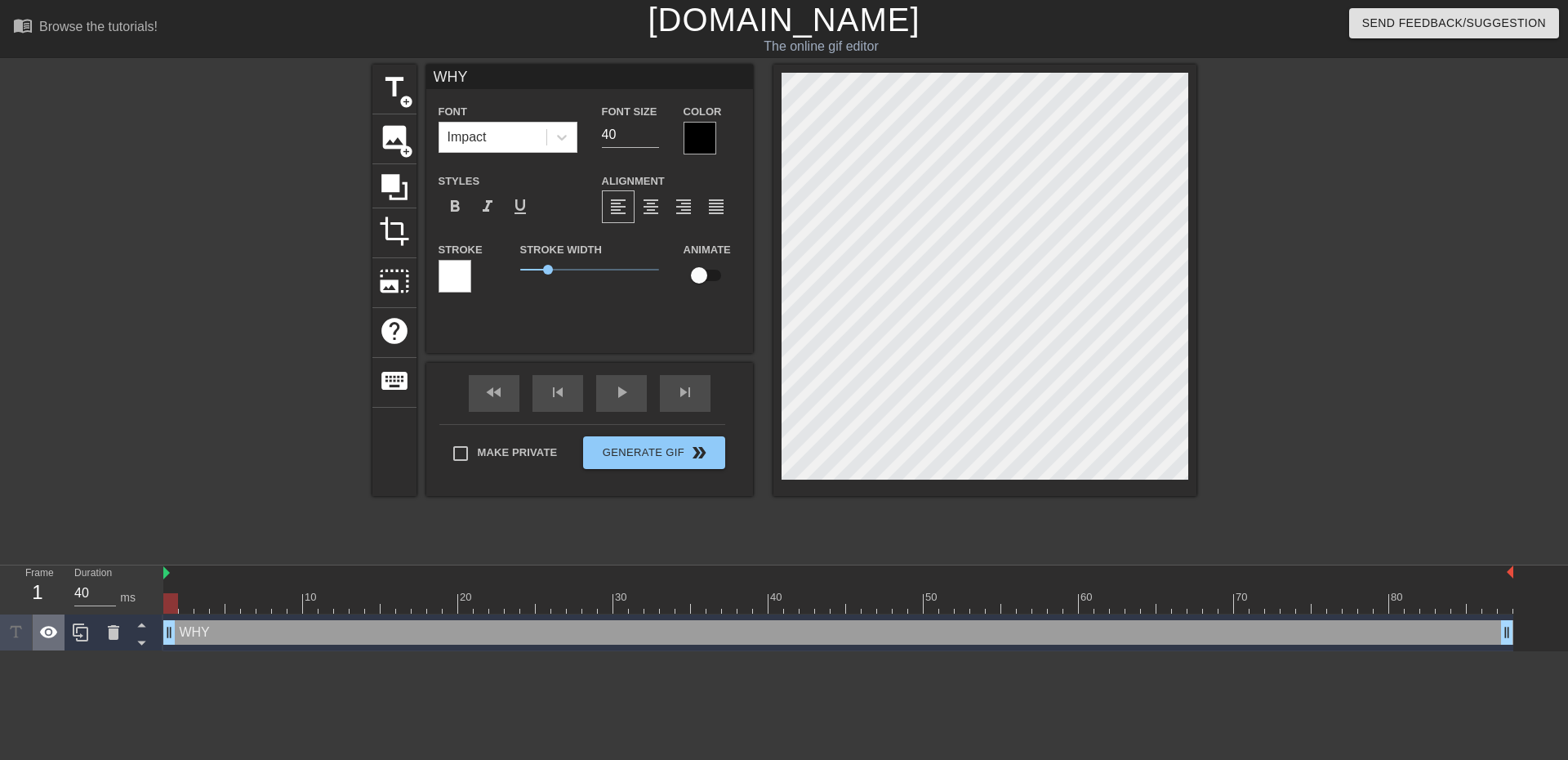
type textarea "WHY i"
type input "WHY is"
type textarea "WHY is"
type input "WHY is"
type textarea "WHY is"
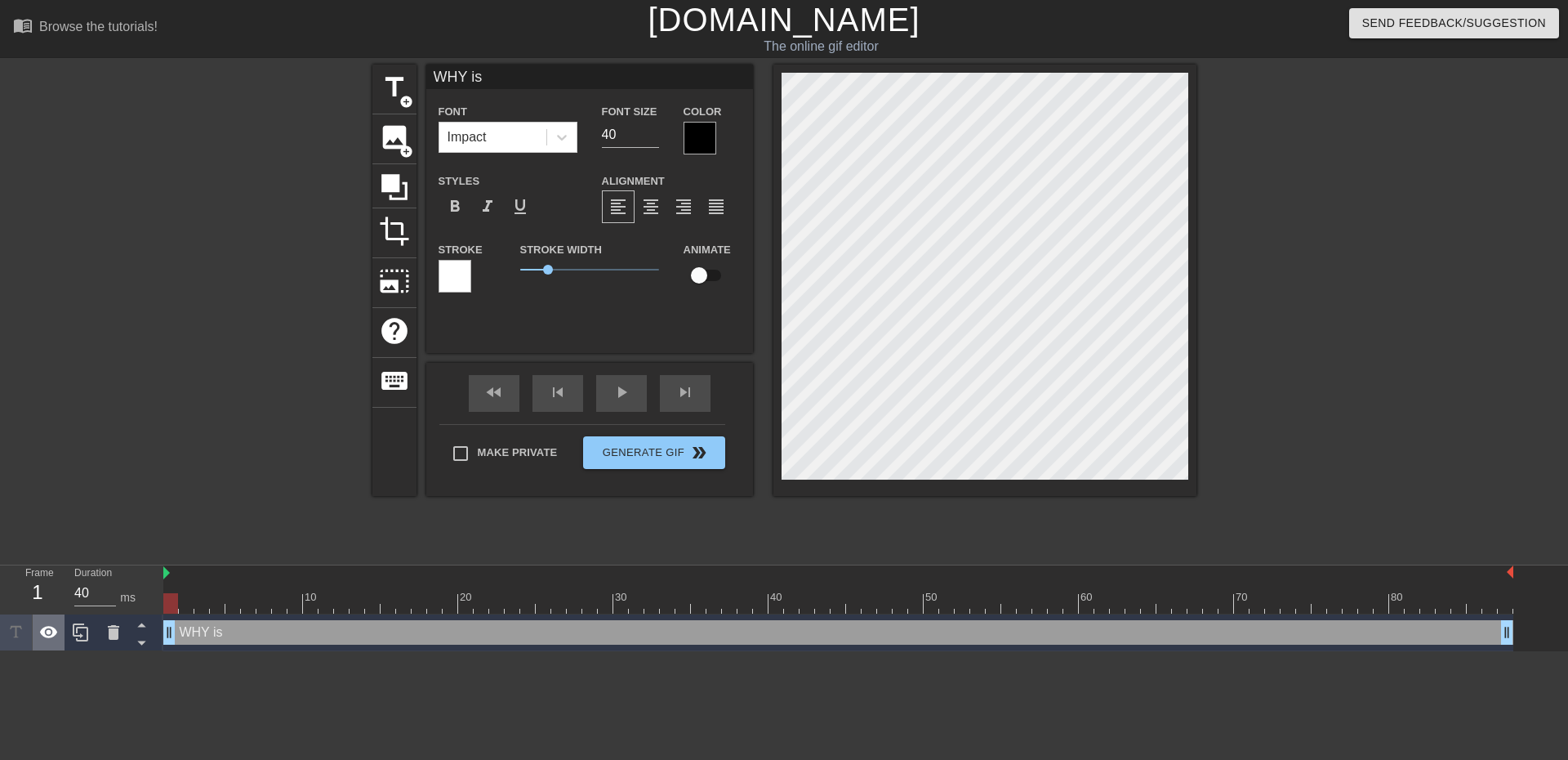
type input "WHY is i"
type textarea "WHY is i"
type input "WHY is it"
type textarea "WHY is it"
type input "WHY is it"
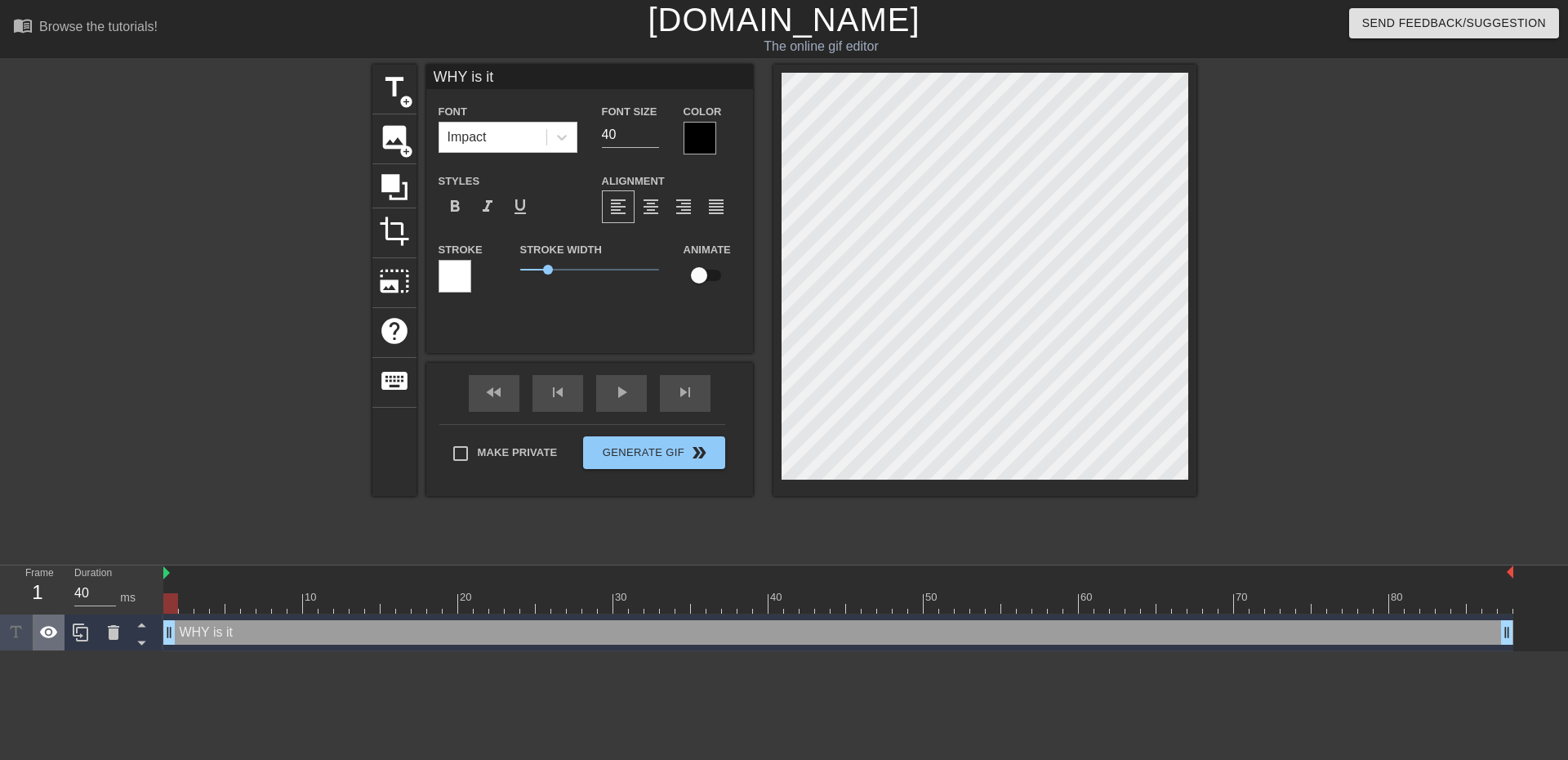
type textarea "WHY is it"
type input "WHY is it e"
type textarea "WHY is it e"
type input "WHY is it ev"
type textarea "WHY is it ev"
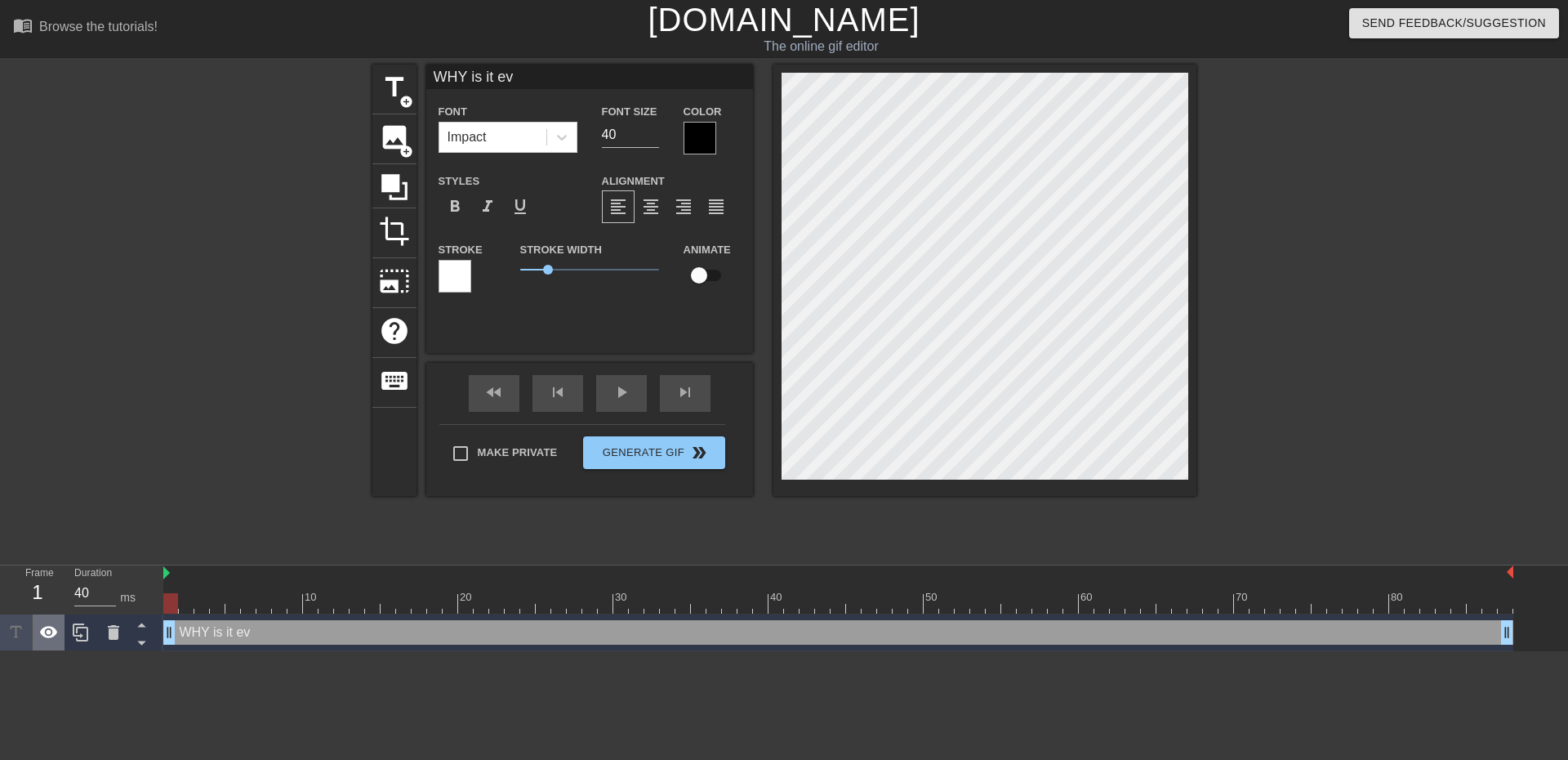
type input "WHY is it eve"
type textarea "WHY is it eve"
type input "WHY is it ever"
type textarea "WHY is it ever"
type input "WHY is it every"
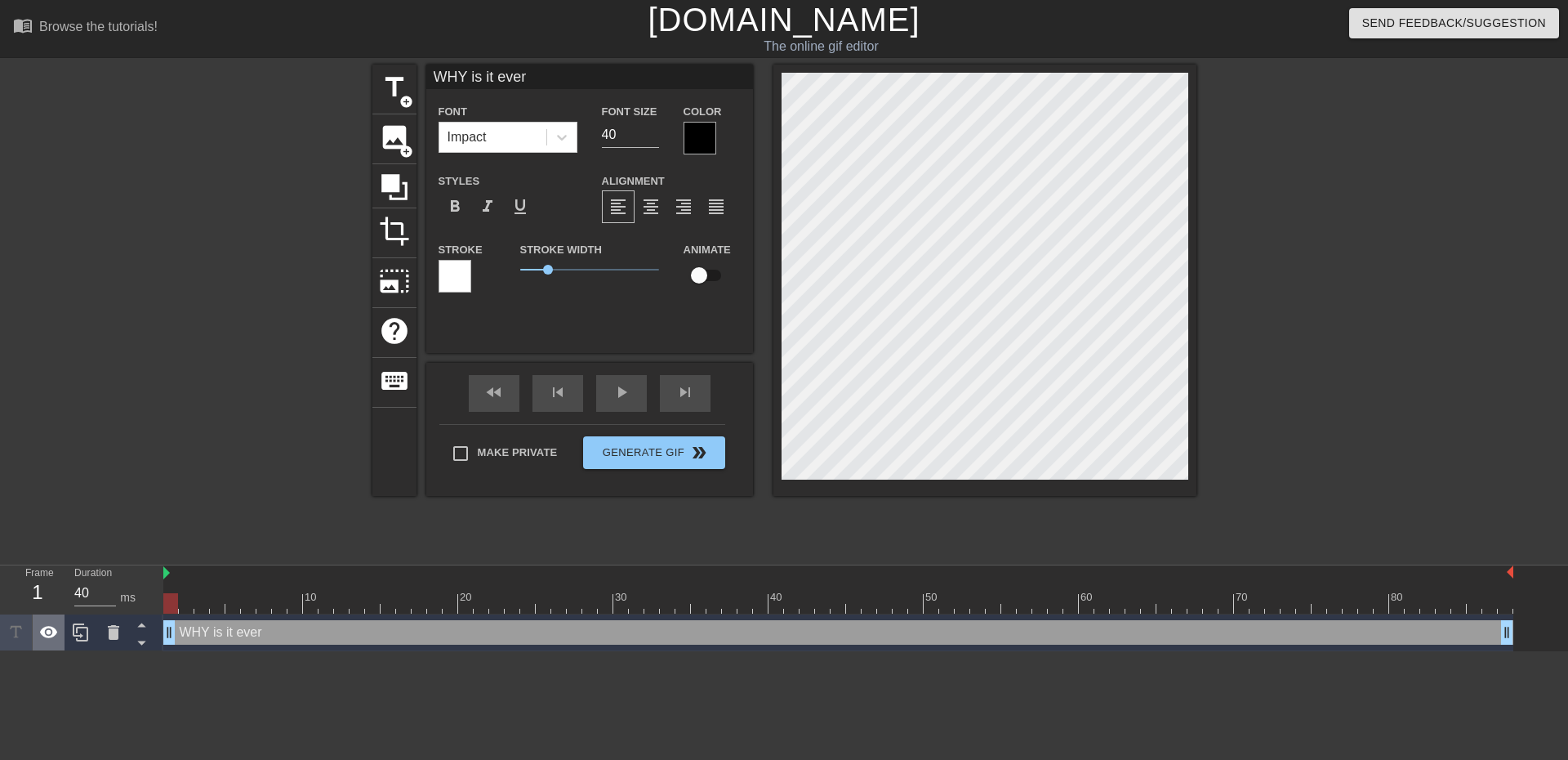
type textarea "WHY is it every"
type input "WHY is it every"
type textarea "WHY is it every"
type input "WHY is it every i"
type textarea "WHY is it every i"
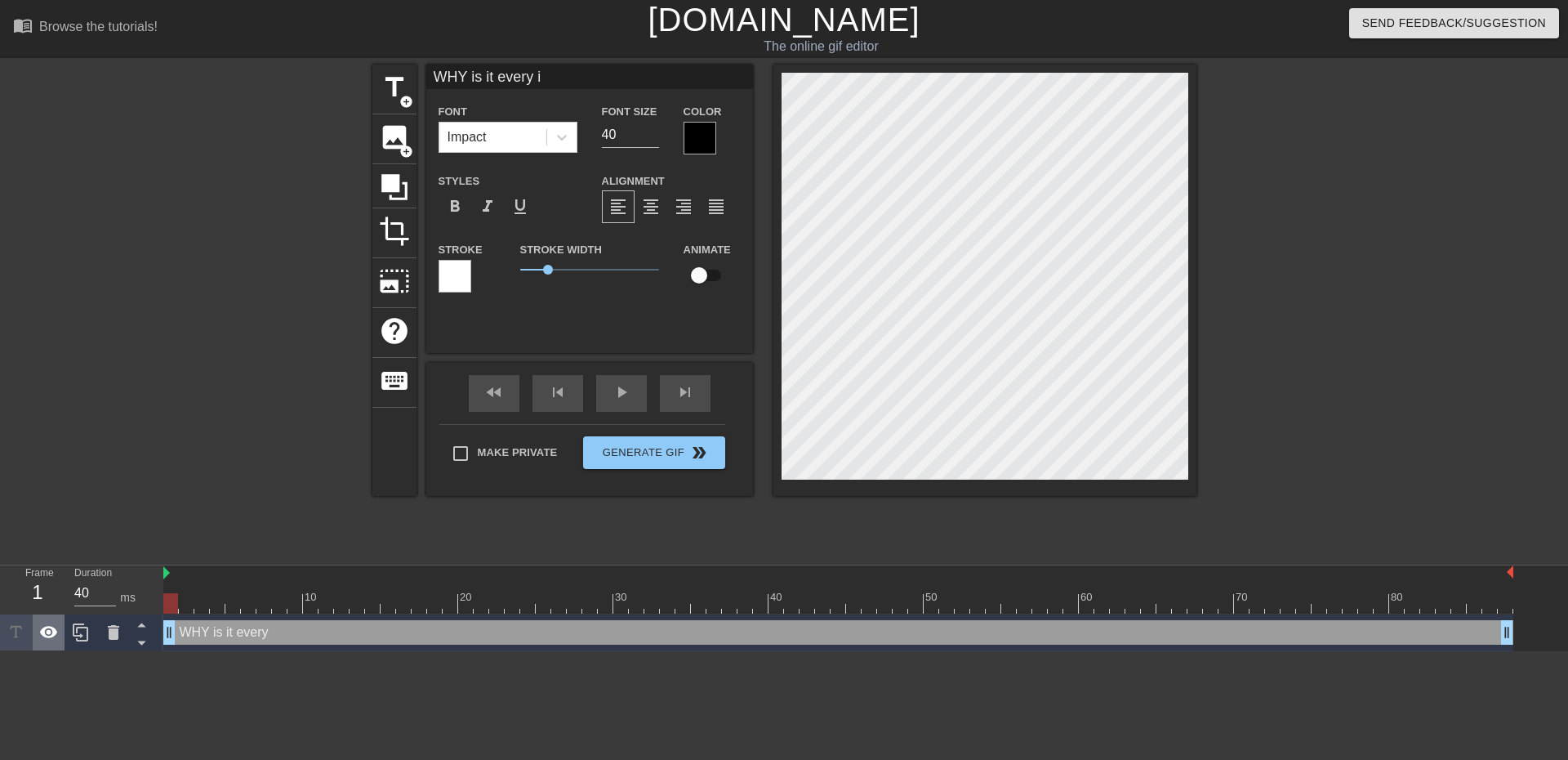
type input "WHY is it every in"
type textarea "WHY is it every in"
type input "WHY is it every inc"
type textarea "WHY is it every inc"
type input "WHY is it every incu"
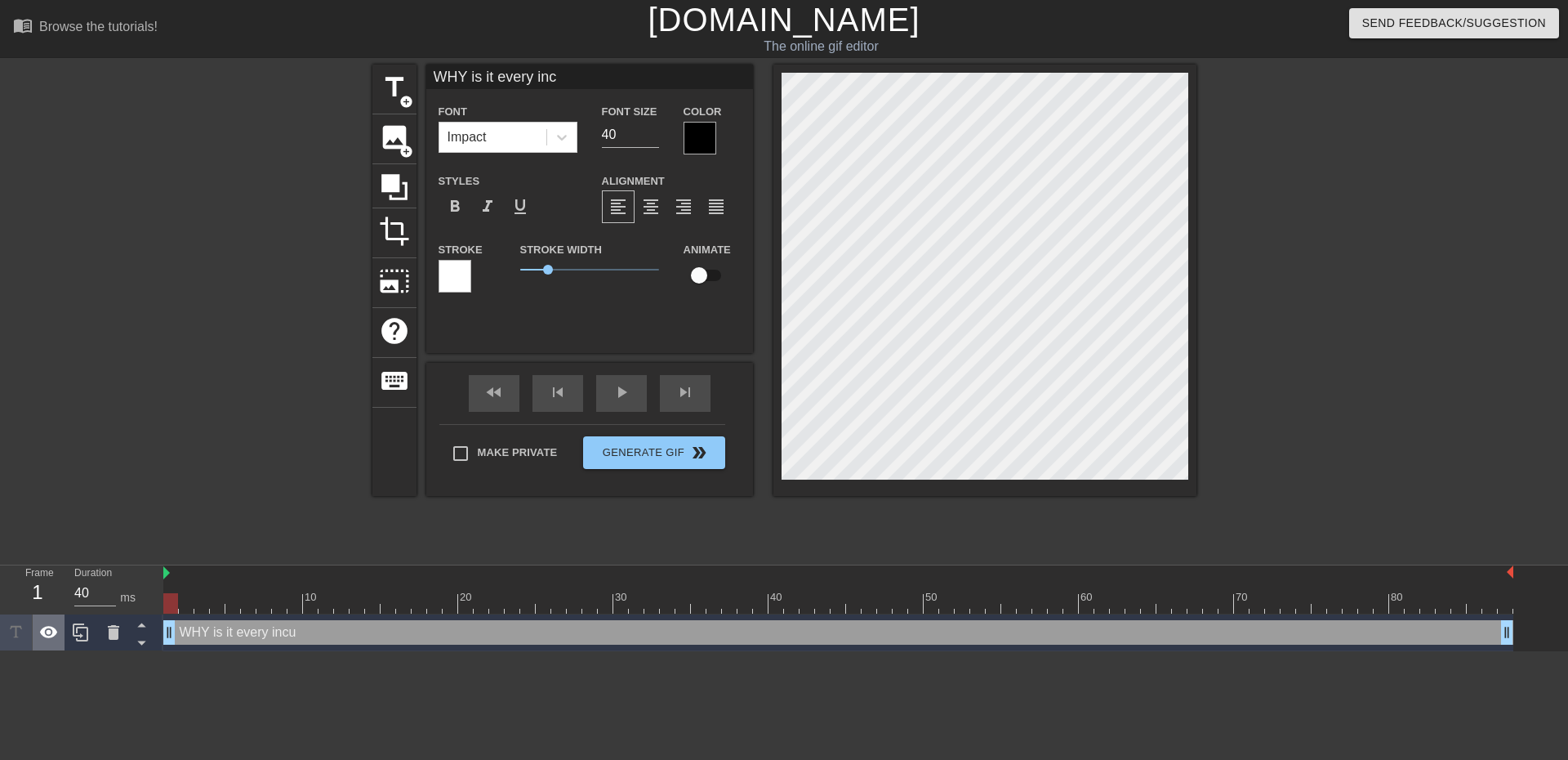
type textarea "WHY is it every incu"
type input "WHY is it every incur"
type textarea "WHY is it every incur"
type input "WHY is it every incurs"
type textarea "WHY is it every incurs"
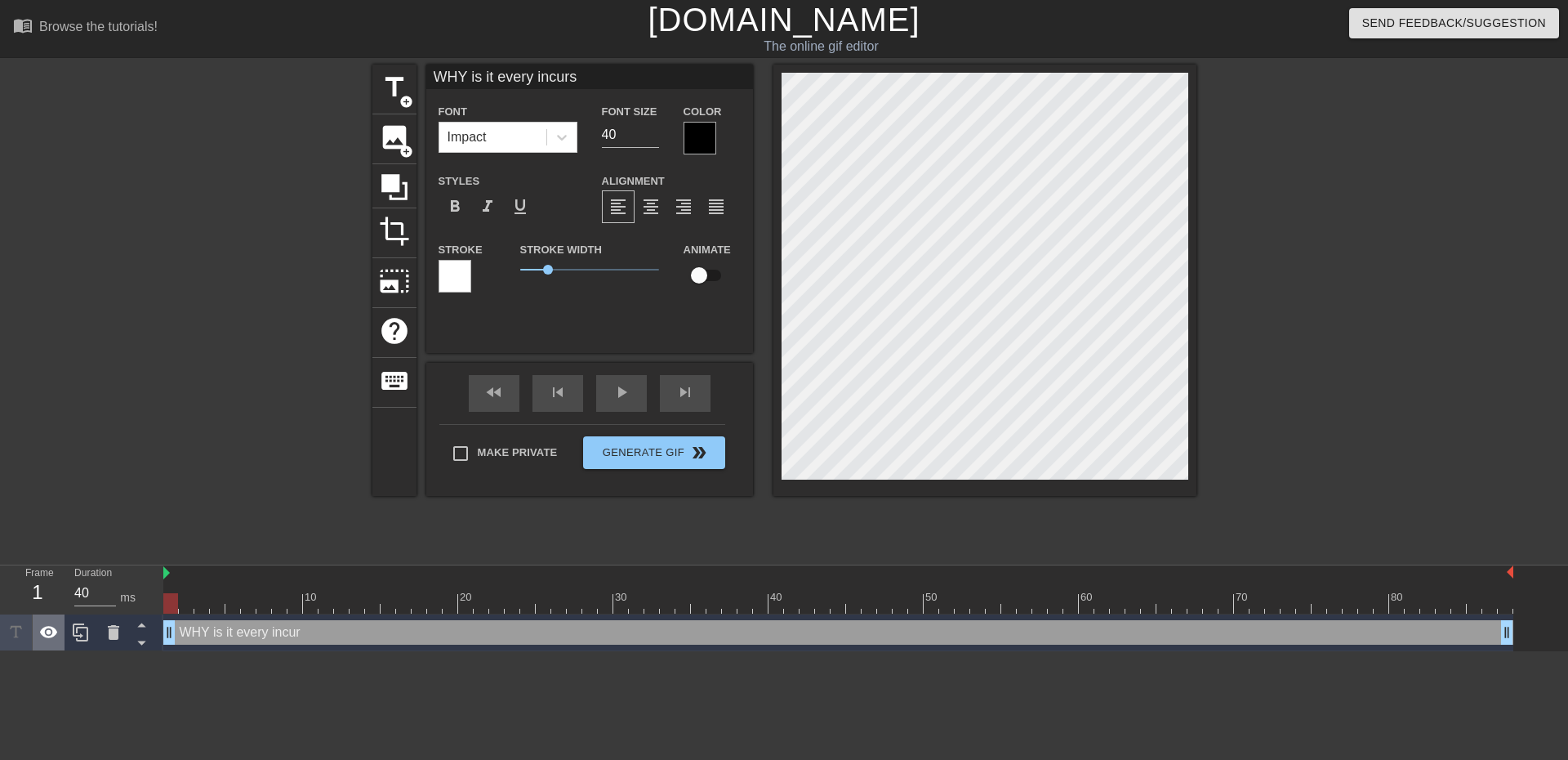
type input "WHY is it every incursi"
type textarea "WHY is it every incursi"
type input "WHY is it every incursio"
type textarea "WHY is it every incursio"
type input "WHY is it every incursion"
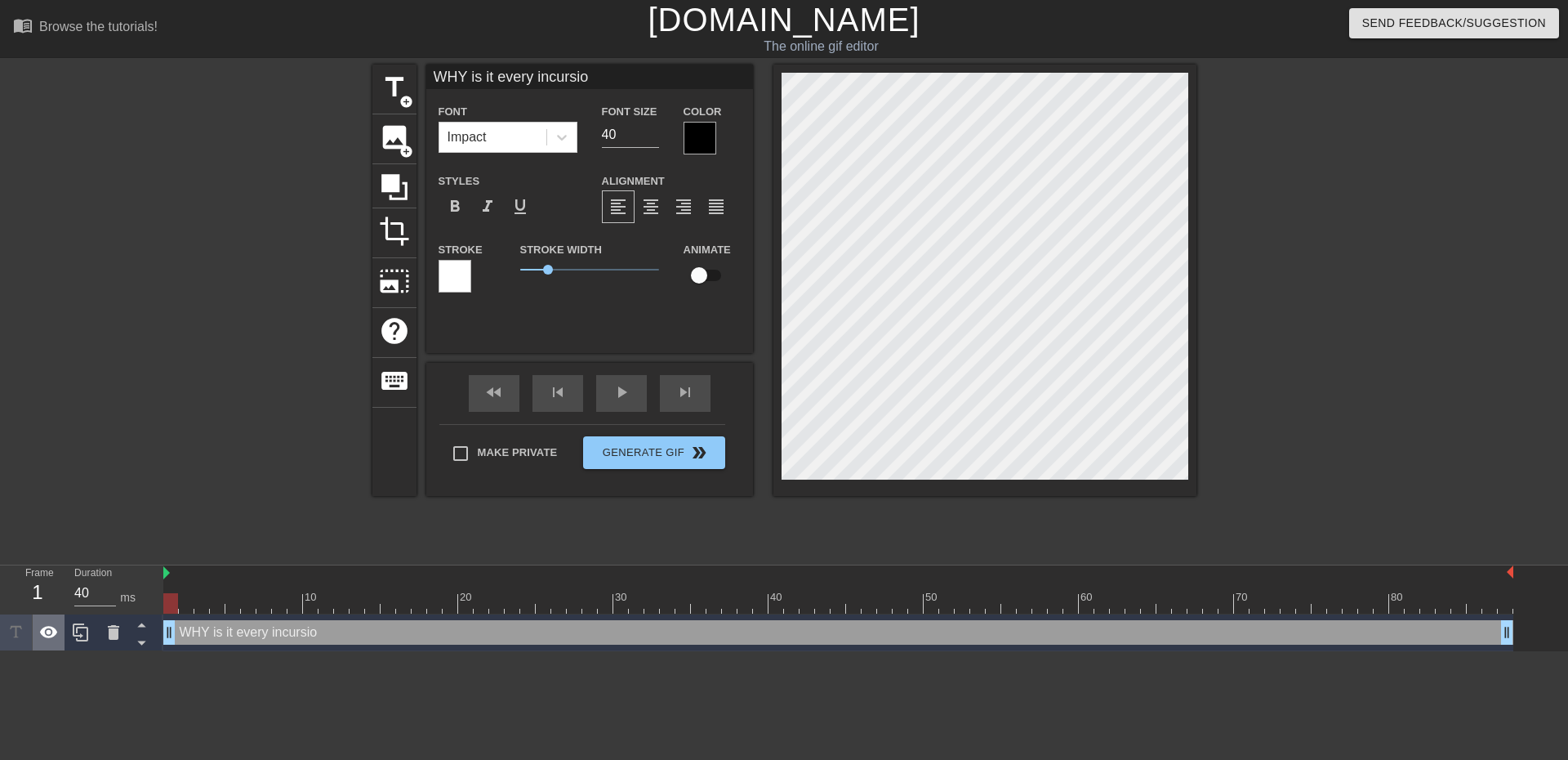
type textarea "WHY is it every incursion"
type input "WHY is it every incursions"
type textarea "WHY is it every incursions"
type input "WHY is it every incursion"
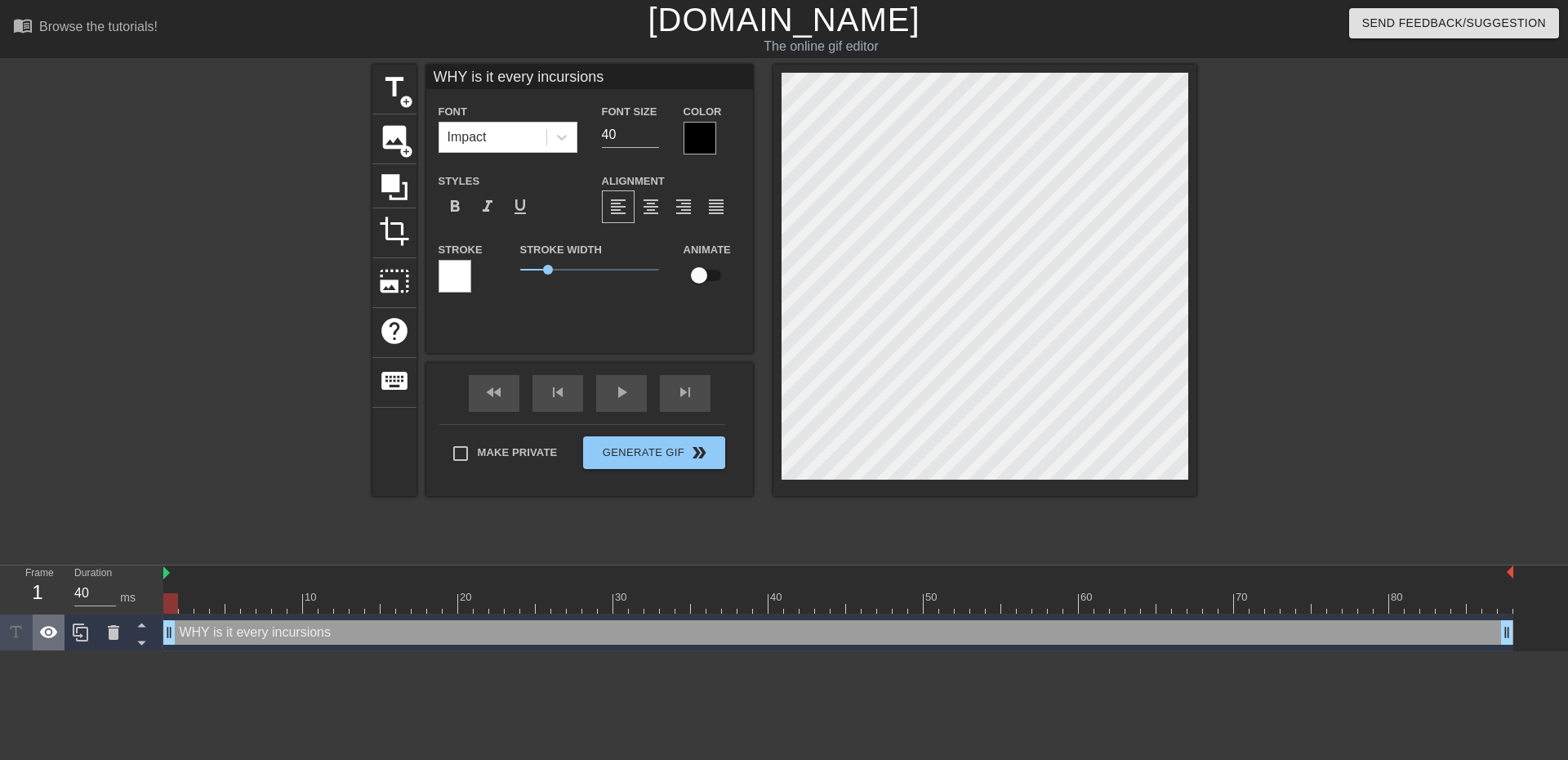
type textarea "WHY is it every incursion"
type input "WHY is it every incursion"
type textarea "WHY is it every incursion"
type input "WHY is it every incursionY"
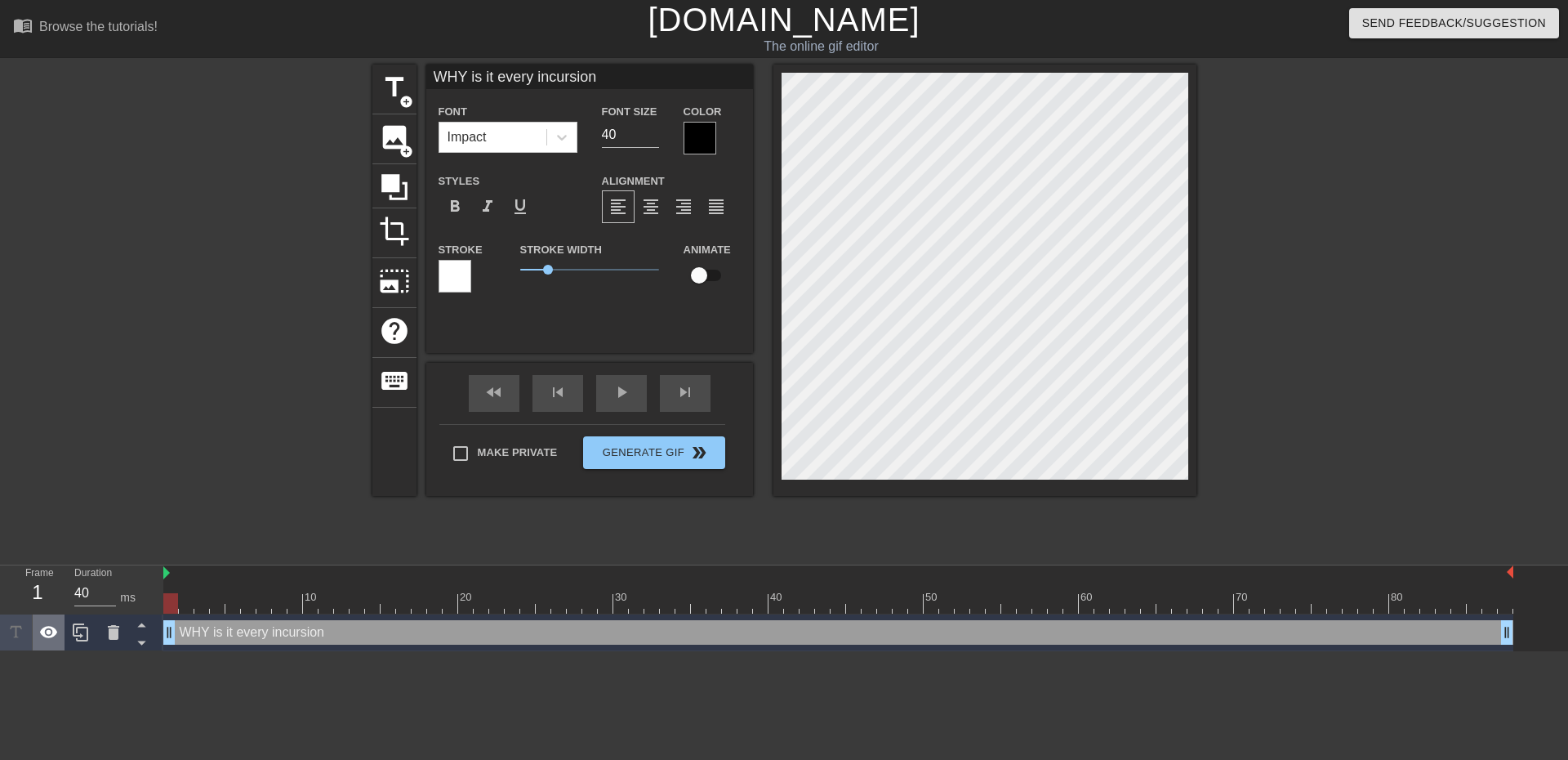
type textarea "WHY is it every incursion Y"
type input "WHY is it every incursionYO"
type textarea "WHY is it every incursion YO"
type input "WHY is it every incursionYOU"
type textarea "WHY is it every incursion YOU"
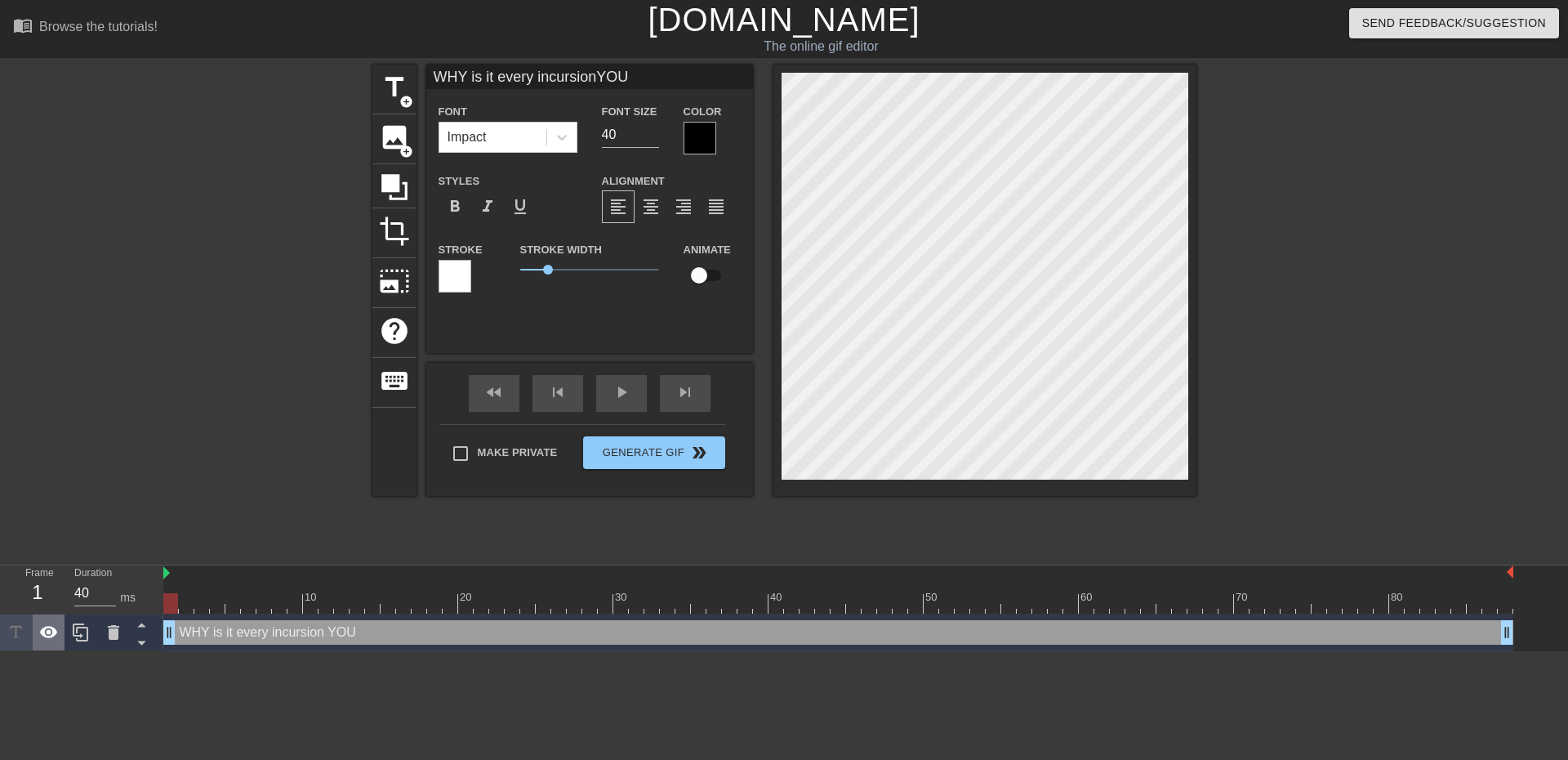
type input "WHY is it every incursionYOU"
type textarea "WHY is it every incursion YOU"
type input "WHY is it every incursionYOU N"
type textarea "WHY is it every incursion YOU N"
type input "WHY is it every incursionYOU NE"
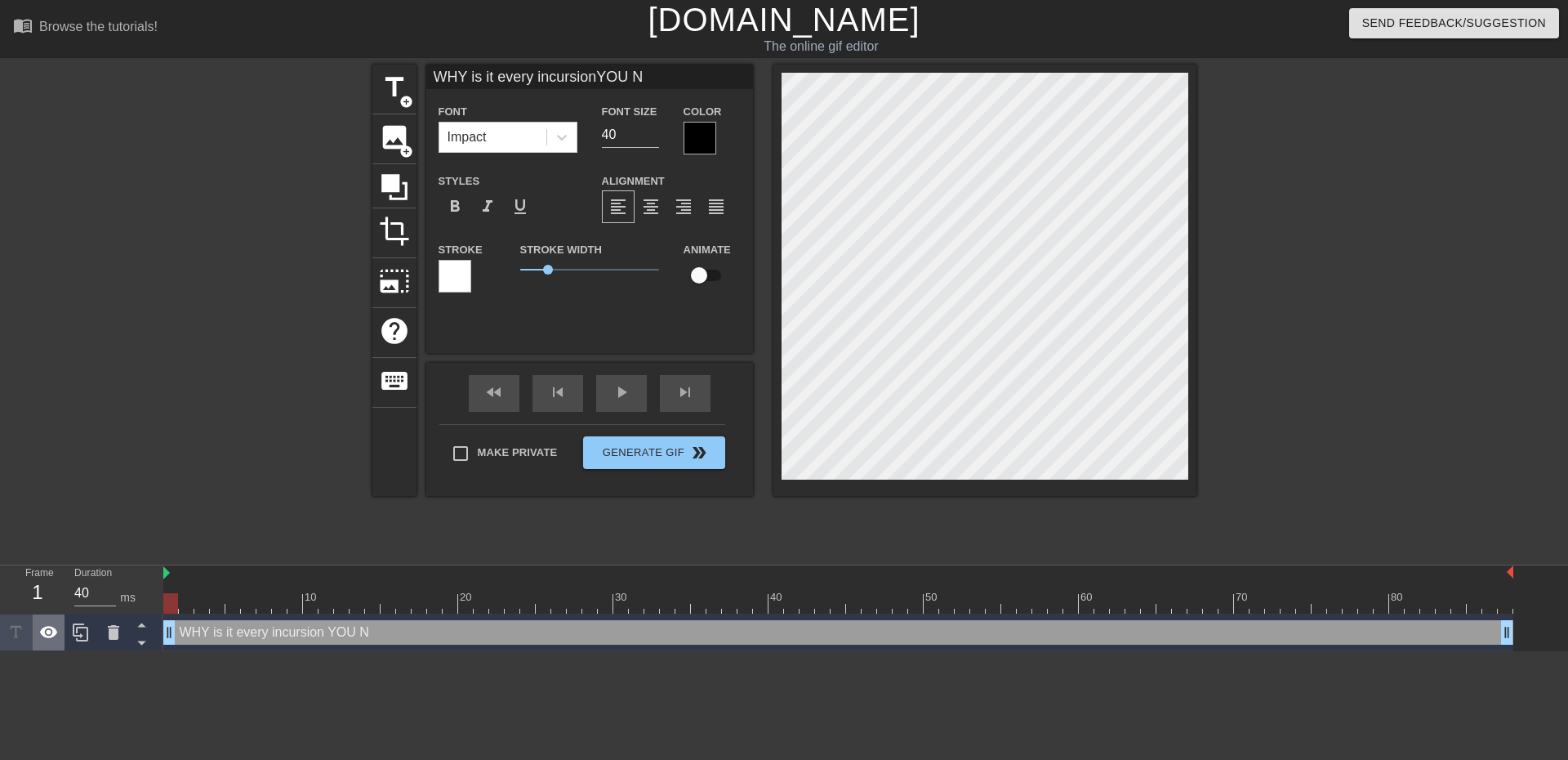
type textarea "WHY is it every incursion YOU NE"
type input "WHY is it every incursionYOU NEV"
type textarea "WHY is it every incursion YOU NEV"
type input "WHY is it every incursionYOU NEVE"
type textarea "WHY is it every incursion YOU NEVE"
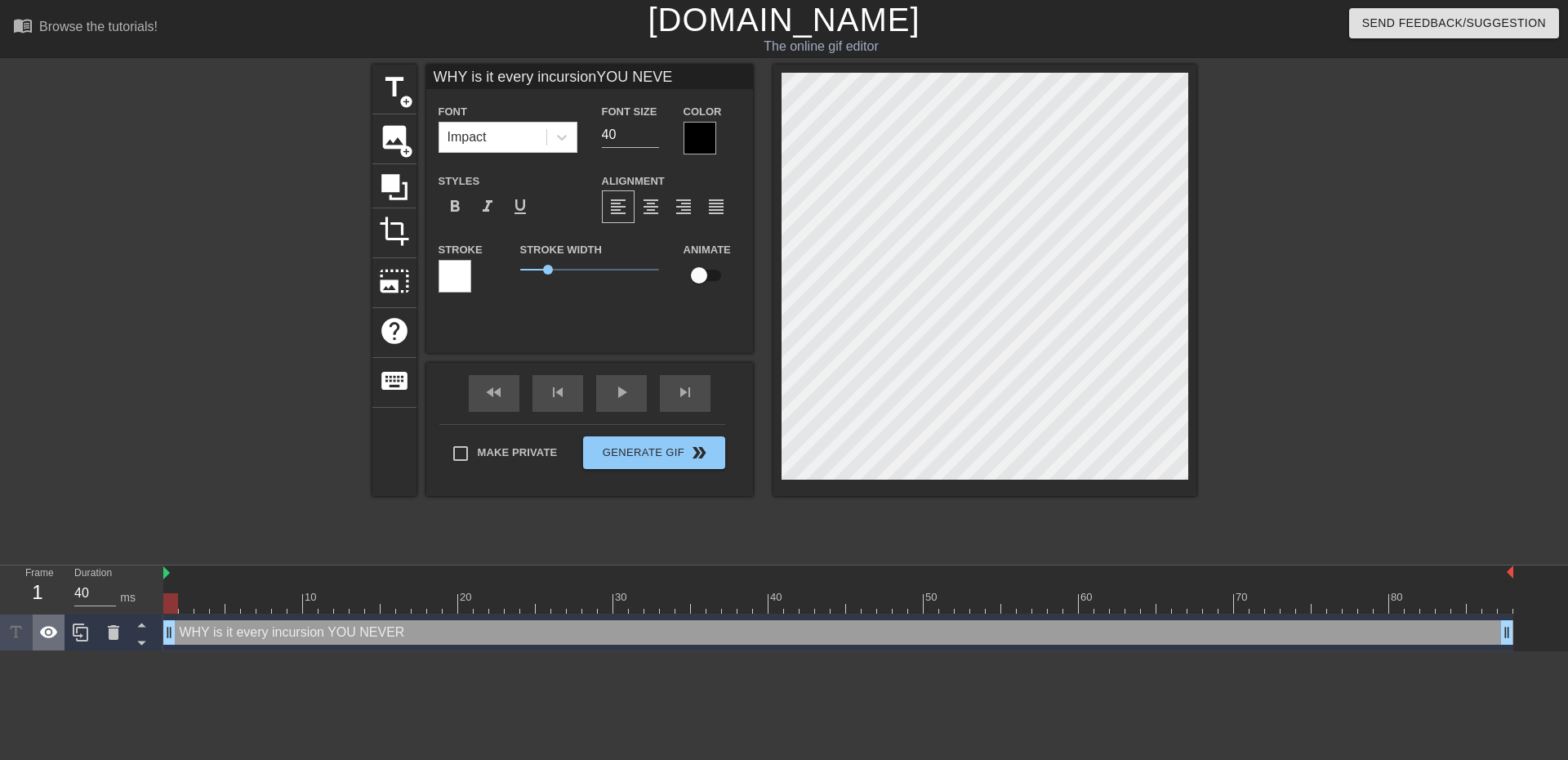
type input "WHY is it every incursionYOU NEVER"
type textarea "WHY is it every incursion YOU NEVER"
type input "WHY is it every incursionYOU NEVER"
type textarea "WHY is it every incursion YOU NEVER"
type input "WHY is it every incursionYOU NEVER S"
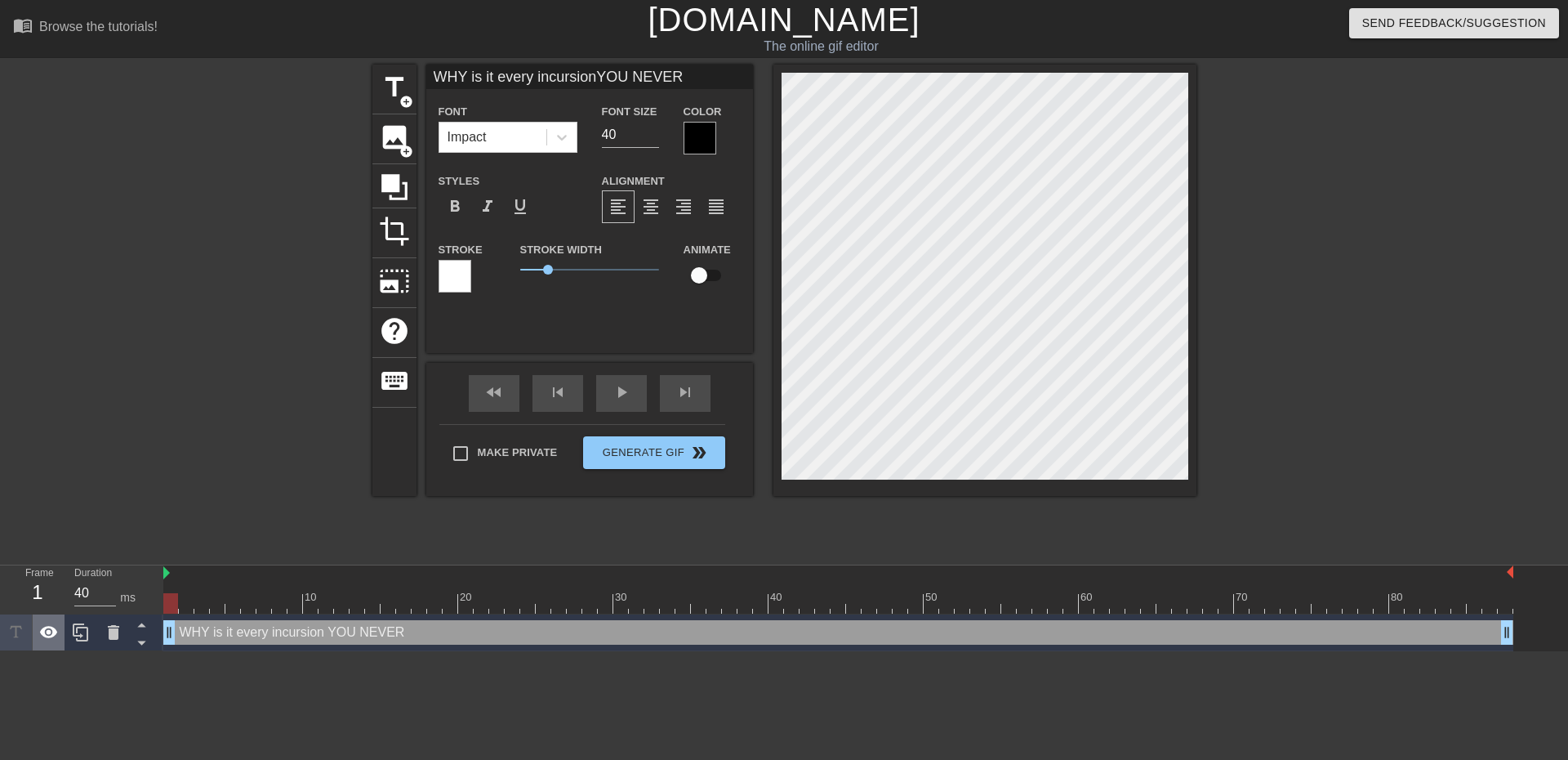
type textarea "WHY is it every incursion YOU NEVER S"
type input "WHY is it every incursionYOU NEVER SH"
type textarea "WHY is it every incursion YOU NEVER SH"
type input "WHY is it every incursionYOU NEVER SHI"
type textarea "WHY is it every incursion YOU NEVER SHI"
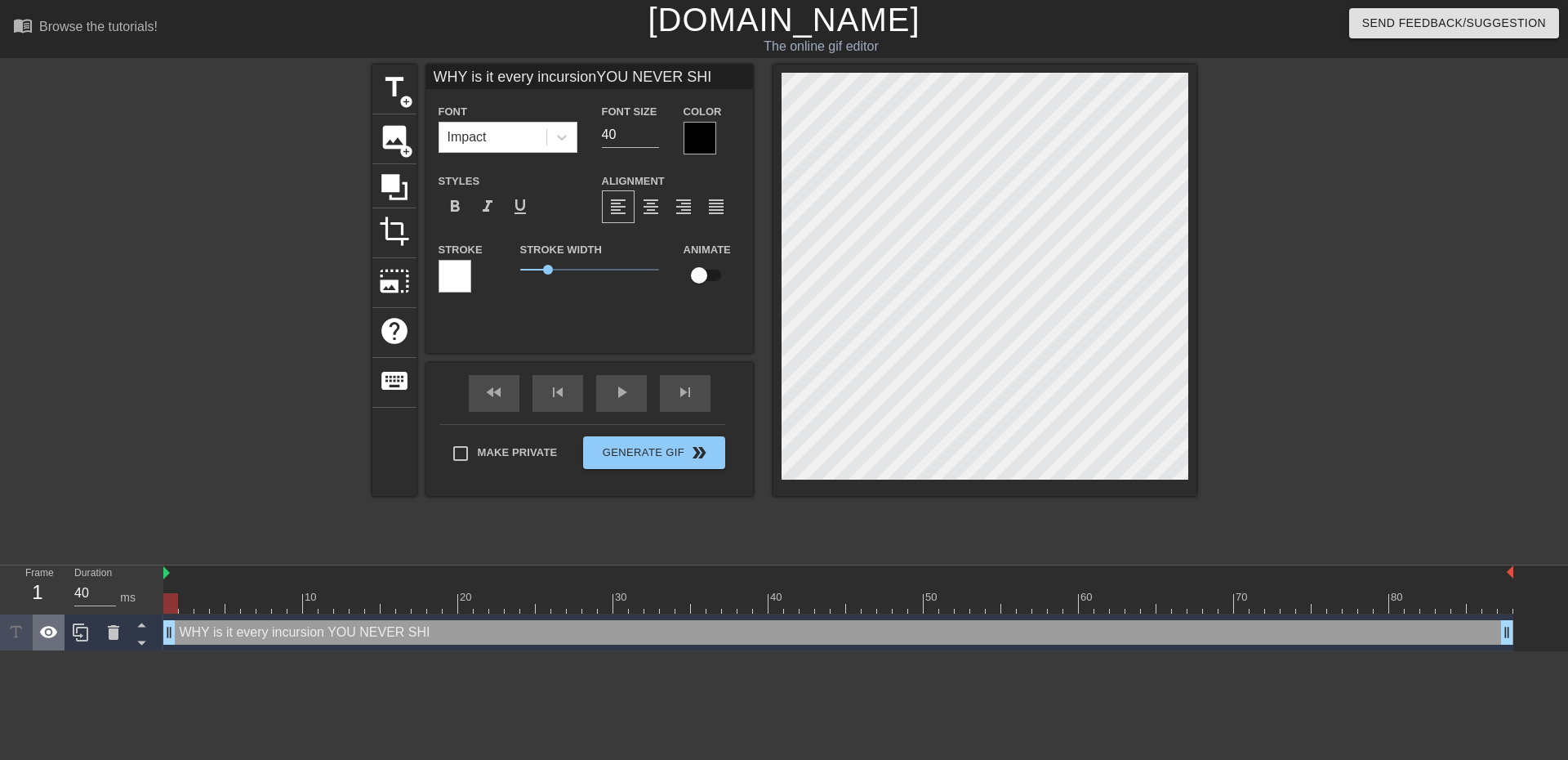
type input "WHY is it every incursionYOU NEVER SHIE"
type textarea "WHY is it every incursion YOU NEVER SHIE"
type input "WHY is it every incursionYOU NEVER [PERSON_NAME]"
type textarea "WHY is it every incursion YOU NEVER [PERSON_NAME]"
type input "WHY is it every incursionYOU NEVER SHIELD"
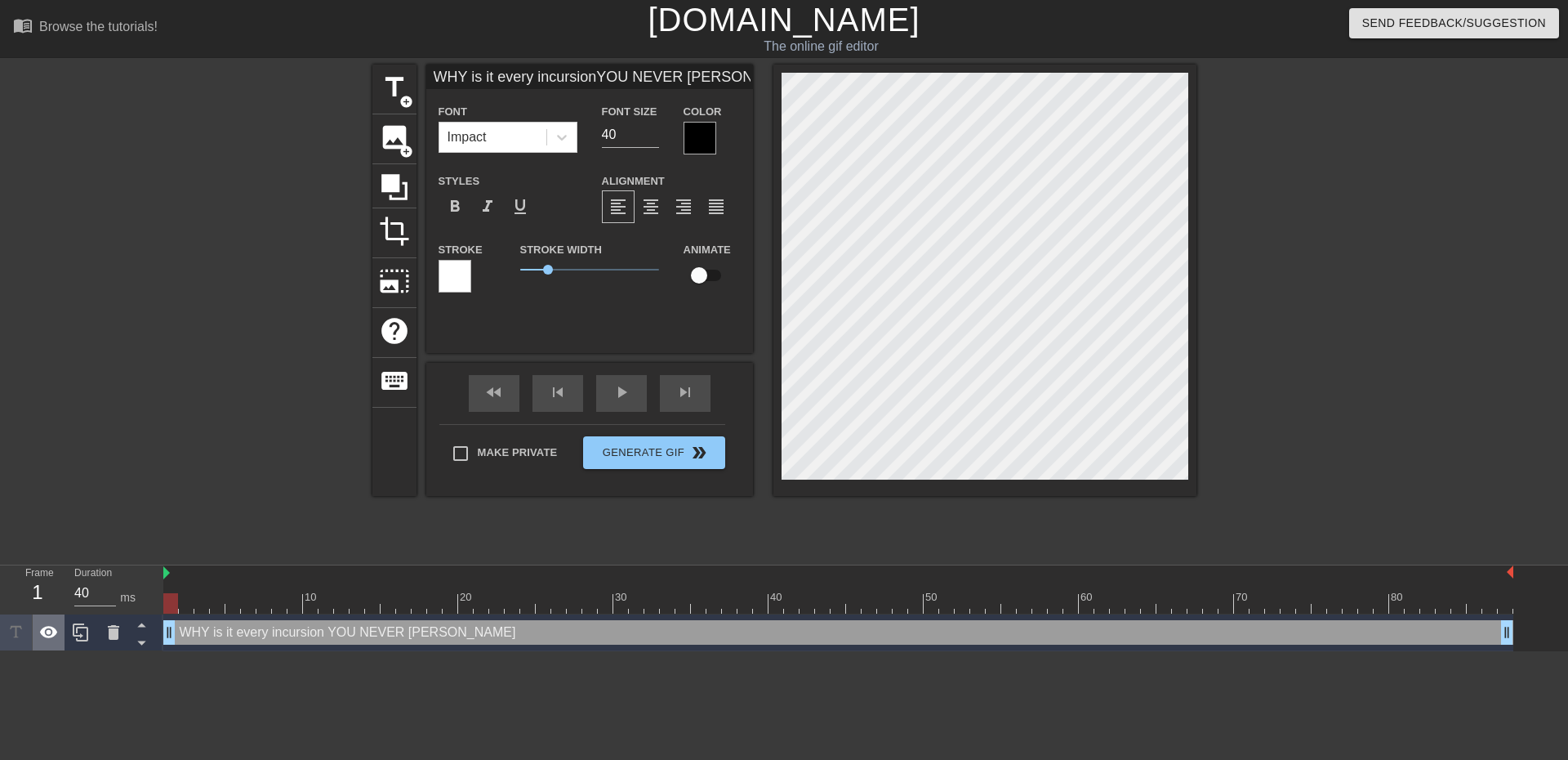
type textarea "WHY is it every incursion YOU NEVER SHIELD"
type input "WHY is it every incursionYOU NEVER SHIELD?"
type textarea "WHY is it every incursion YOU NEVER SHIELD?"
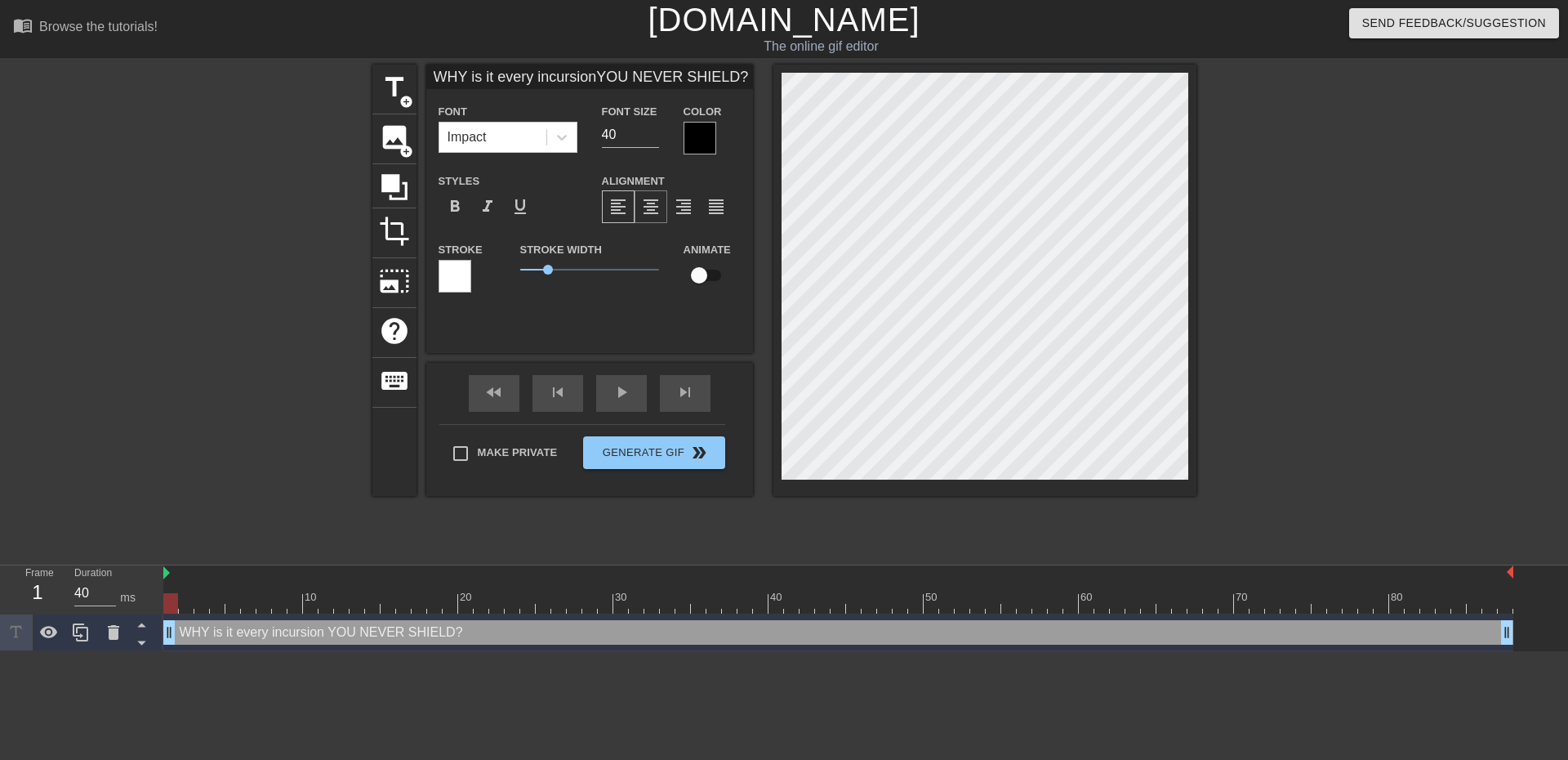
click at [657, 213] on span "format_align_center" at bounding box center [650, 207] width 20 height 20
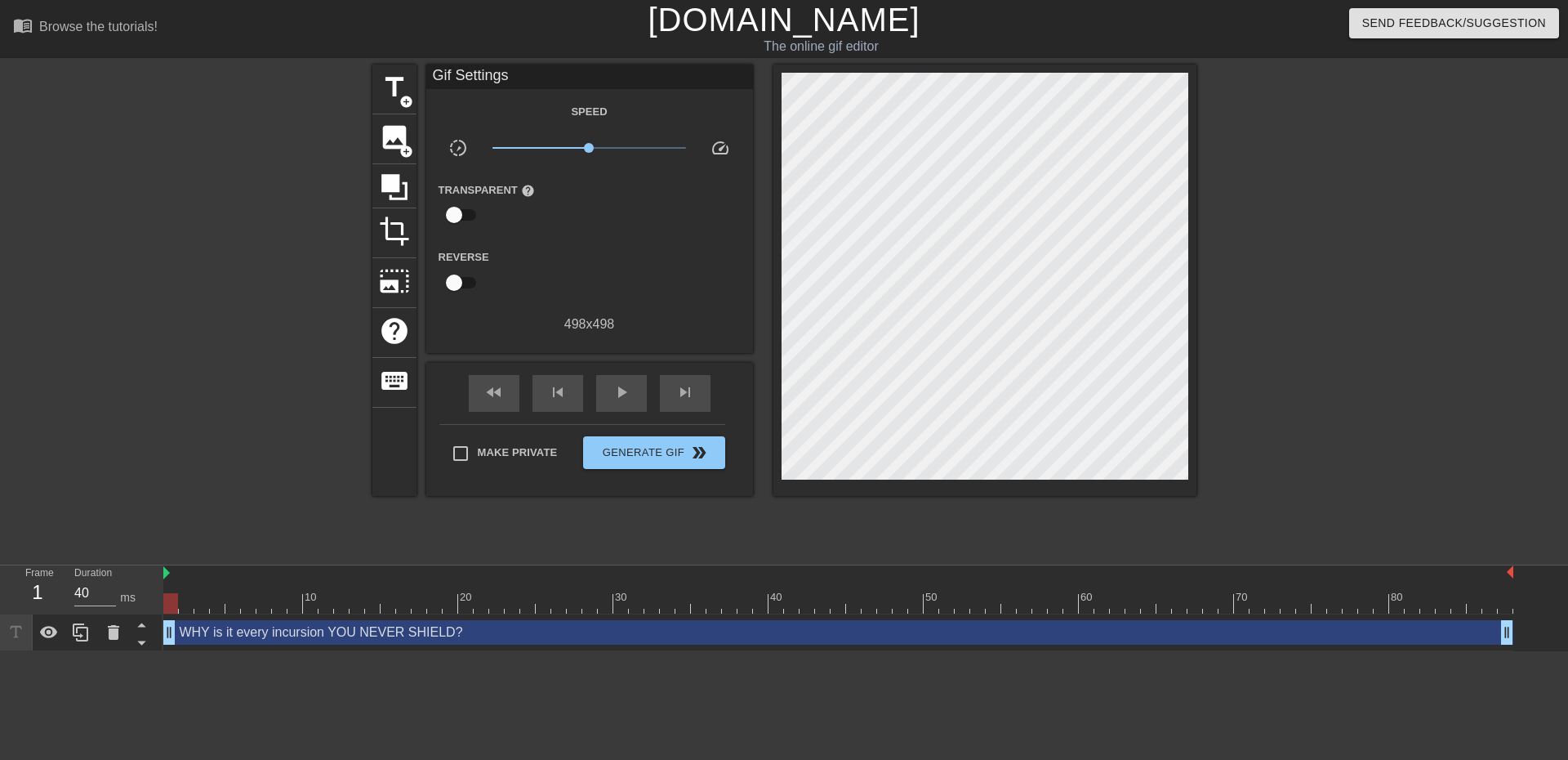
click at [1355, 410] on div at bounding box center [1338, 310] width 245 height 490
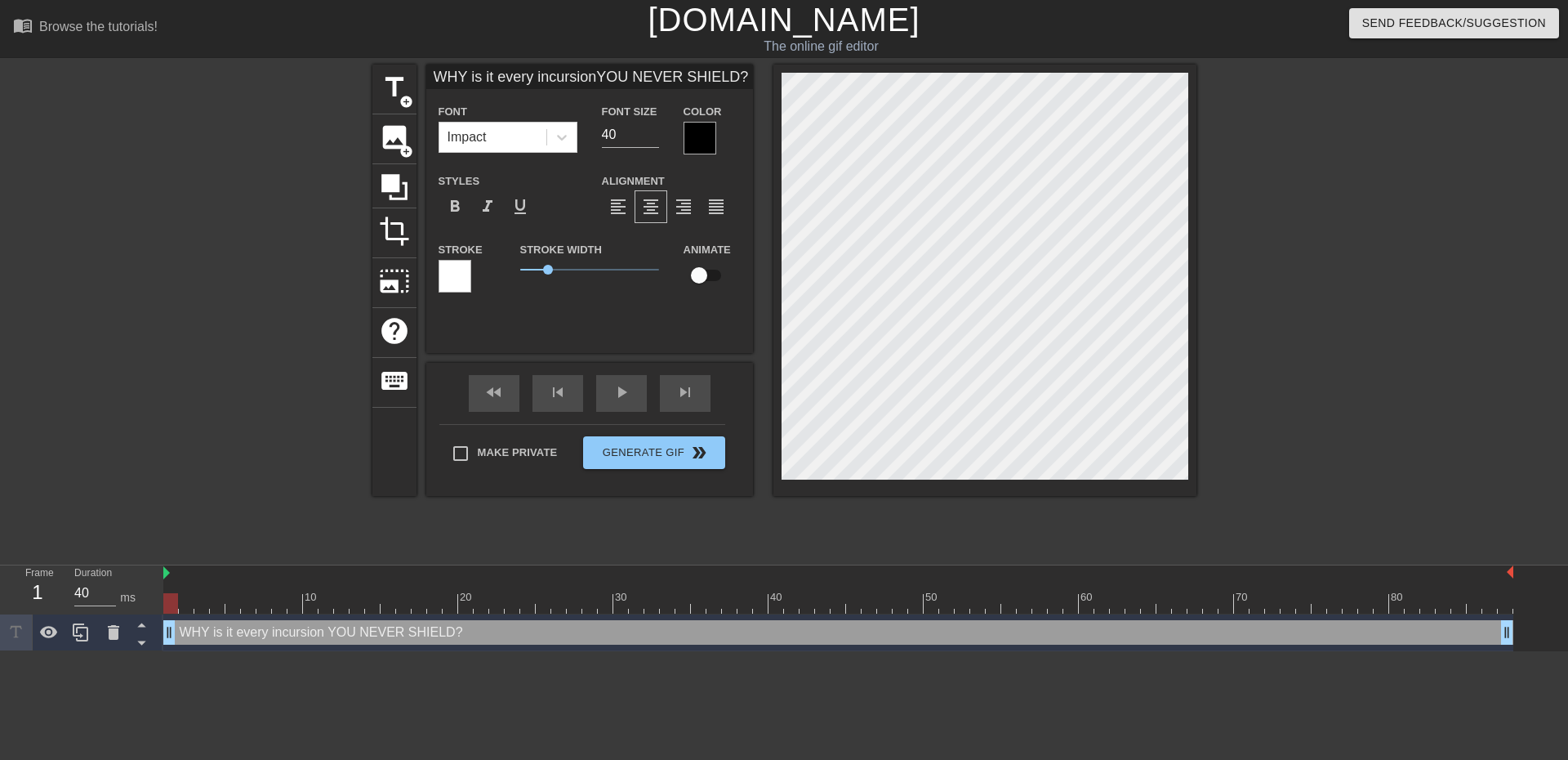
click at [1341, 356] on div at bounding box center [1338, 310] width 245 height 490
type input "WHY is it e incursionYOU NEVER SHIELD?"
type textarea "WHY is it e incursion YOU NEVER SHIELD?"
type input "WHY is it ev incursionYOU NEVER SHIELD?"
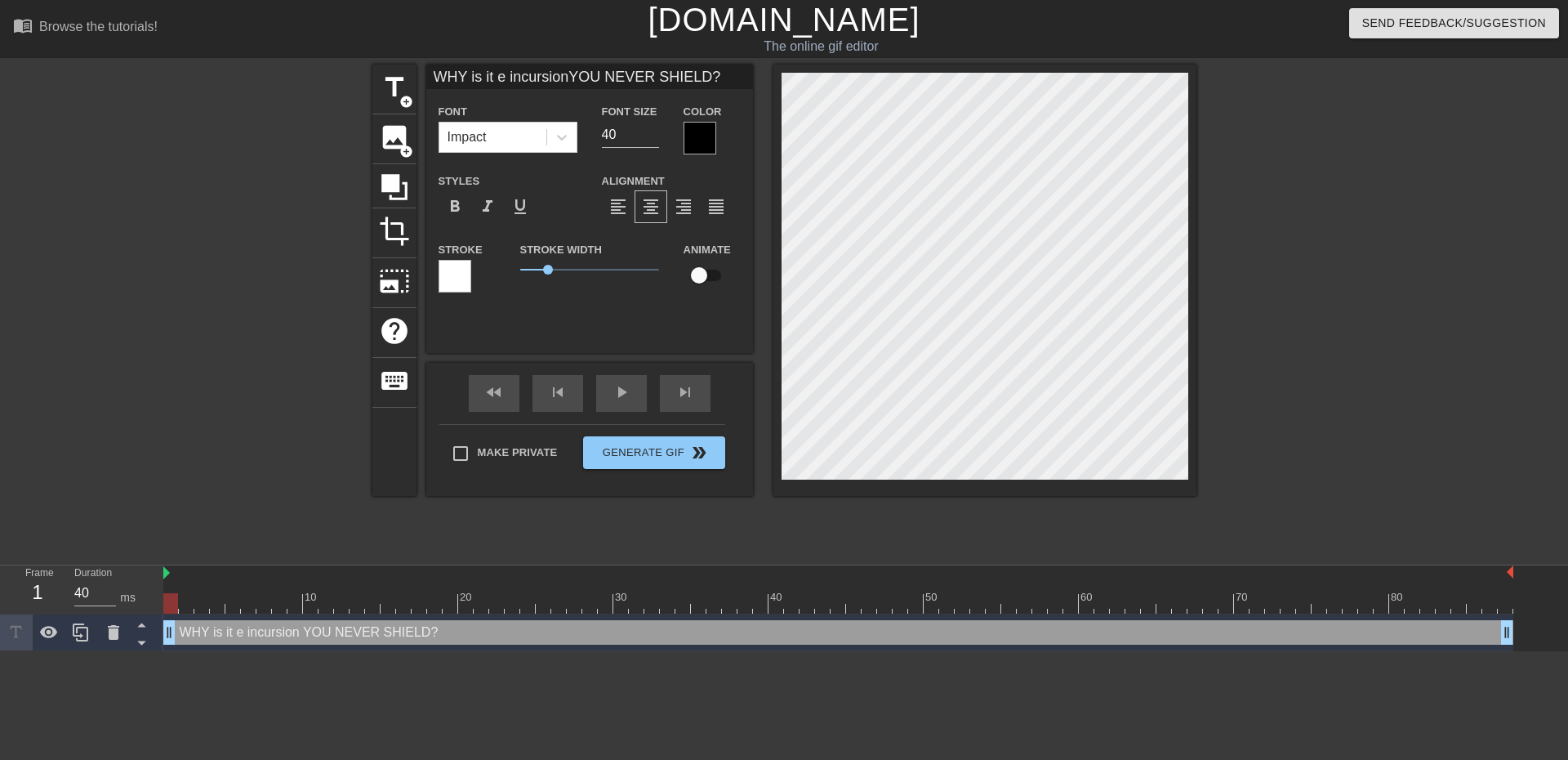
type textarea "WHY is it ev incursion YOU NEVER SHIELD?"
type input "WHY is it eve incursionYOU NEVER SHIELD?"
type textarea "WHY is it eve incursion YOU NEVER SHIELD?"
type input "WHY is it ever incursionYOU NEVER SHIELD?"
type textarea "WHY is it ever incursion YOU NEVER SHIELD?"
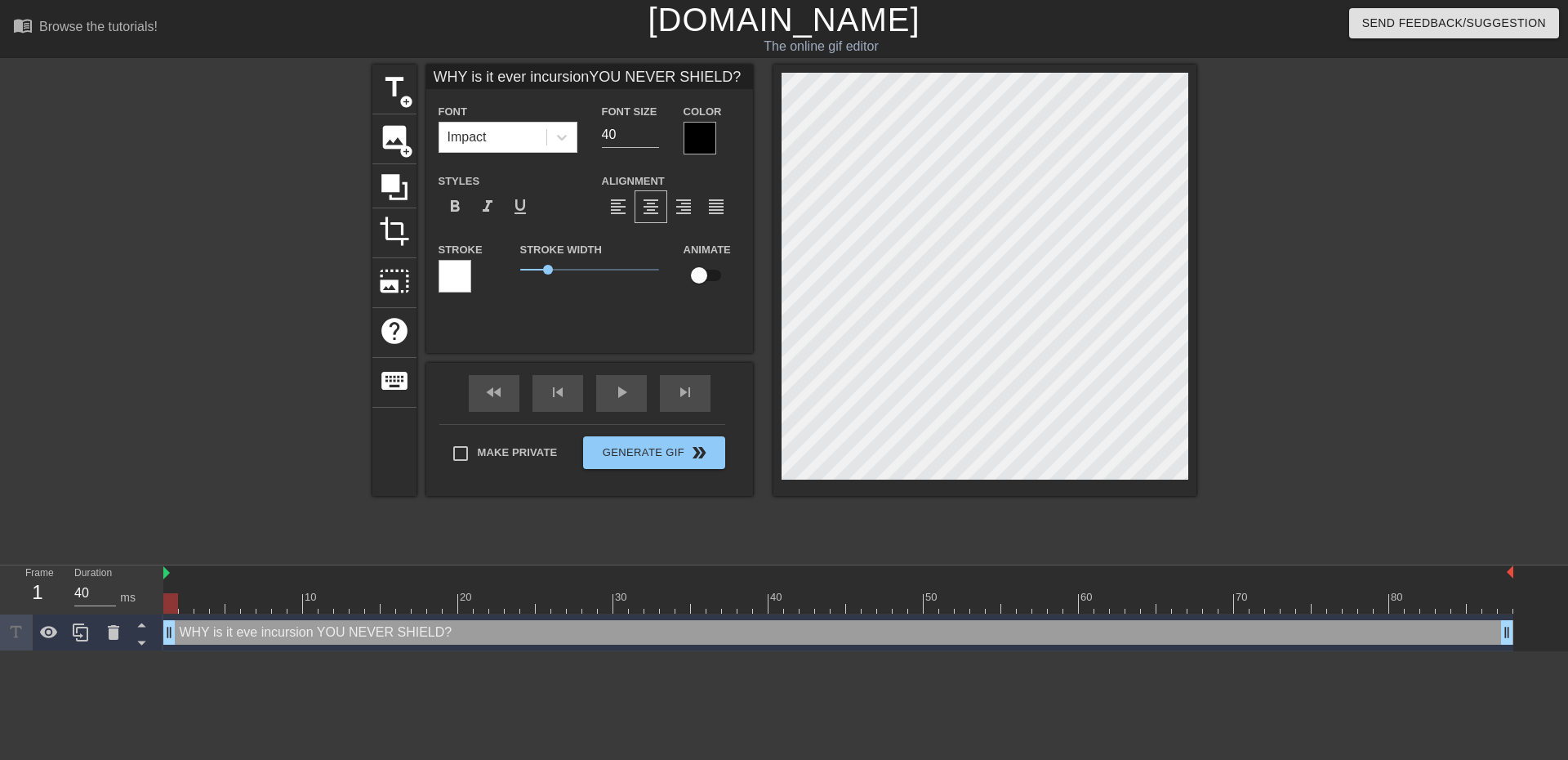
scroll to position [2, 7]
type input "WHY is it eve incursionYOU NEVER SHIELD?"
type textarea "WHY is it eve incursion YOU NEVER SHIELD?"
type input "WHY is it ev incursionYOU NEVER SHIELD?"
type textarea "WHY is it ev incursion YOU NEVER SHIELD?"
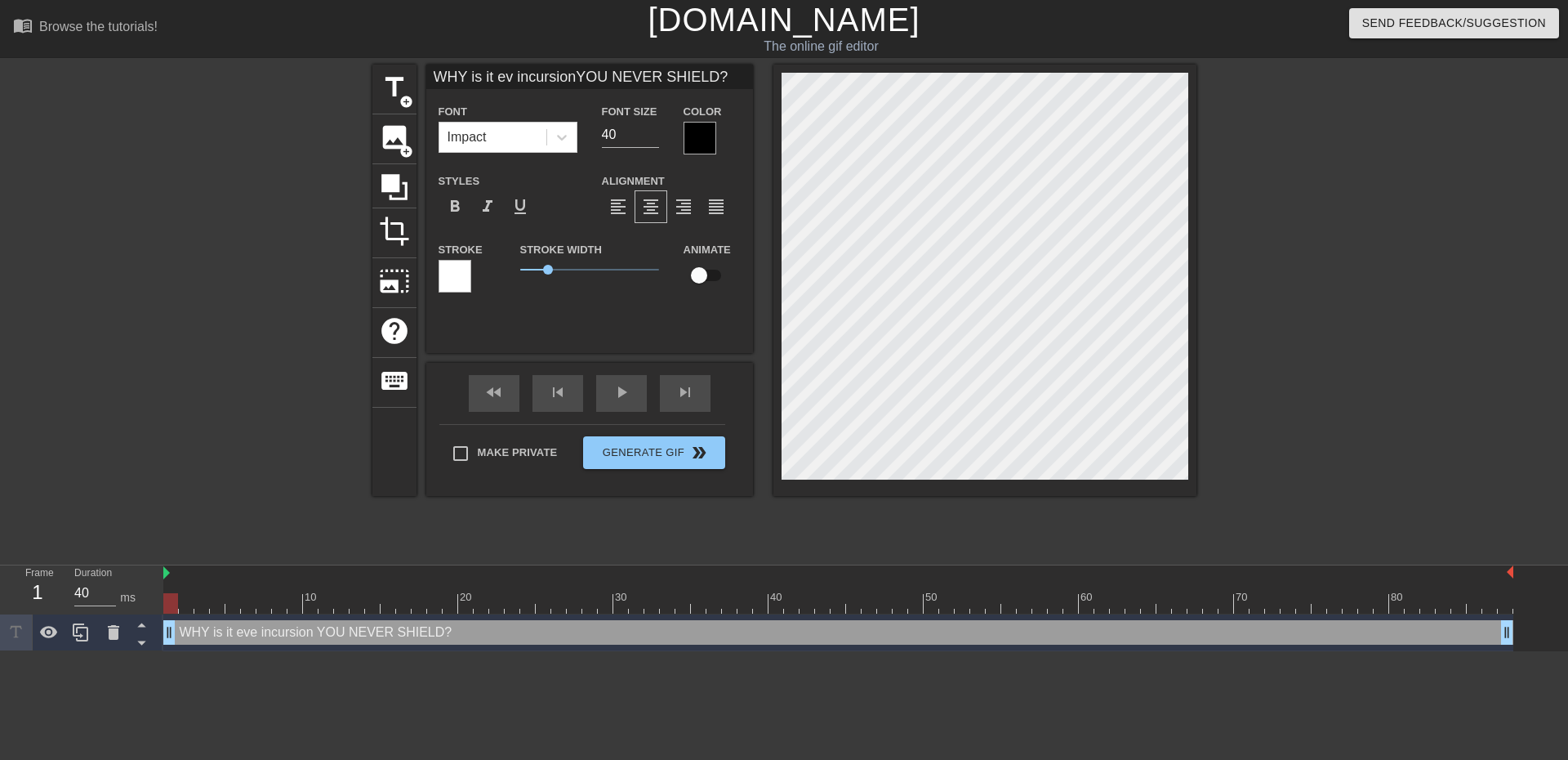
type input "WHY is it e incursionYOU NEVER SHIELD?"
type textarea "WHY is it e incursion YOU NEVER SHIELD?"
type input "WHY is it incursionYOU NEVER SHIELD?"
type textarea "WHY is it incursion YOU NEVER SHIELD?"
type input "WHY is it E incursionYOU NEVER SHIELD?"
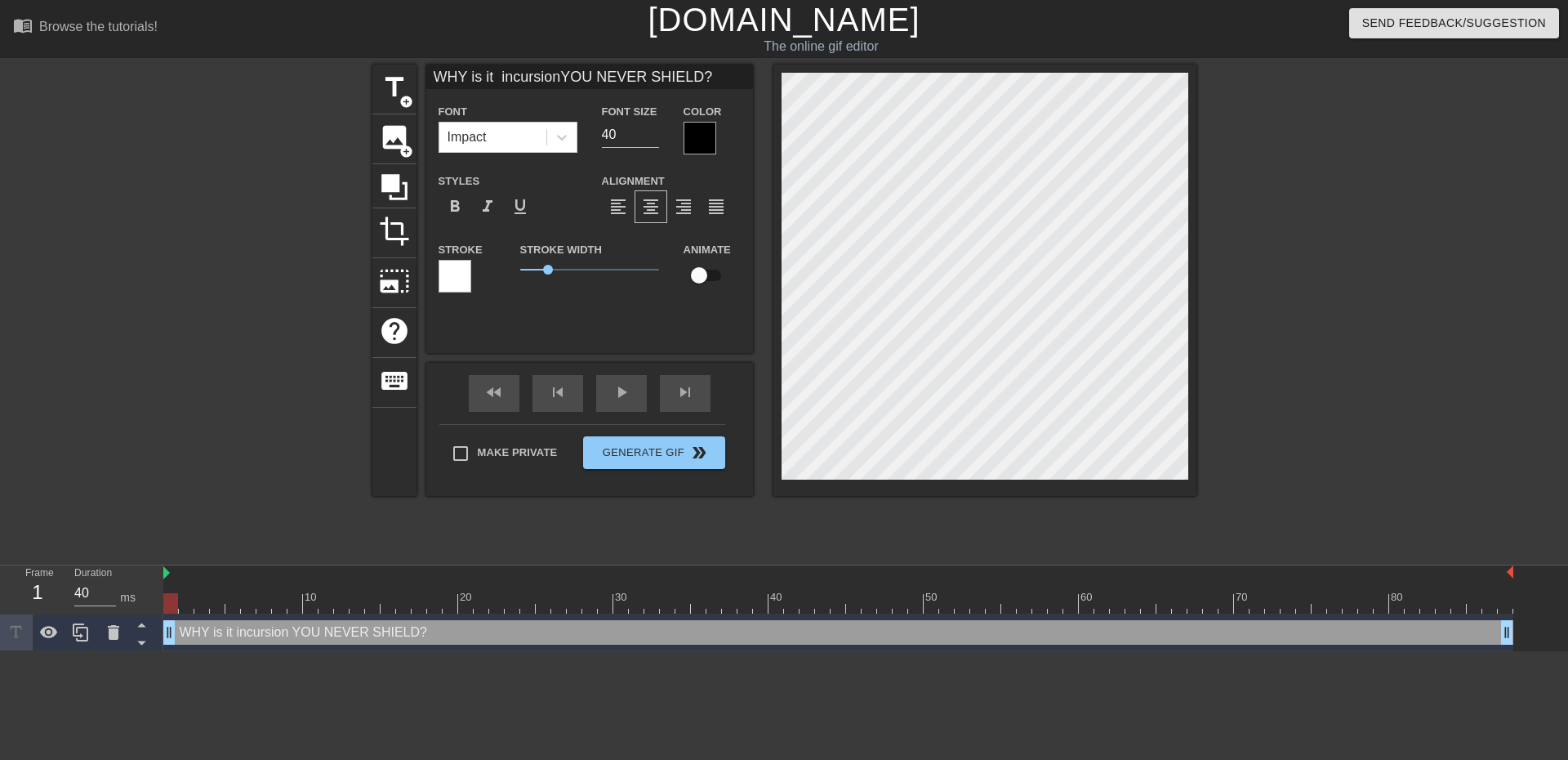
type textarea "WHY is it E incursion YOU NEVER SHIELD?"
type input "WHY is it EV incursionYOU NEVER SHIELD?"
type textarea "WHY is it EV incursion YOU NEVER SHIELD?"
type input "WHY is it EVE incursionYOU NEVER SHIELD?"
type textarea "WHY is it EVE incursion YOU NEVER SHIELD?"
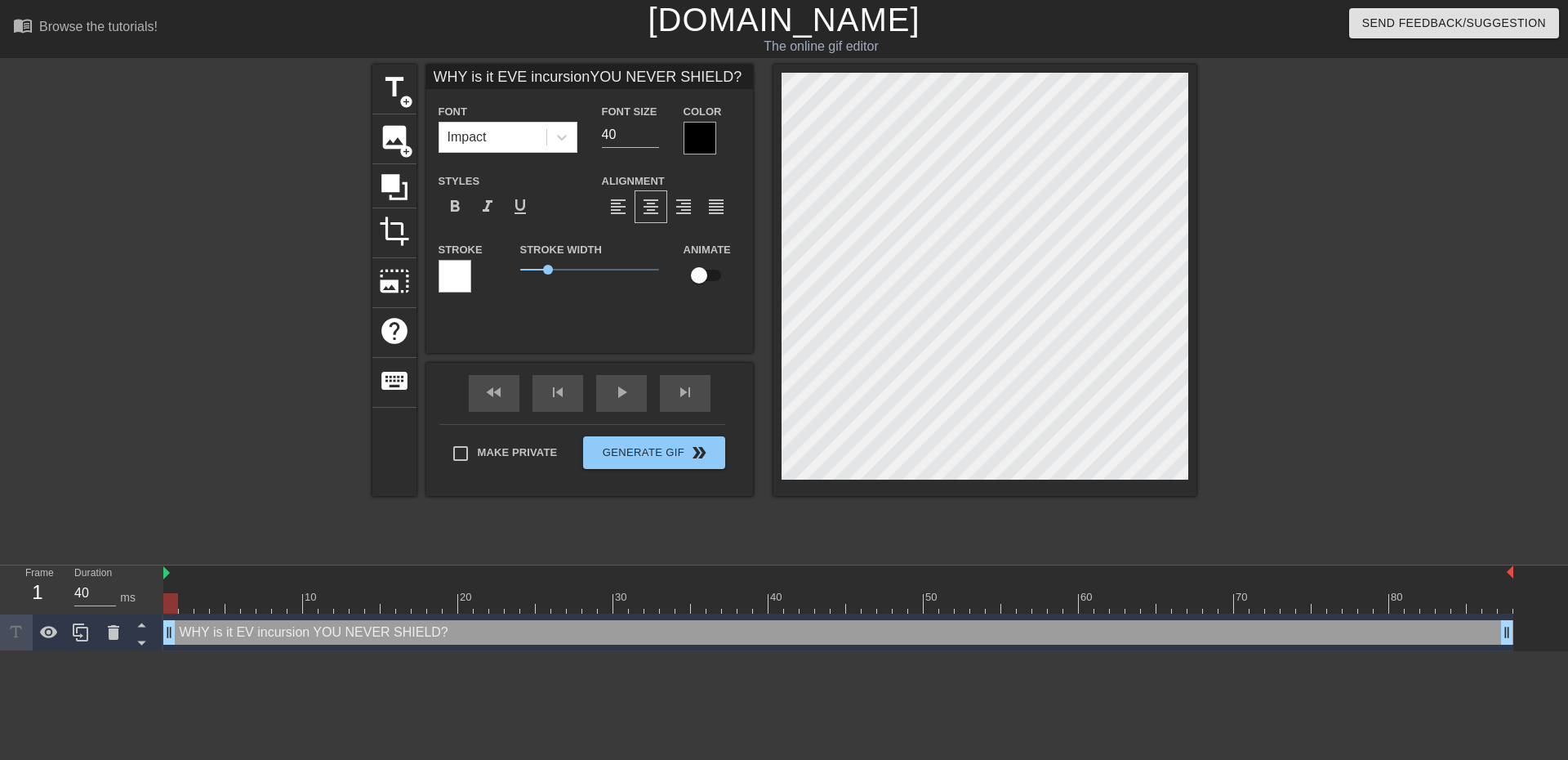
type input "WHY is it EVER incursionYOU NEVER SHIELD?"
type textarea "WHY is it EVER incursion YOU NEVER SHIELD?"
type input "WHY is it EVERY incursionYOU NEVER SHIELD?"
type textarea "WHY is it EVERY incursion YOU NEVER SHIELD?"
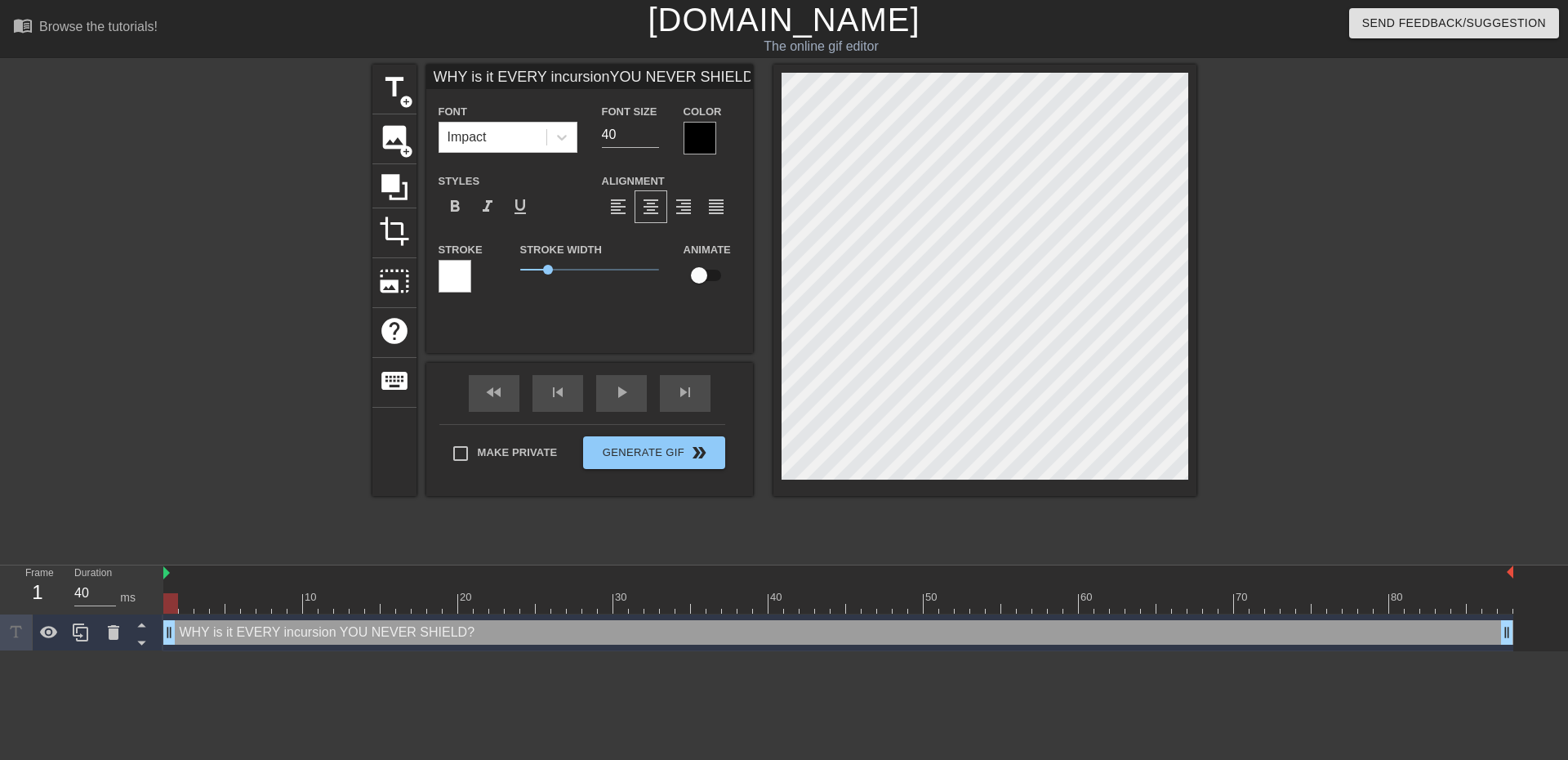
type input "WH is it EVERY incursionYOU NEVER SHIELD?"
type textarea "WH is it EVERY incursion YOU NEVER SHIELD?"
type input "W is it EVERY incursionYOU NEVER SHIELD?"
type textarea "W is it EVERY incursion YOU NEVER SHIELD?"
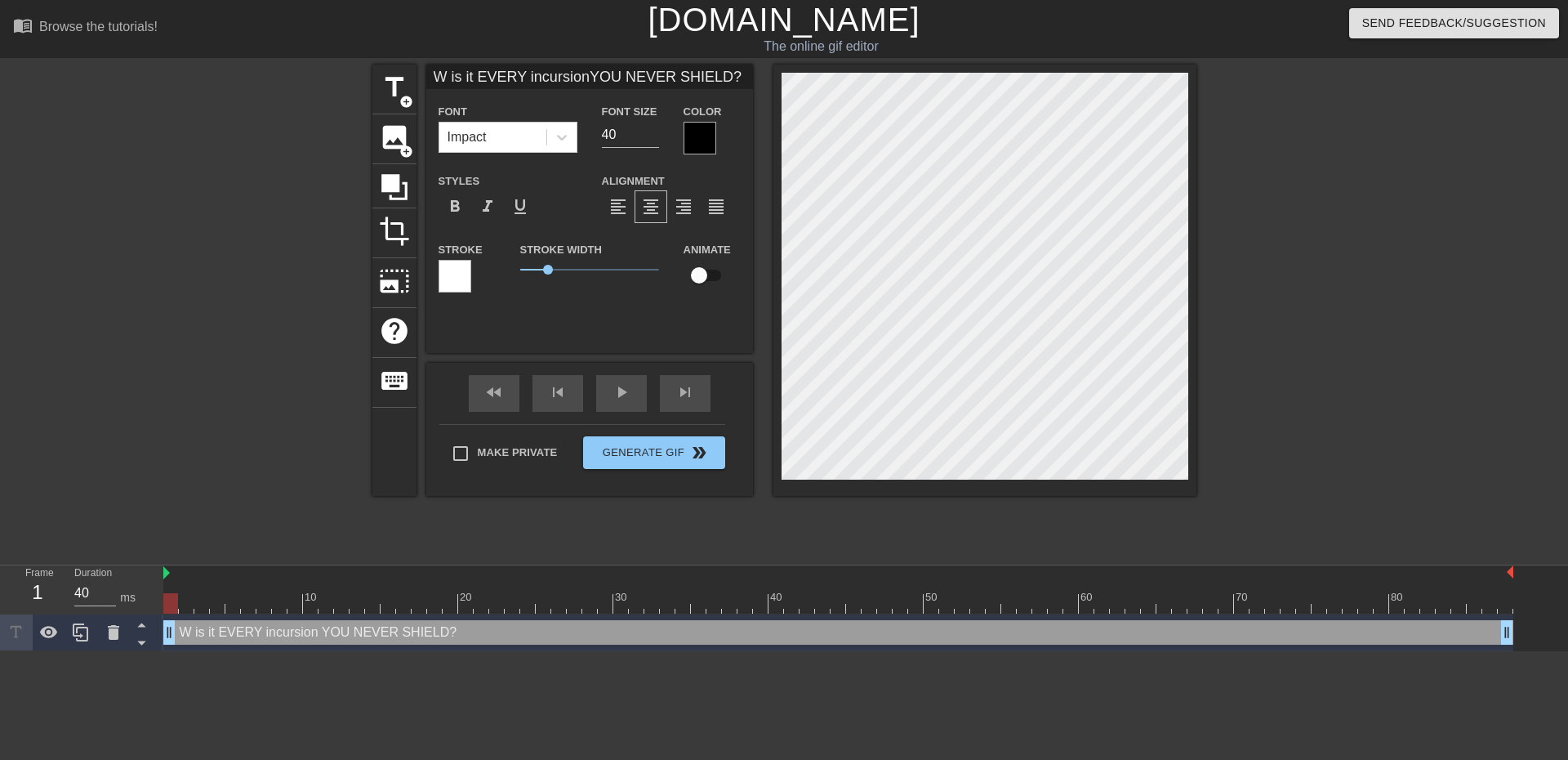
type input "is it EVERY incursionYOU NEVER SHIELD?"
type textarea "is it EVERY incursion YOU NEVER SHIELD?"
type input "W is it EVERY incursionYOU NEVER SHIELD?"
type textarea "W is it EVERY incursion YOU NEVER SHIELD?"
type input "WJ is it EVERY incursionYOU NEVER SHIELD?"
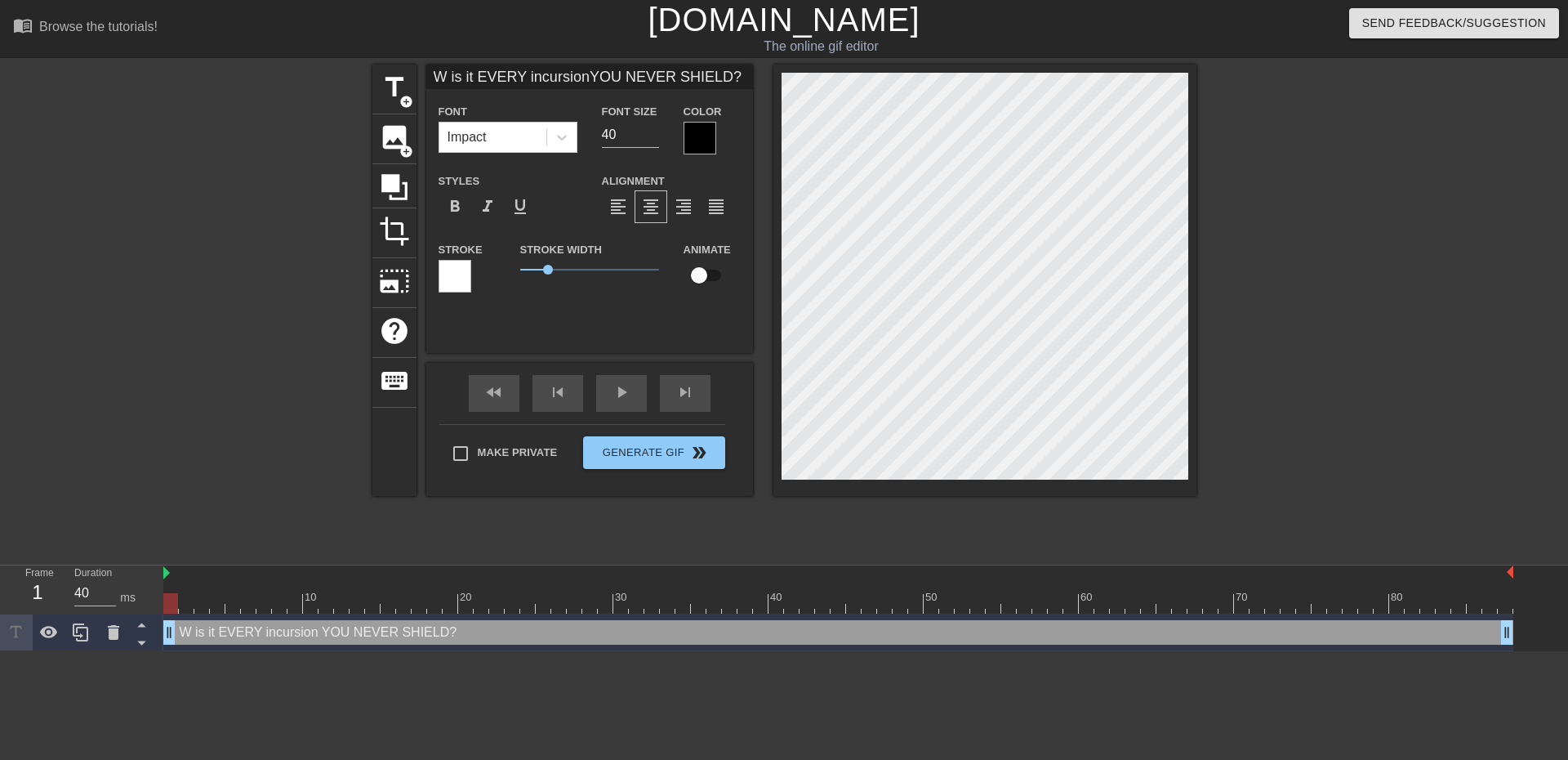
type textarea "WJ is it EVERY incursion YOU NEVER SHIELD?"
type input "W is it EVERY incursionYOU NEVER SHIELD?"
type textarea "W is it EVERY incursion YOU NEVER SHIELD?"
type input "is it EVERY incursionYOU NEVER SHIELD?"
type textarea "is it EVERY incursion YOU NEVER SHIELD?"
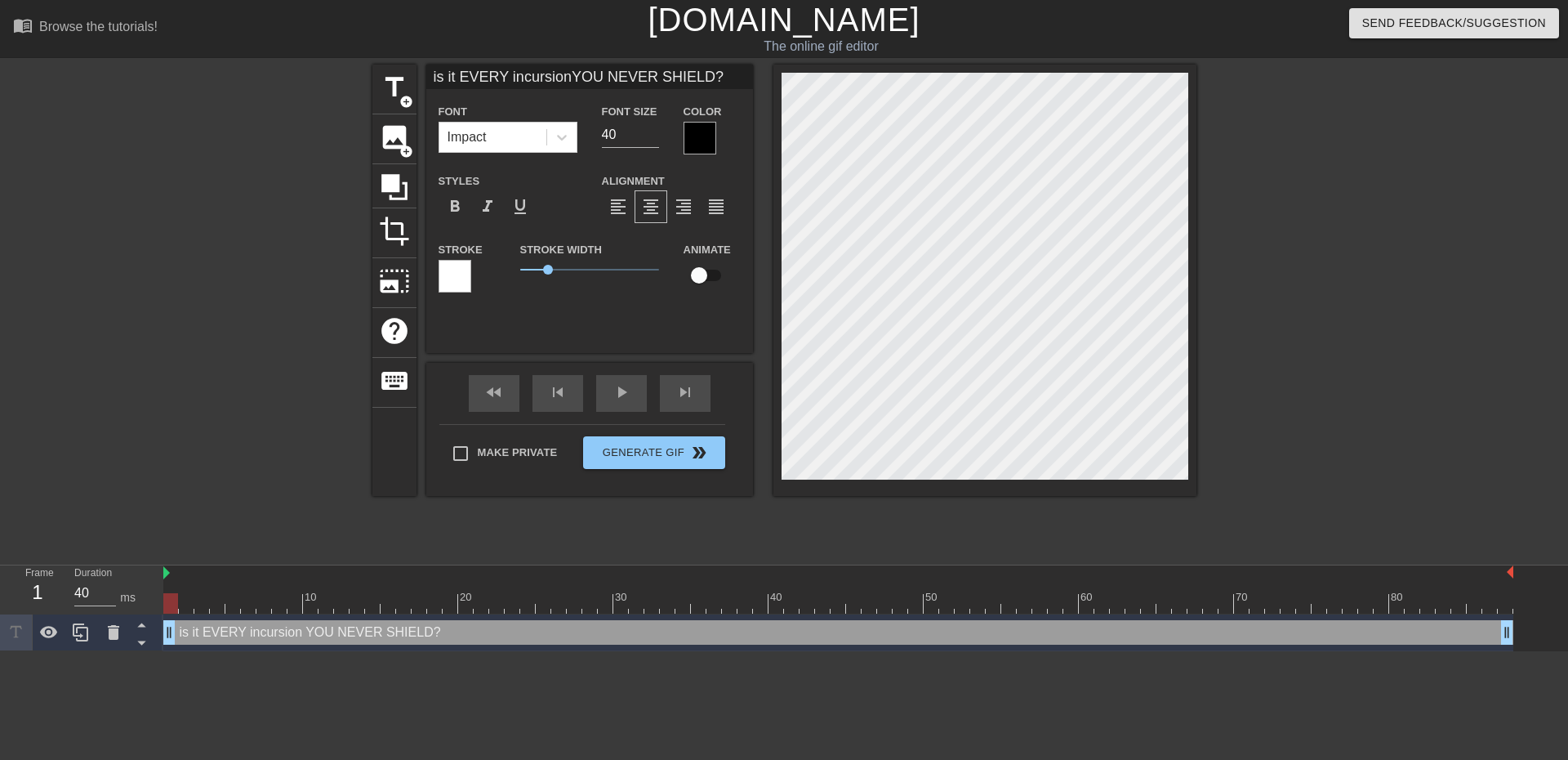
type input "w is it EVERY incursionYOU NEVER SHIELD?"
type textarea "w is it EVERY incursion YOU NEVER SHIELD?"
type input "wj is it EVERY incursionYOU NEVER SHIELD?"
type textarea "wj is it EVERY incursion YOU NEVER SHIELD?"
type input "wju is it EVERY incursionYOU NEVER SHIELD?"
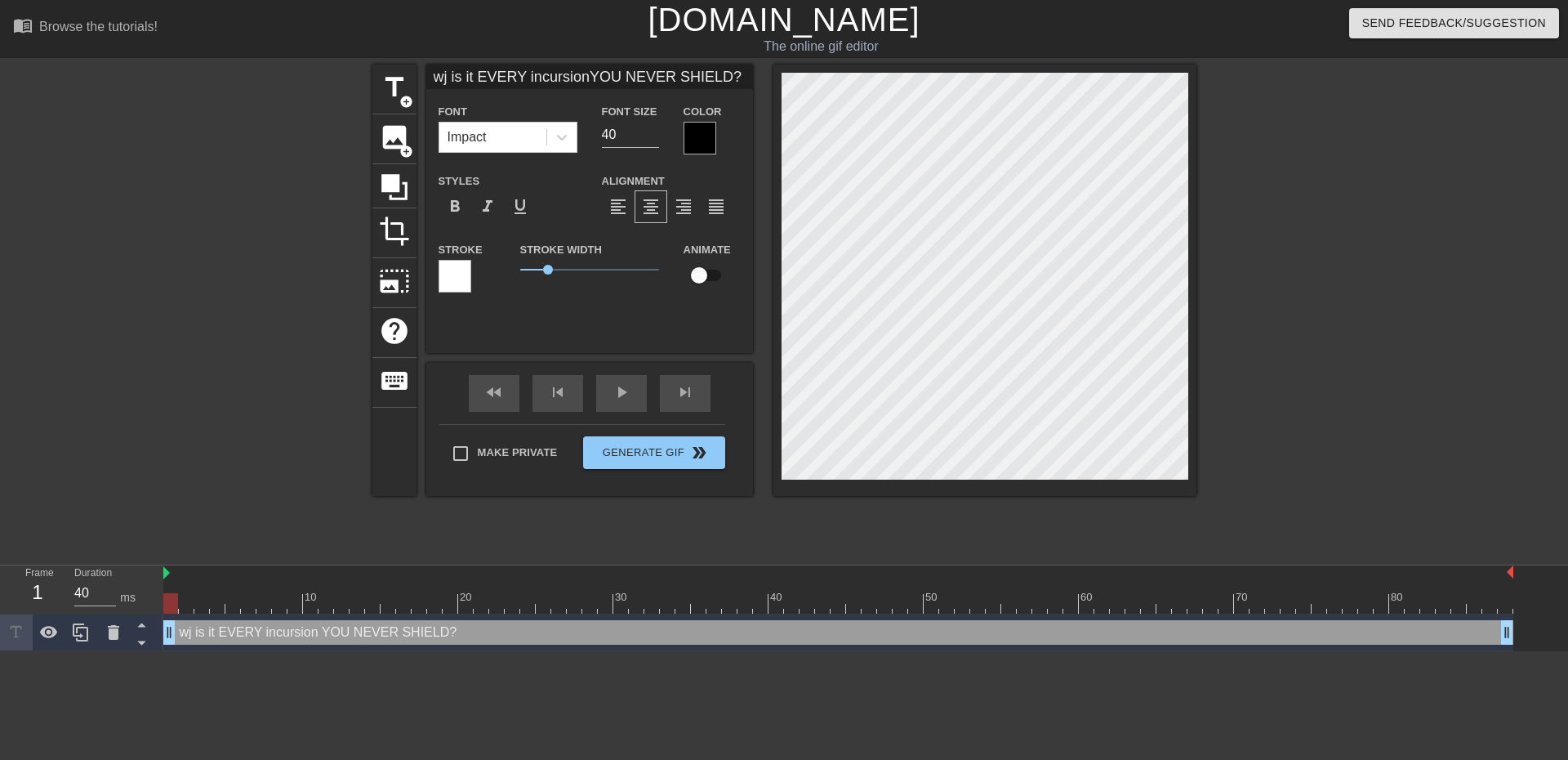
type textarea "wju is it EVERY incursion YOU NEVER SHIELD?"
type input "wj is it EVERY incursionYOU NEVER SHIELD?"
type textarea "wj is it EVERY incursion YOU NEVER SHIELD?"
type input "w is it EVERY incursionYOU NEVER SHIELD?"
type textarea "w is it EVERY incursion YOU NEVER SHIELD?"
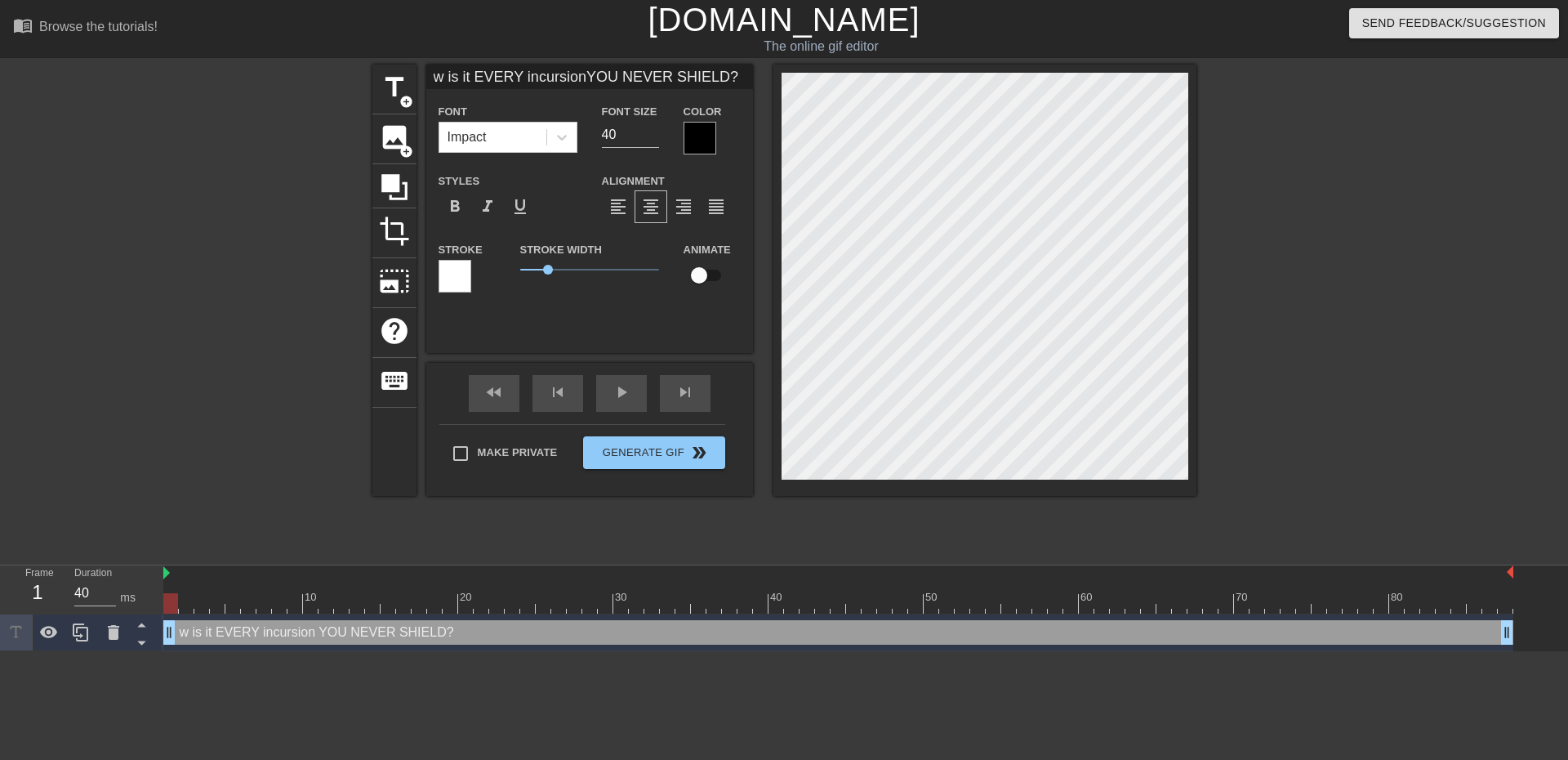
type input "wh is it EVERY incursionYOU NEVER SHIELD?"
type textarea "wh is it EVERY incursion YOU NEVER SHIELD?"
type input "why is it EVERY incursionYOU NEVER SHIELD?"
type textarea "why is it EVERY incursion YOU NEVER SHIELD?"
type input "whyu is it EVERY incursionYOU NEVER SHIELD?"
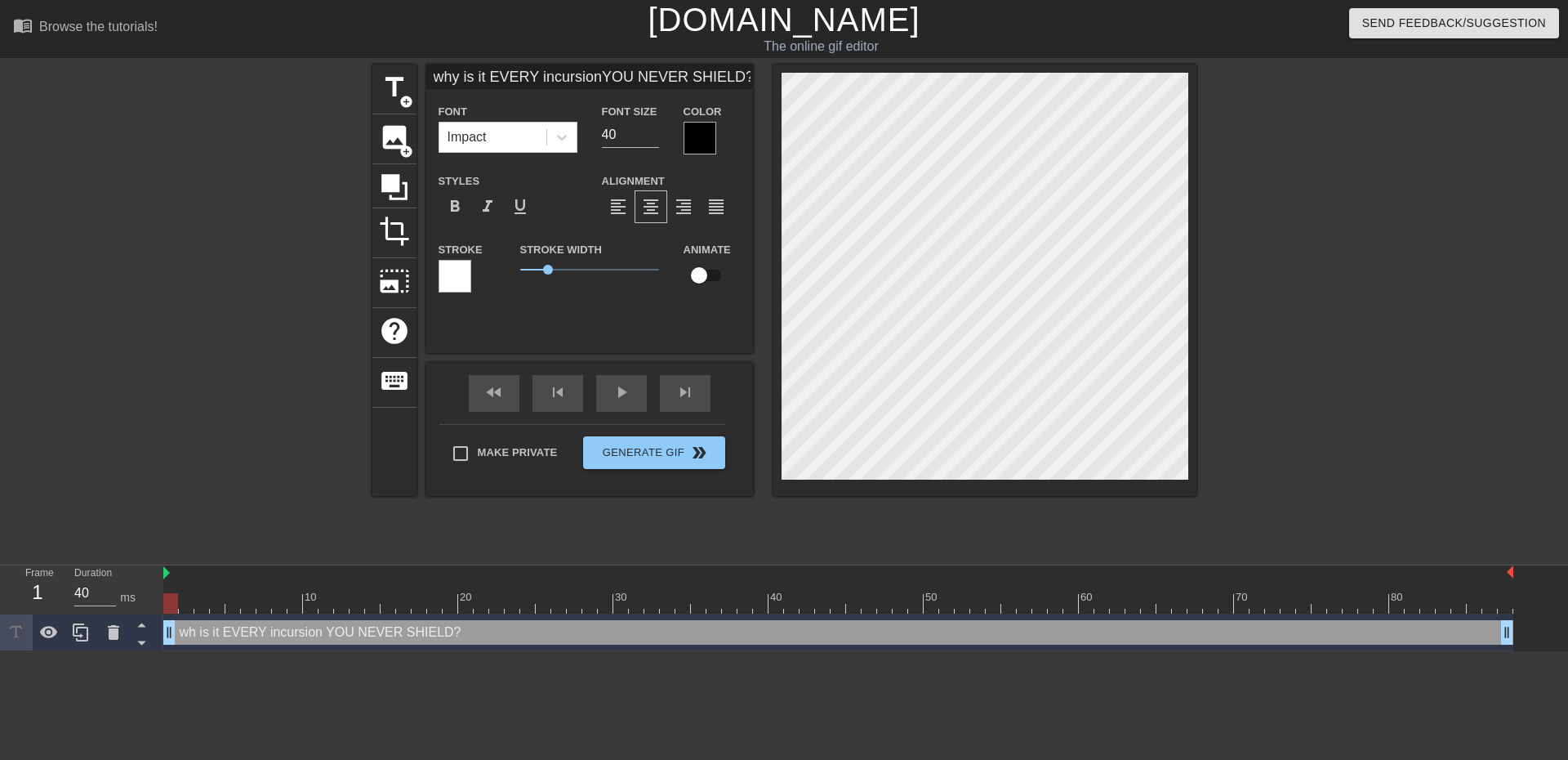
type textarea "whyu is it EVERY incursion YOU NEVER SHIELD?"
type input "why is it EVERY incursionYOU NEVER SHIELD?"
type textarea "why is it EVERY incursion YOU NEVER SHIELD?"
click at [1361, 336] on div at bounding box center [1338, 310] width 245 height 490
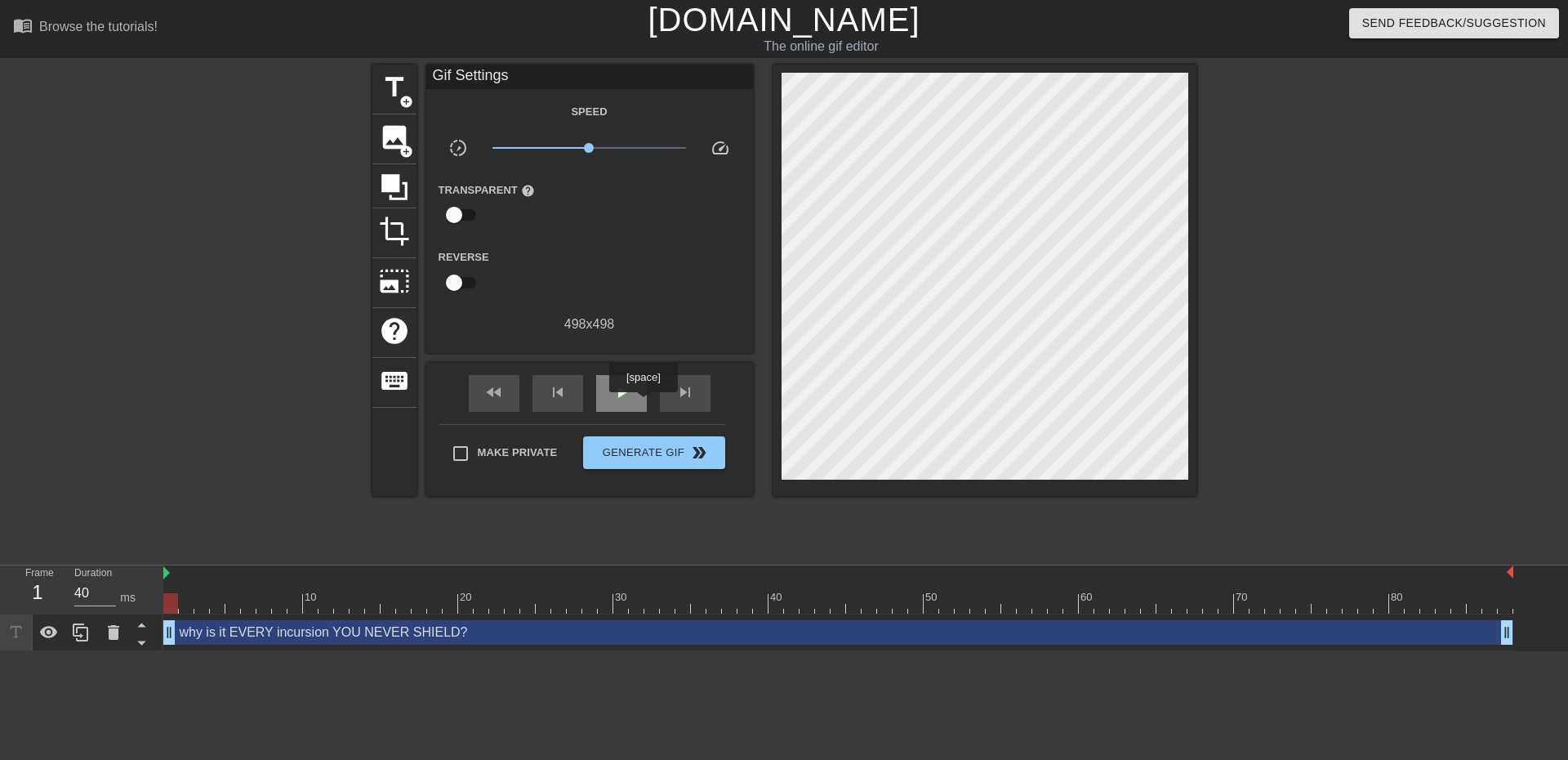
click at [643, 404] on div "play_arrow" at bounding box center [621, 393] width 50 height 37
click at [606, 387] on div "pause" at bounding box center [621, 393] width 50 height 37
click at [398, 94] on span "title" at bounding box center [394, 87] width 31 height 31
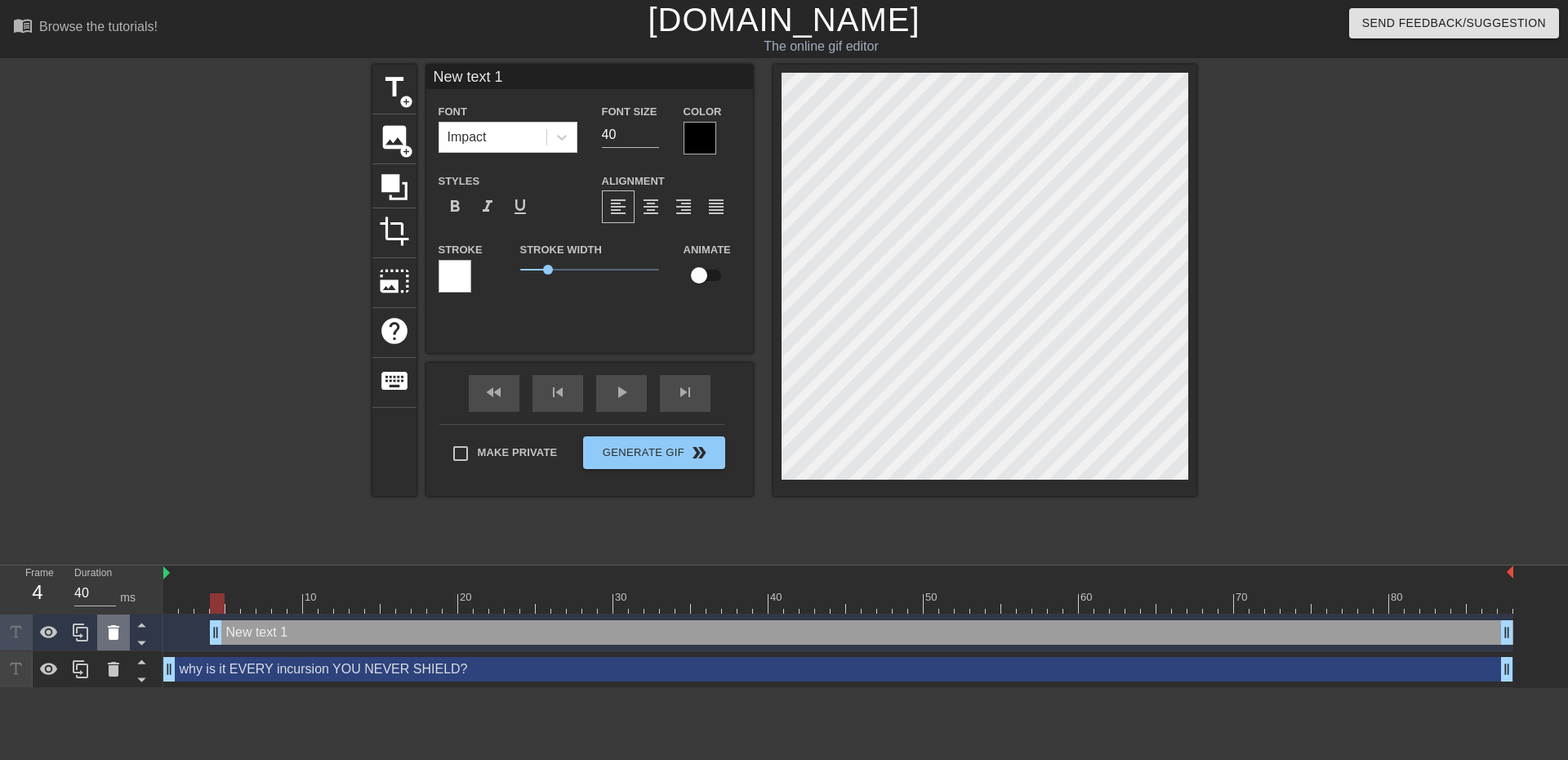
click at [108, 633] on icon at bounding box center [113, 632] width 11 height 15
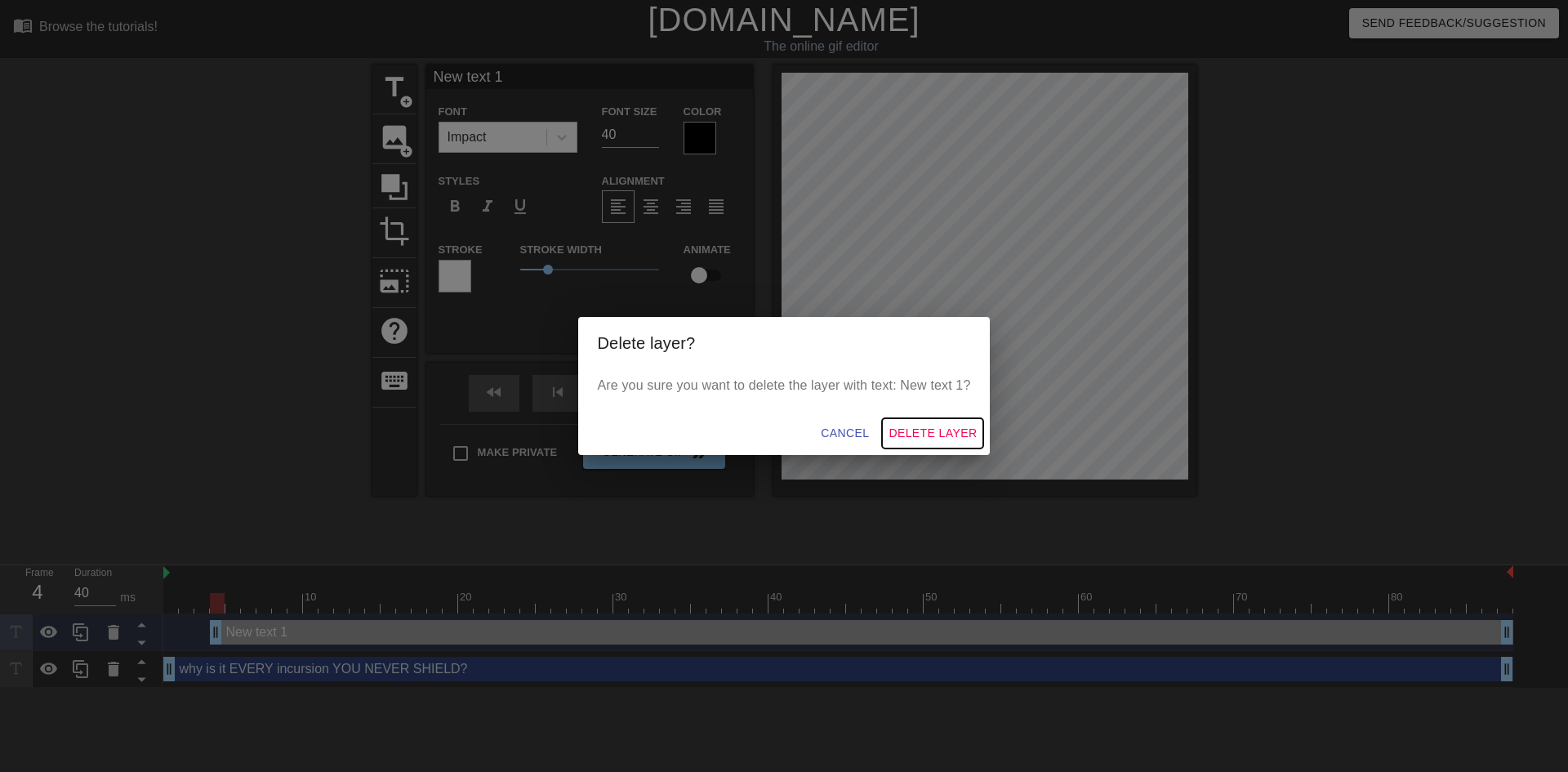
click at [936, 437] on span "Delete Layer" at bounding box center [932, 434] width 88 height 20
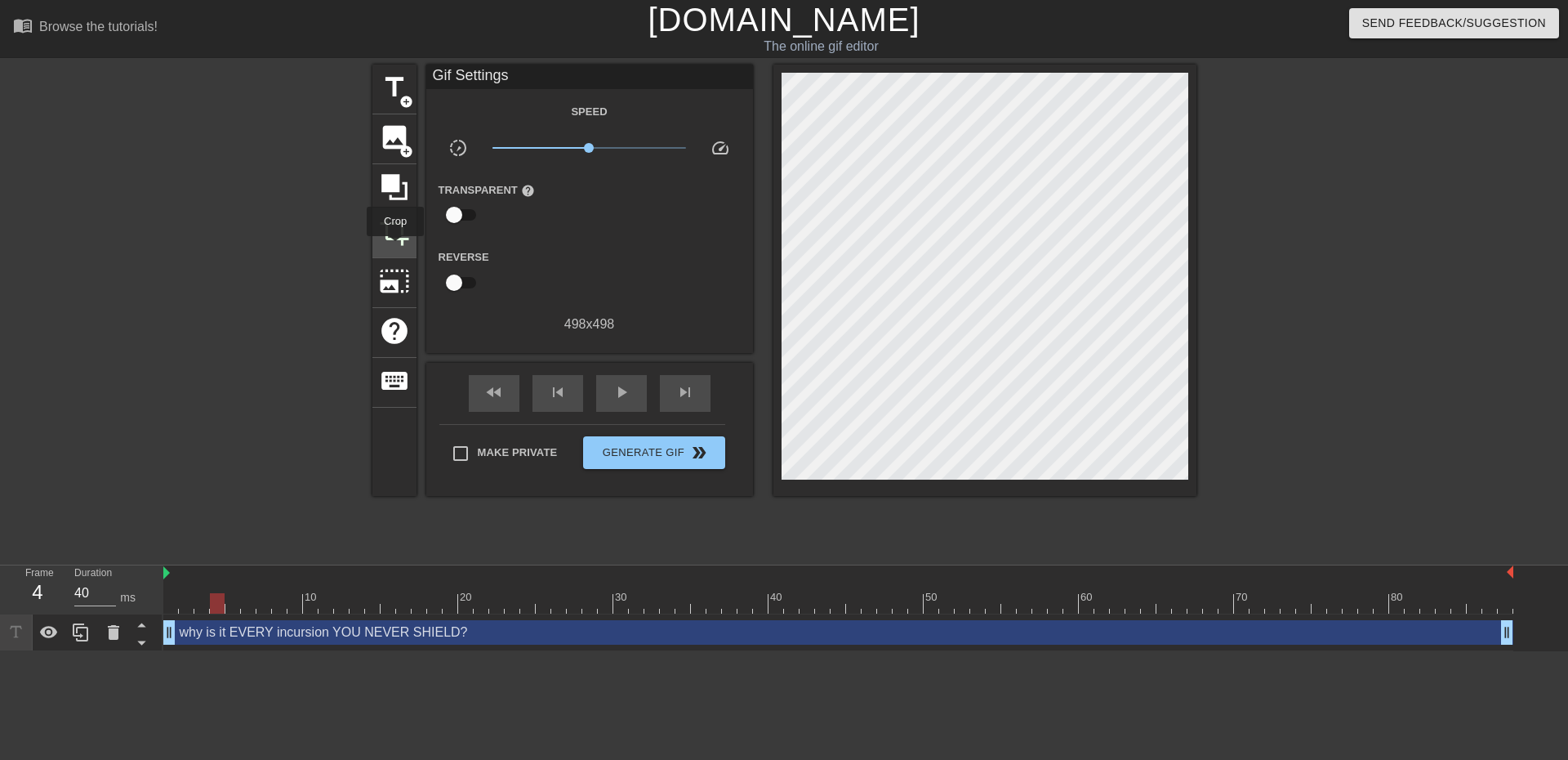
click at [395, 248] on div "crop" at bounding box center [394, 233] width 44 height 50
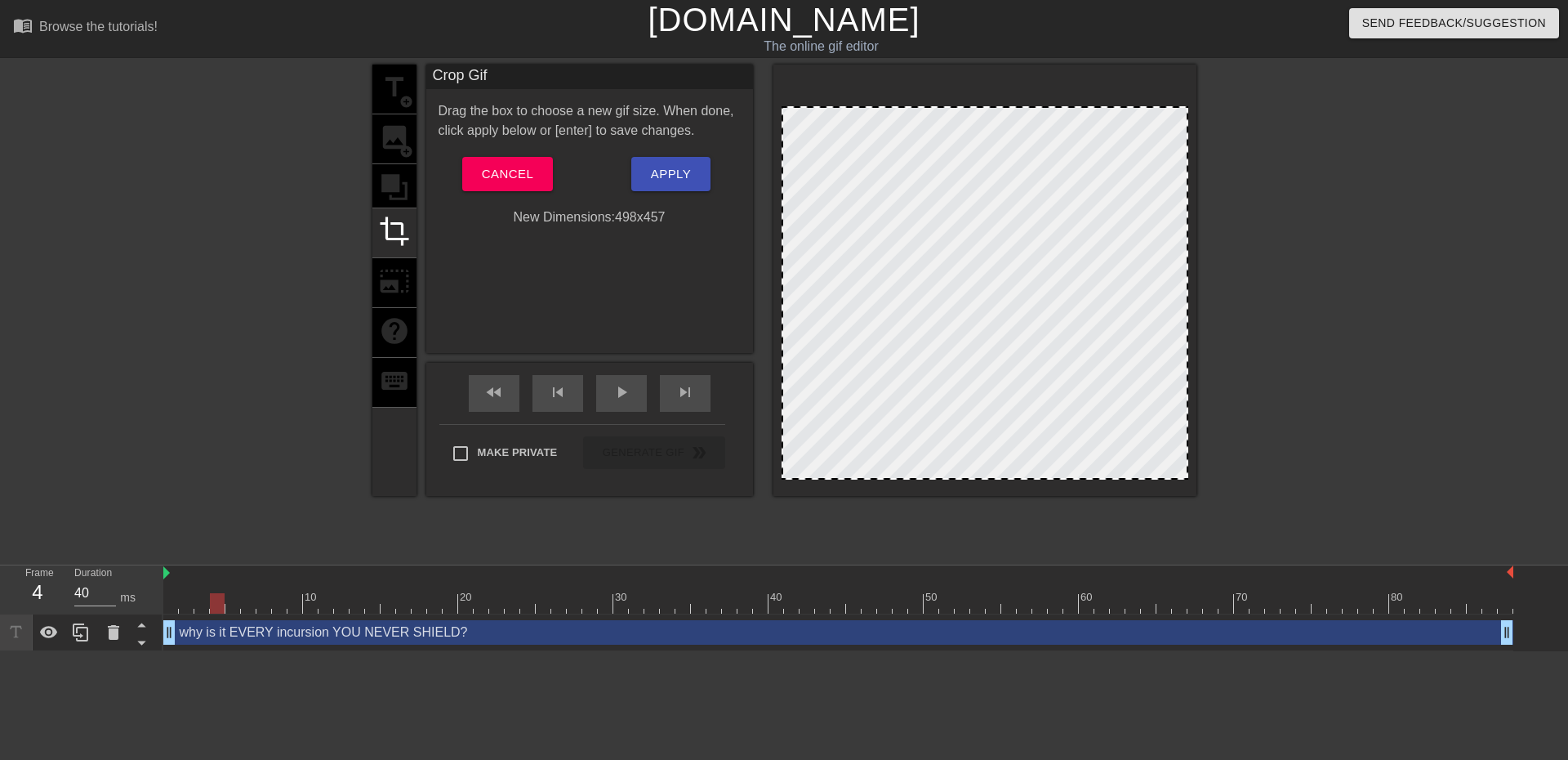
drag, startPoint x: 998, startPoint y: 78, endPoint x: 996, endPoint y: 111, distance: 33.1
click at [287, 389] on div at bounding box center [230, 310] width 245 height 490
click at [658, 172] on span "Apply" at bounding box center [671, 173] width 40 height 21
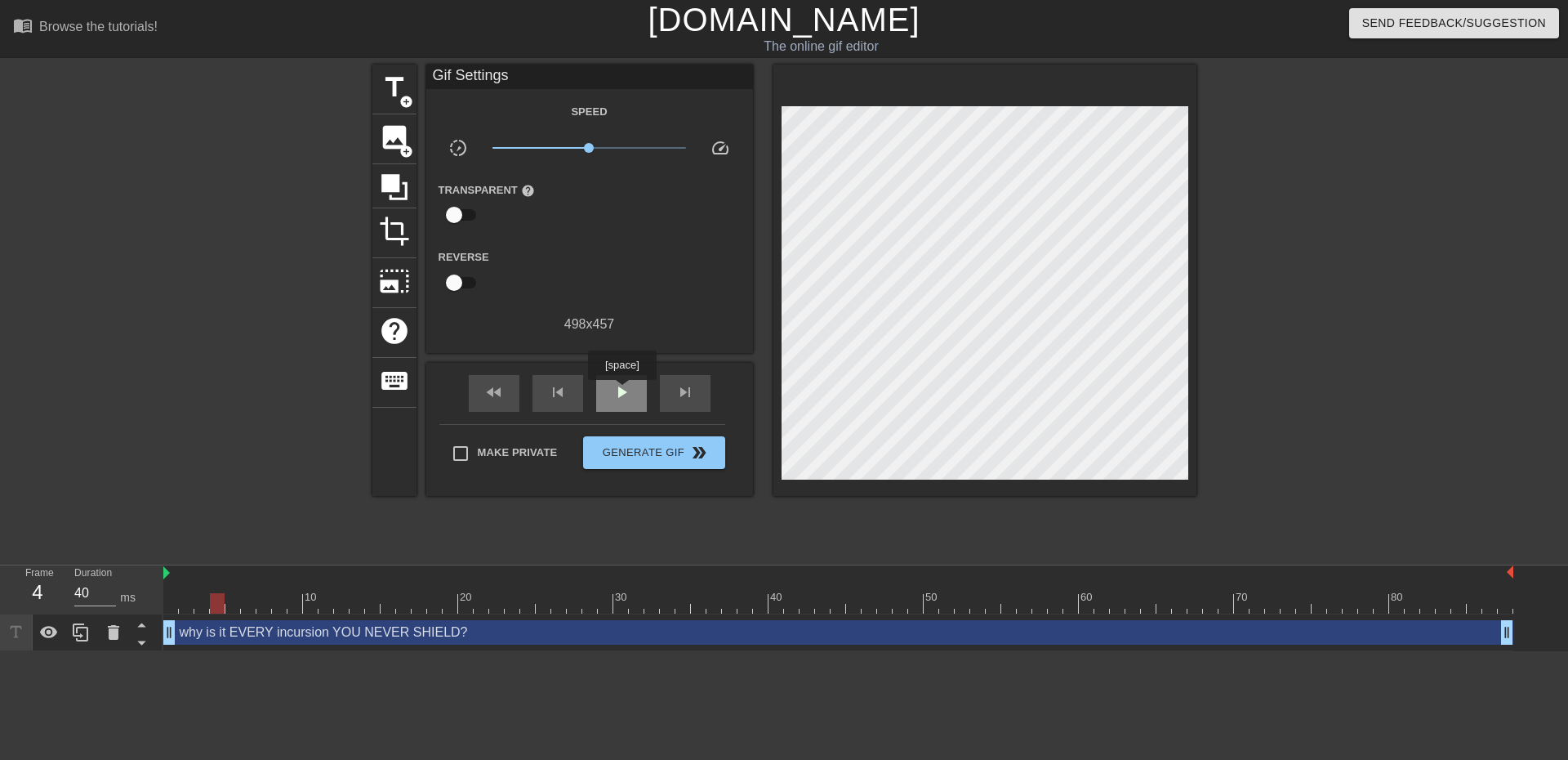
click at [621, 391] on span "play_arrow" at bounding box center [621, 392] width 20 height 20
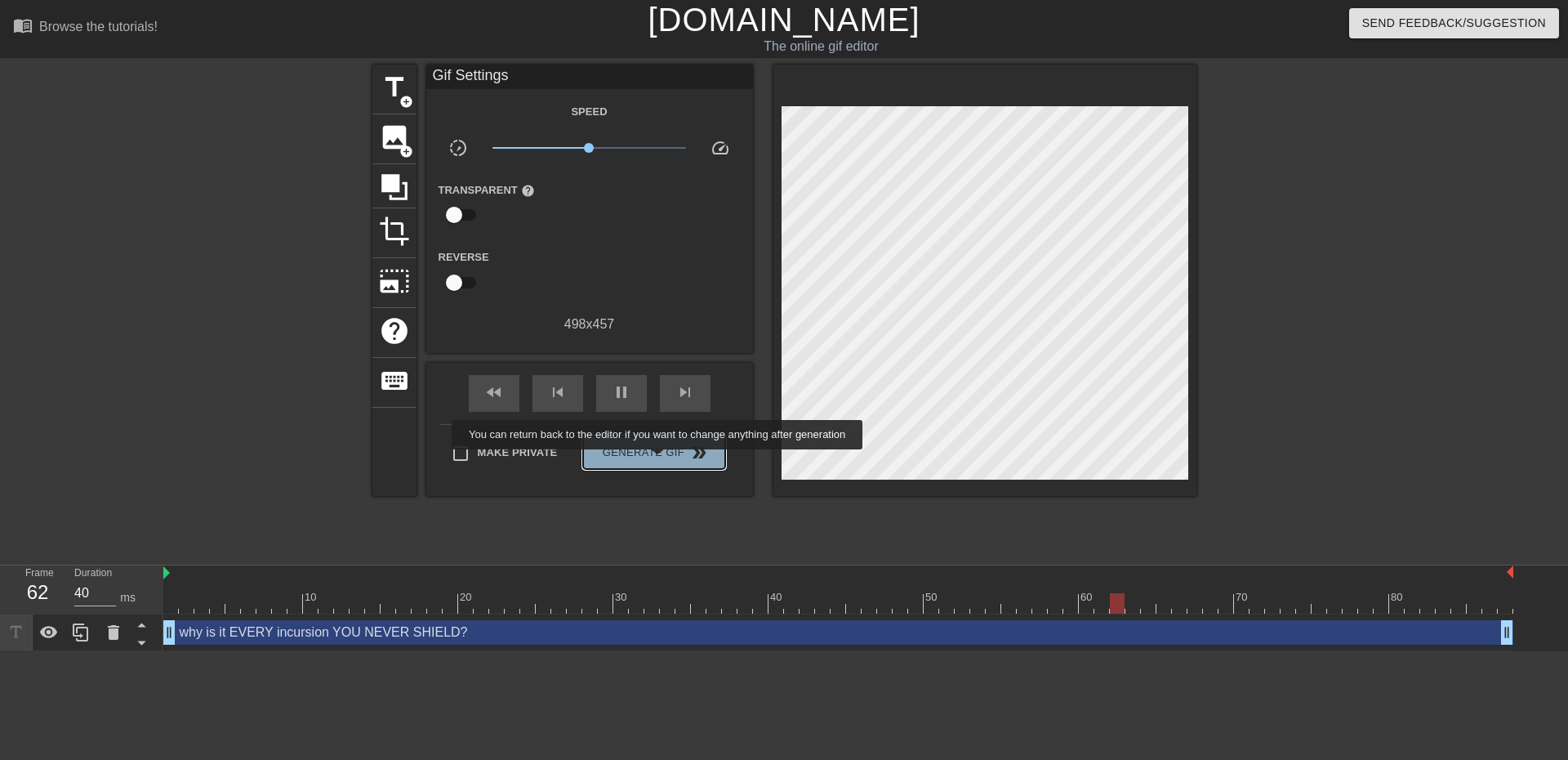
click at [659, 461] on span "Generate Gif double_arrow" at bounding box center [654, 453] width 128 height 20
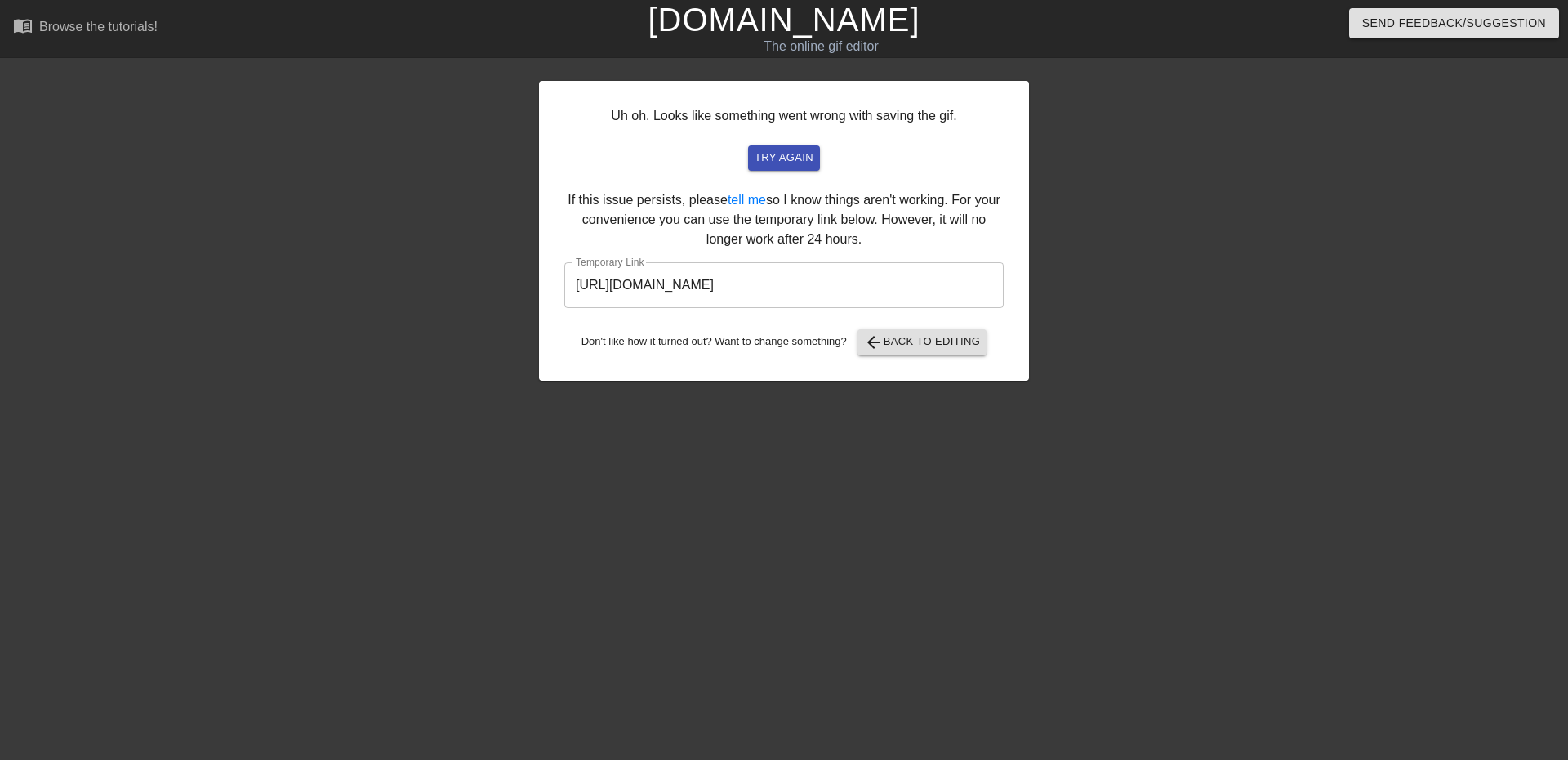
click at [906, 295] on input "[URL][DOMAIN_NAME]" at bounding box center [784, 285] width 440 height 46
